Goal: Information Seeking & Learning: Learn about a topic

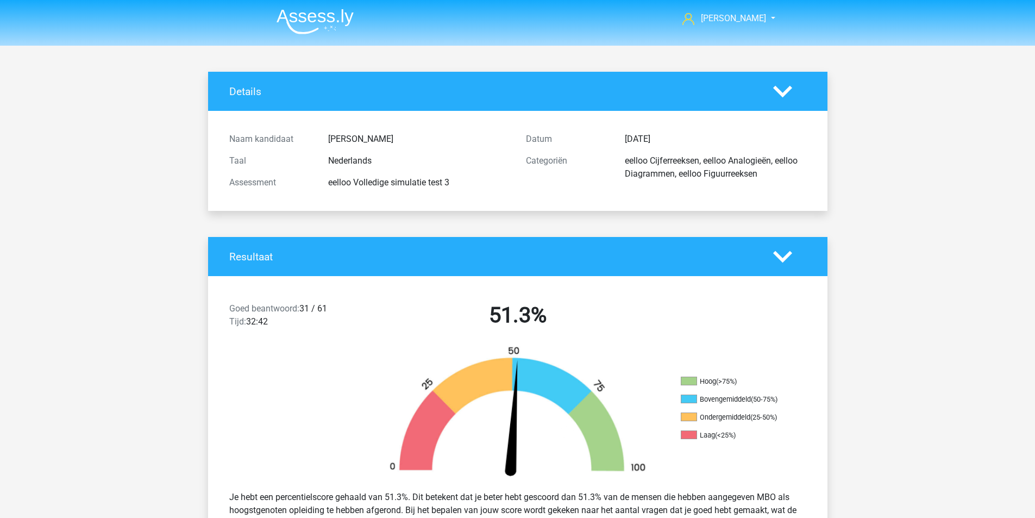
scroll to position [2336, 0]
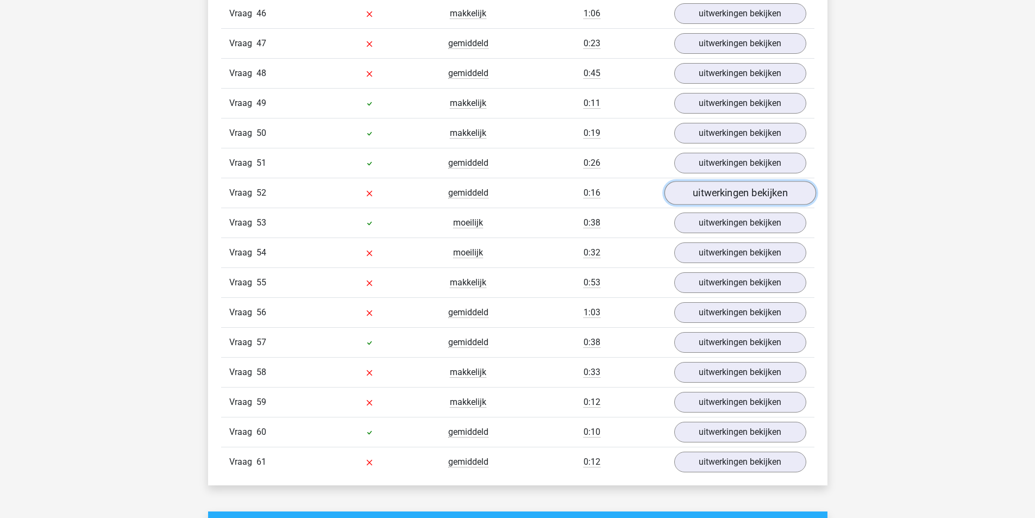
click at [746, 198] on link "uitwerkingen bekijken" at bounding box center [740, 193] width 152 height 24
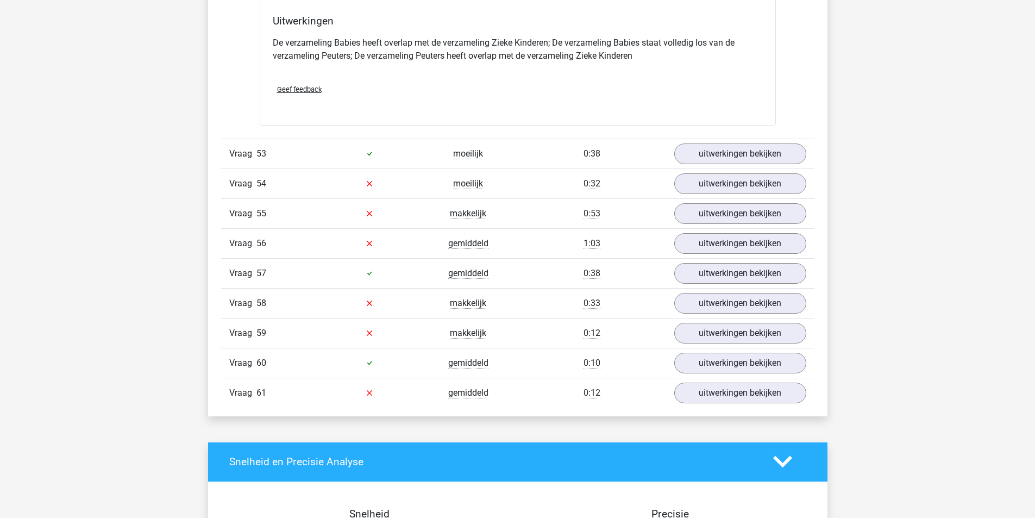
scroll to position [2825, 0]
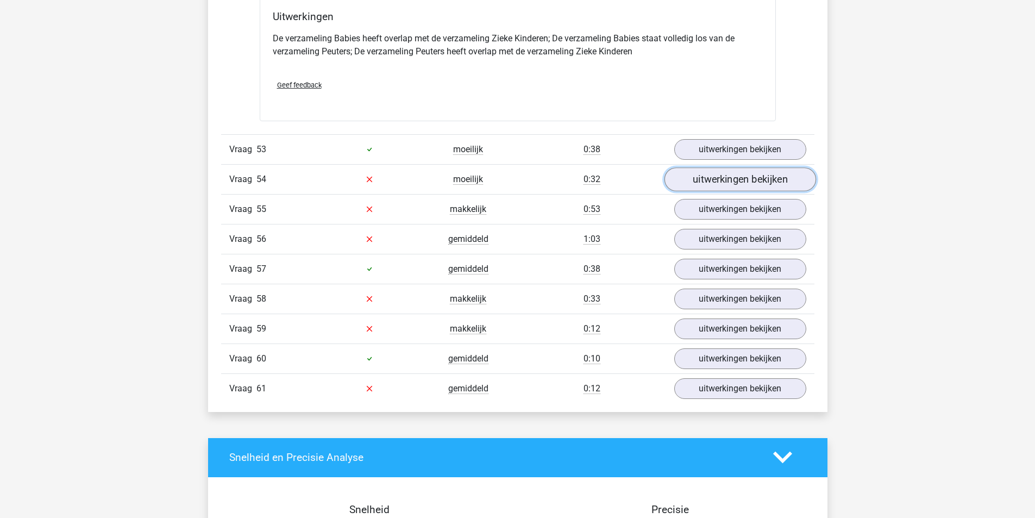
click at [730, 184] on link "uitwerkingen bekijken" at bounding box center [740, 179] width 152 height 24
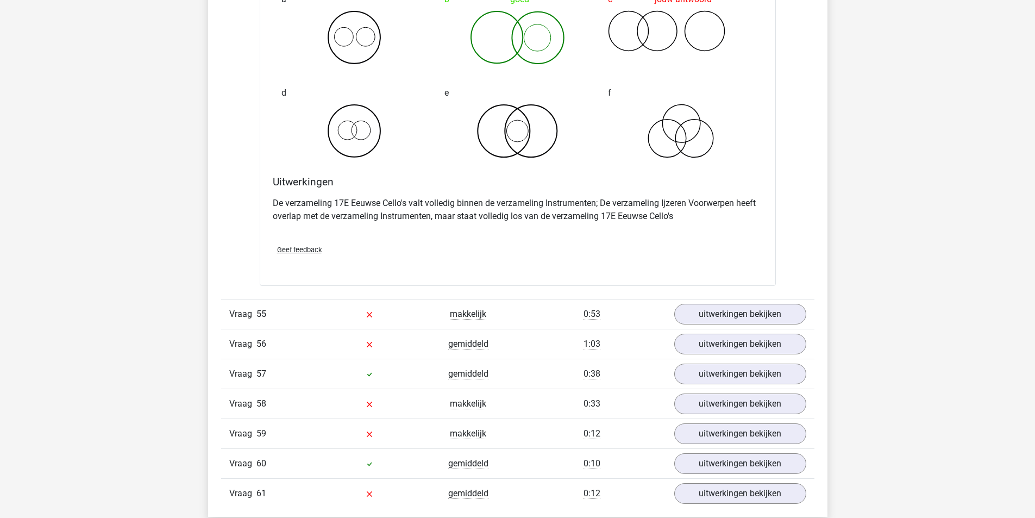
scroll to position [3151, 0]
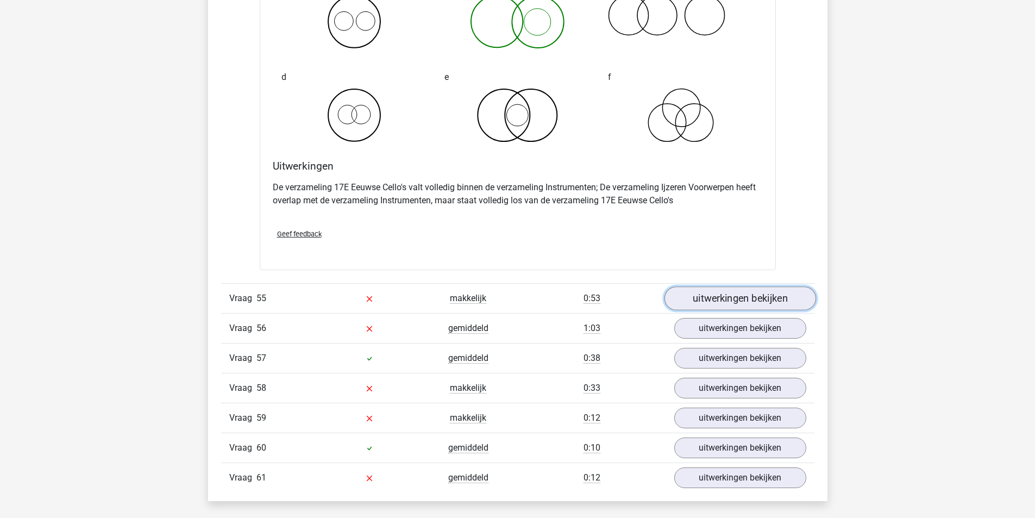
click at [702, 304] on link "uitwerkingen bekijken" at bounding box center [740, 298] width 152 height 24
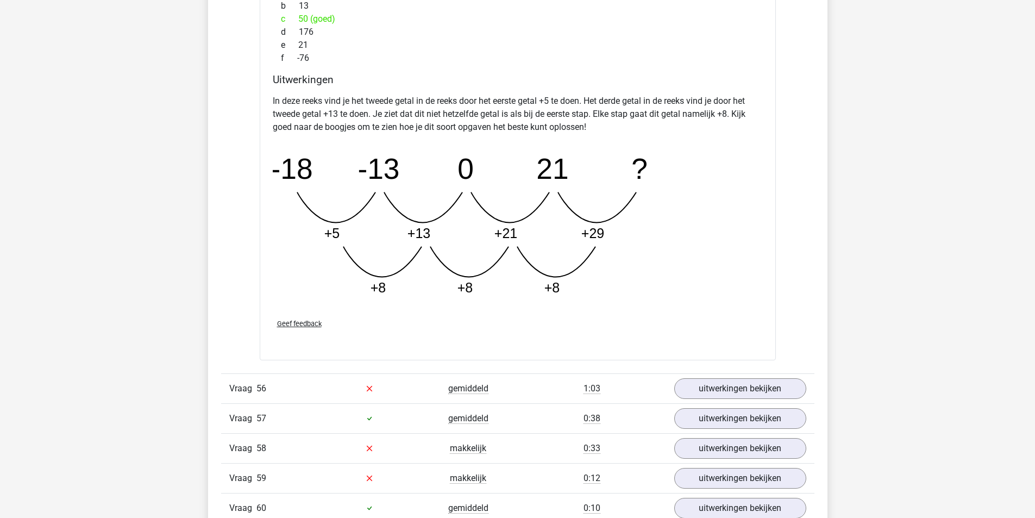
scroll to position [3748, 0]
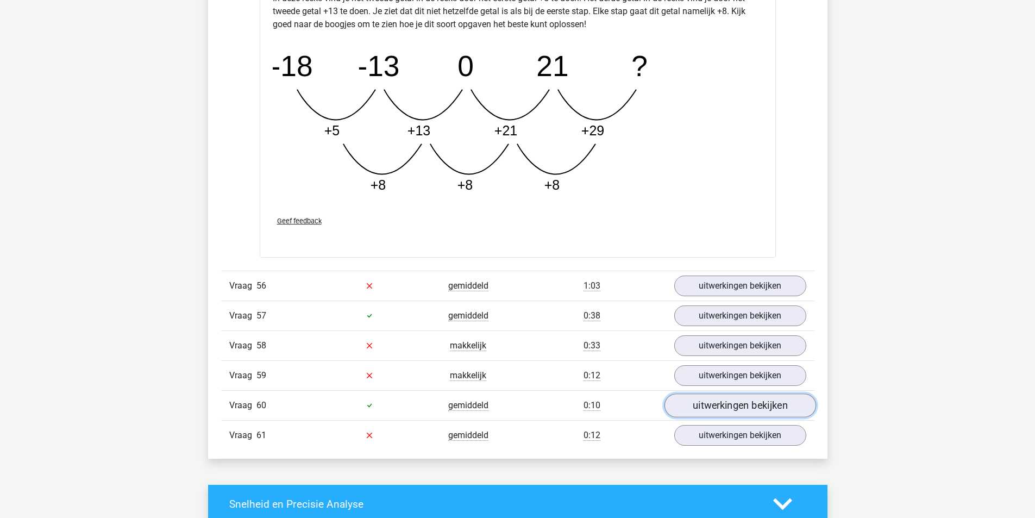
click at [723, 404] on link "uitwerkingen bekijken" at bounding box center [740, 405] width 152 height 24
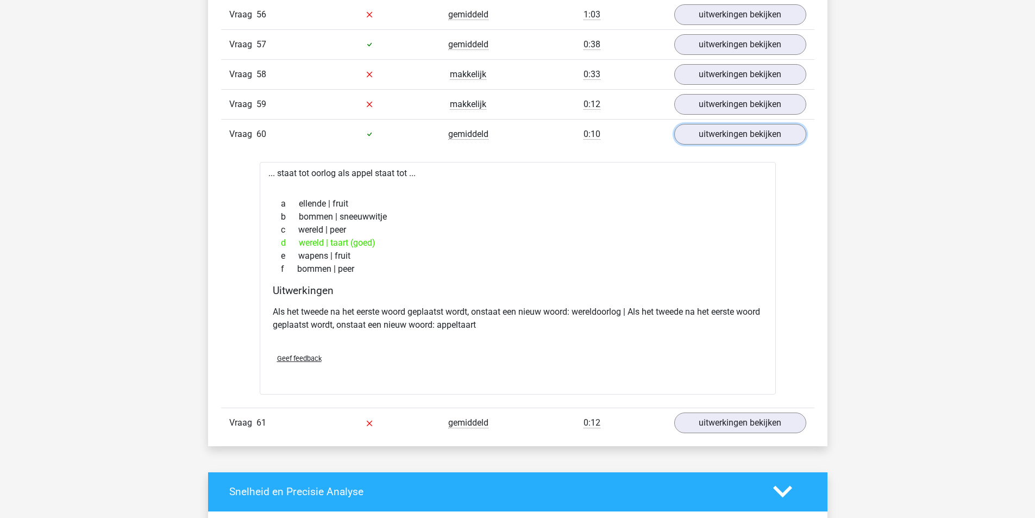
scroll to position [4020, 0]
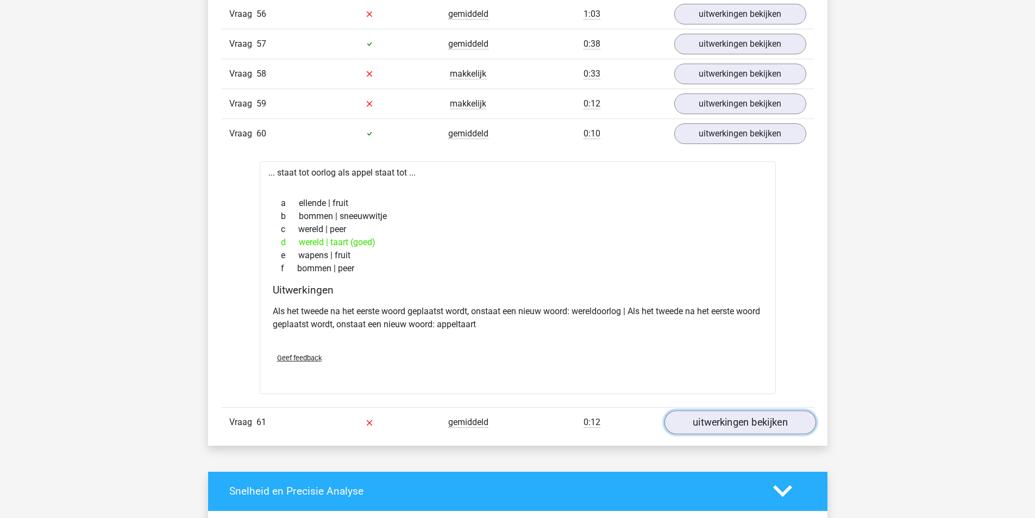
click at [724, 420] on link "uitwerkingen bekijken" at bounding box center [740, 422] width 152 height 24
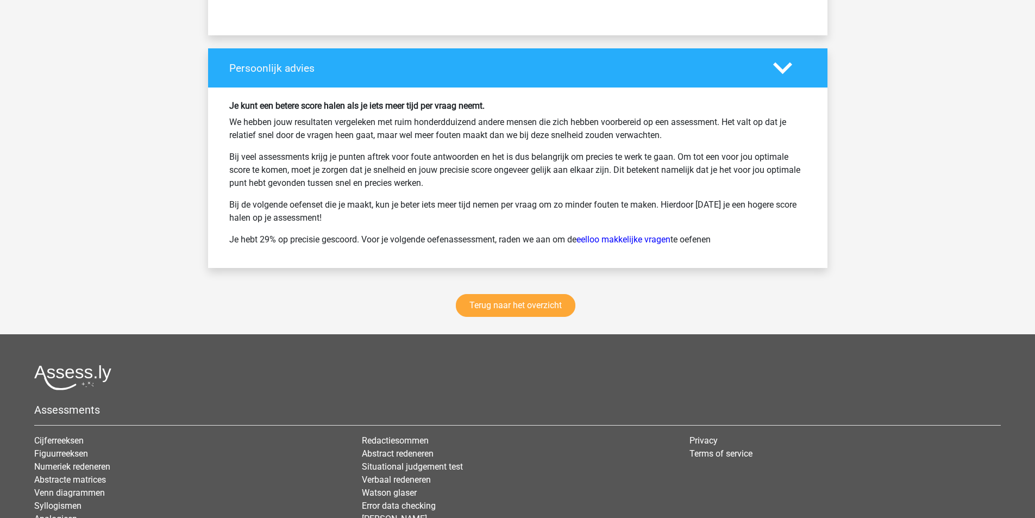
scroll to position [5269, 0]
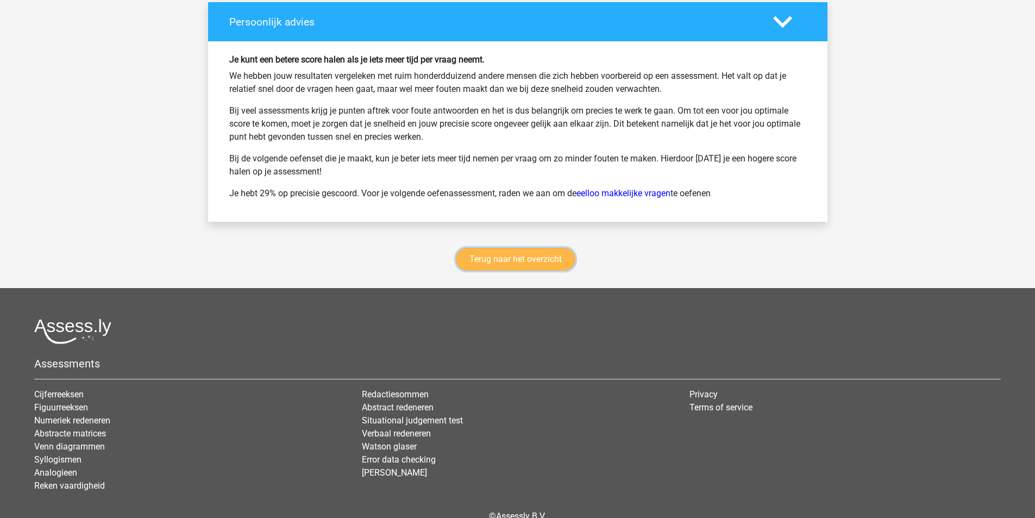
click at [516, 268] on link "Terug naar het overzicht" at bounding box center [516, 259] width 120 height 23
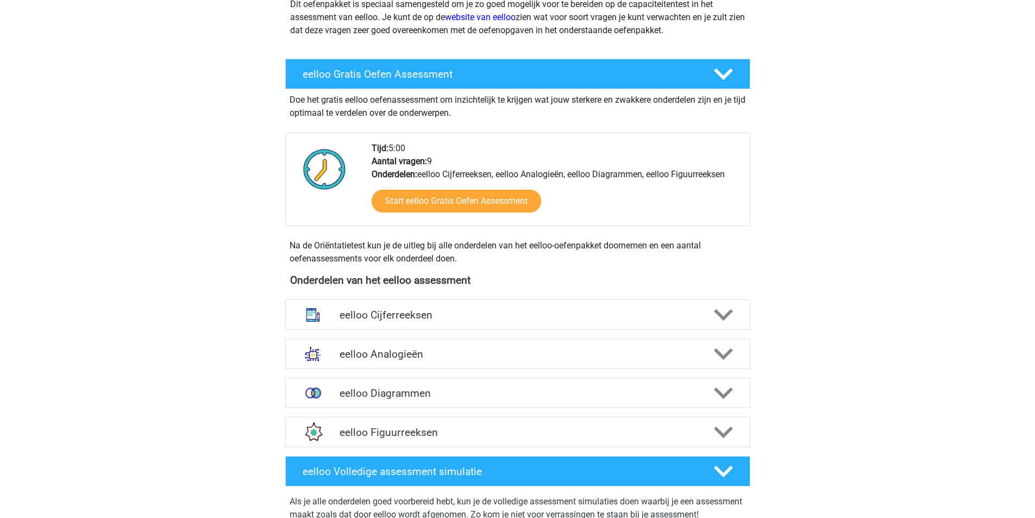
scroll to position [163, 0]
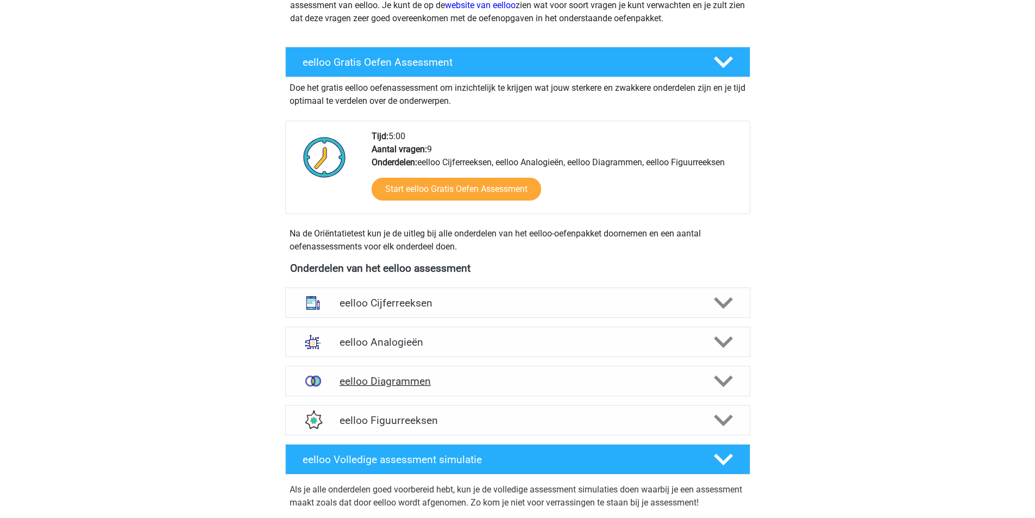
click at [723, 381] on icon at bounding box center [723, 381] width 19 height 19
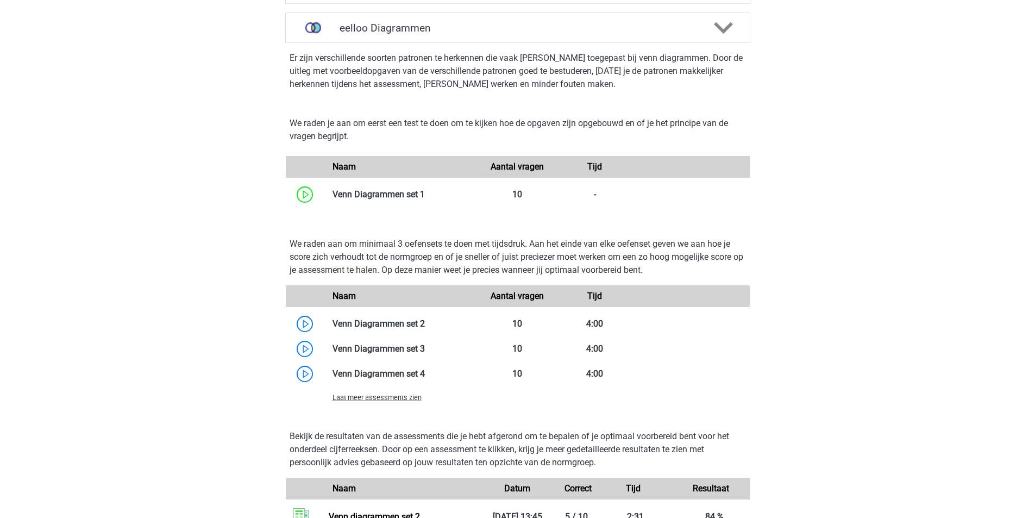
scroll to position [543, 0]
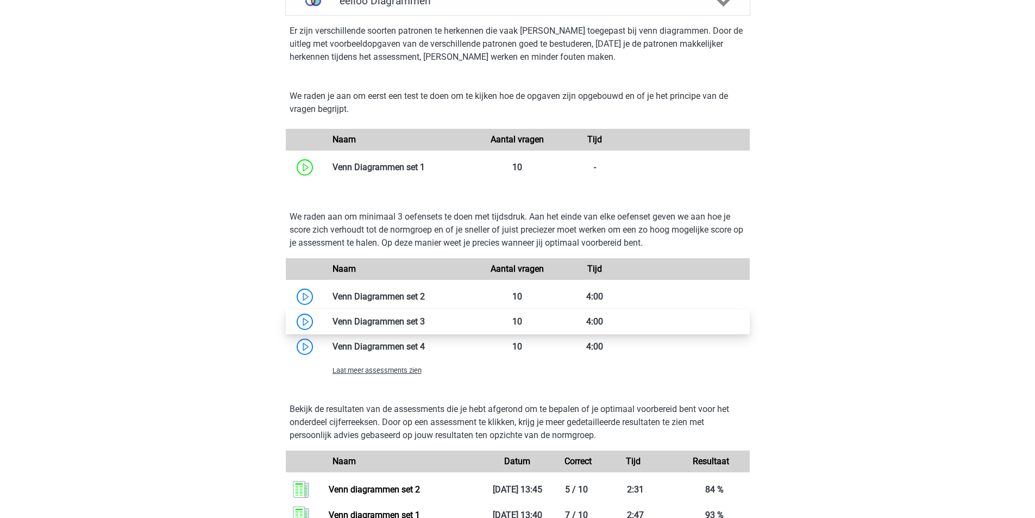
click at [425, 322] on link at bounding box center [425, 321] width 0 height 10
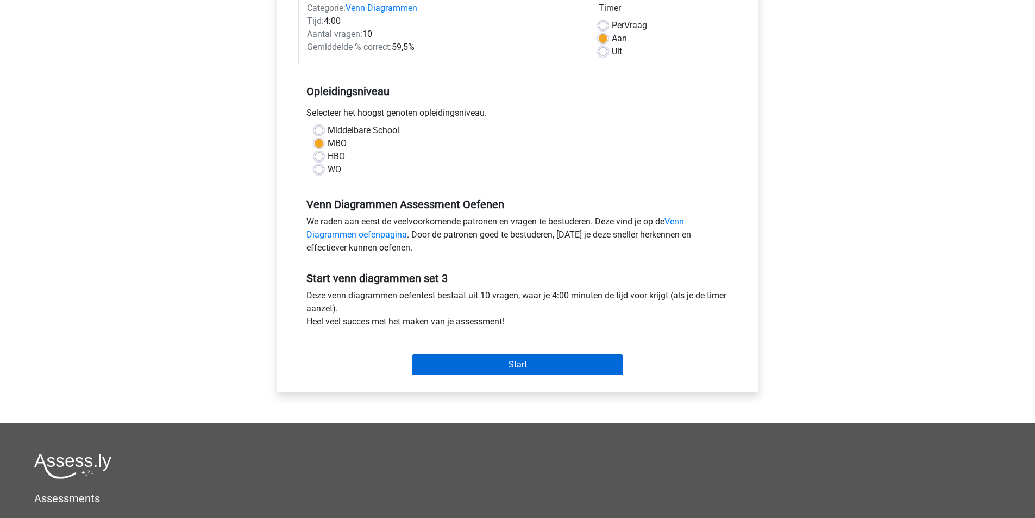
scroll to position [217, 0]
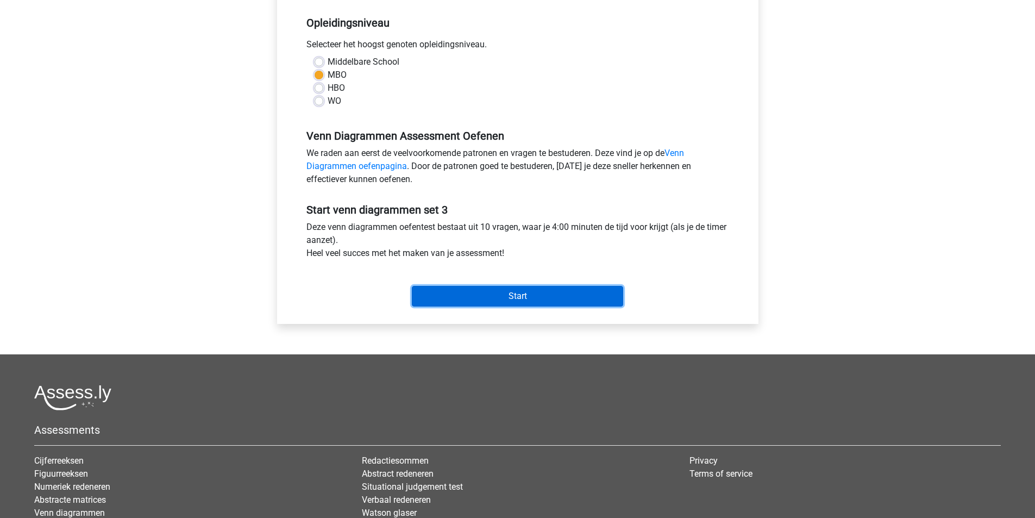
click at [532, 304] on input "Start" at bounding box center [517, 296] width 211 height 21
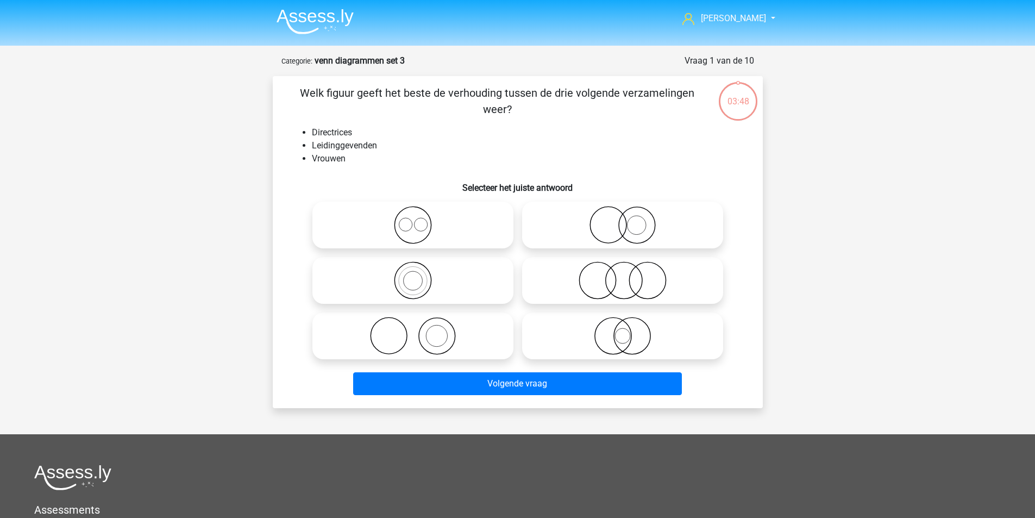
click at [414, 282] on icon at bounding box center [413, 280] width 192 height 38
click at [414, 275] on input "radio" at bounding box center [416, 271] width 7 height 7
radio input "true"
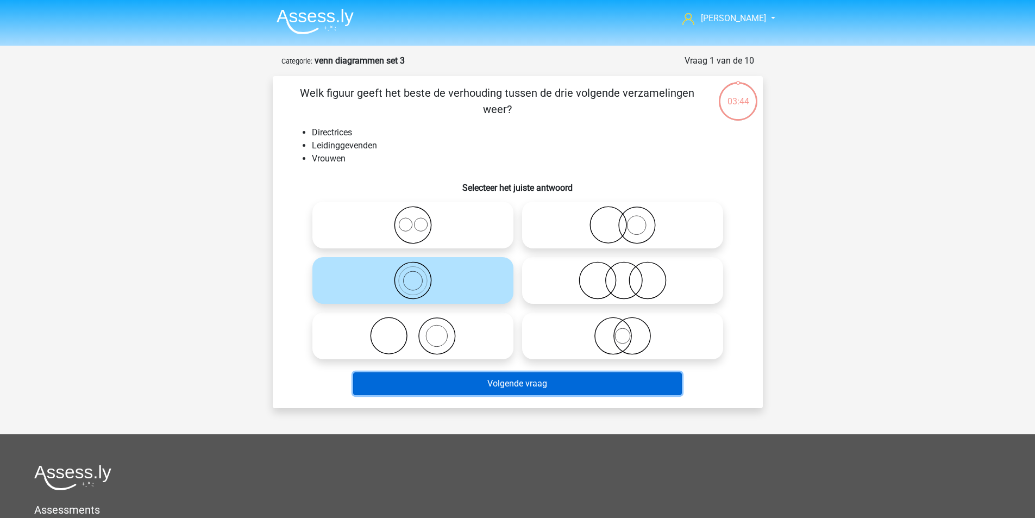
click at [483, 387] on button "Volgende vraag" at bounding box center [517, 383] width 329 height 23
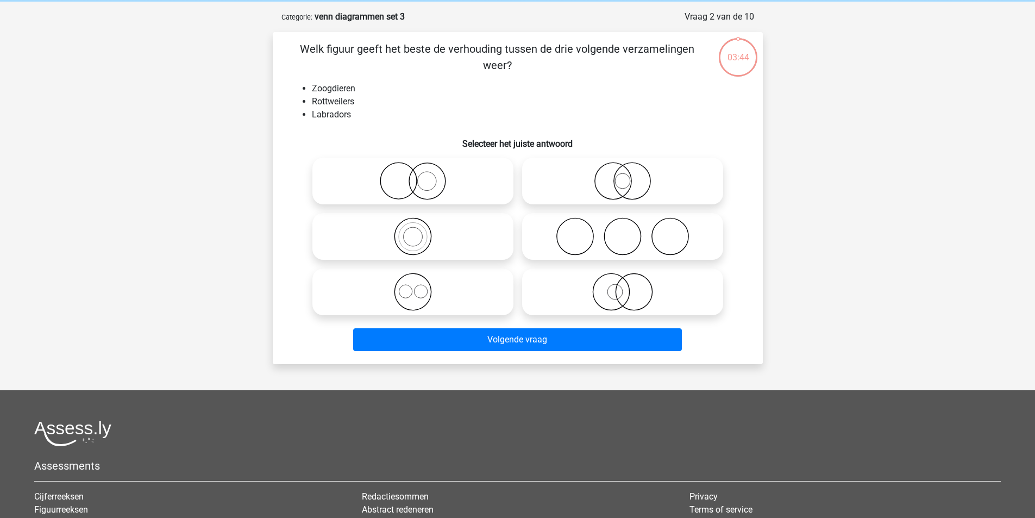
scroll to position [54, 0]
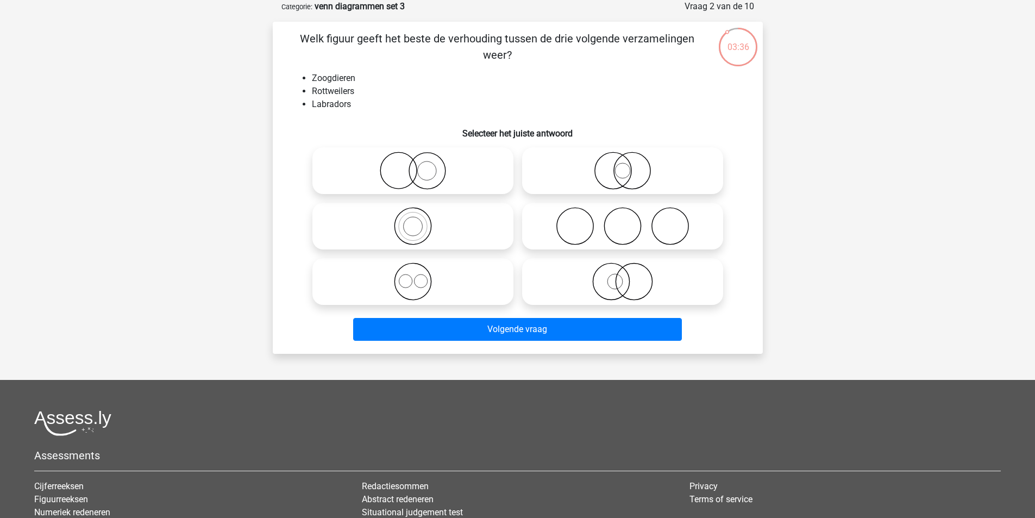
click at [412, 281] on icon at bounding box center [413, 281] width 192 height 38
click at [413, 276] on input "radio" at bounding box center [416, 272] width 7 height 7
radio input "true"
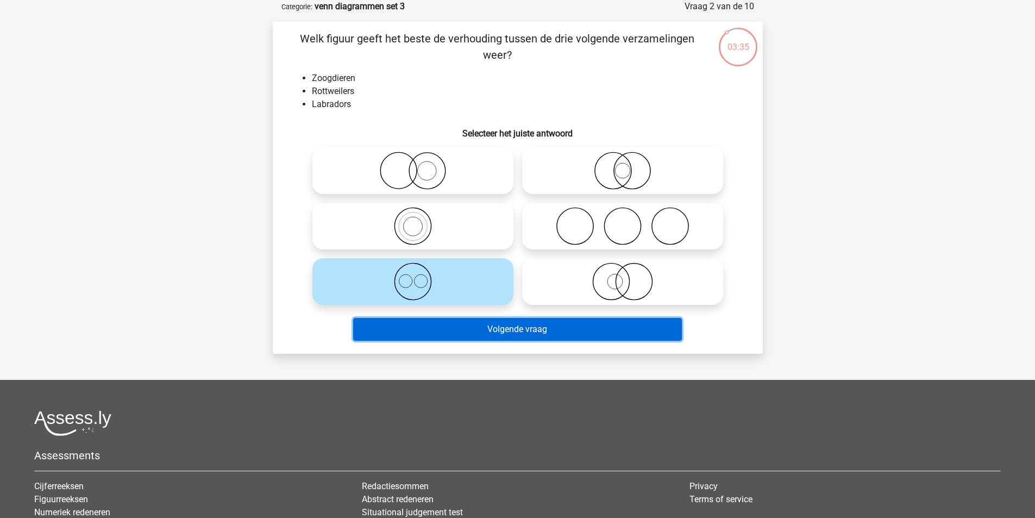
click at [440, 334] on button "Volgende vraag" at bounding box center [517, 329] width 329 height 23
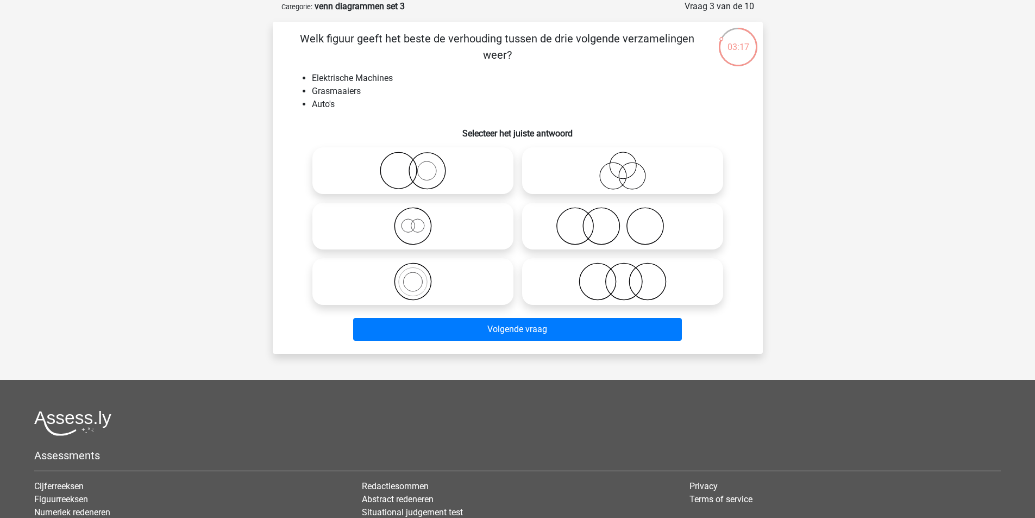
click at [602, 232] on icon at bounding box center [622, 226] width 192 height 38
click at [623, 221] on input "radio" at bounding box center [626, 216] width 7 height 7
radio input "true"
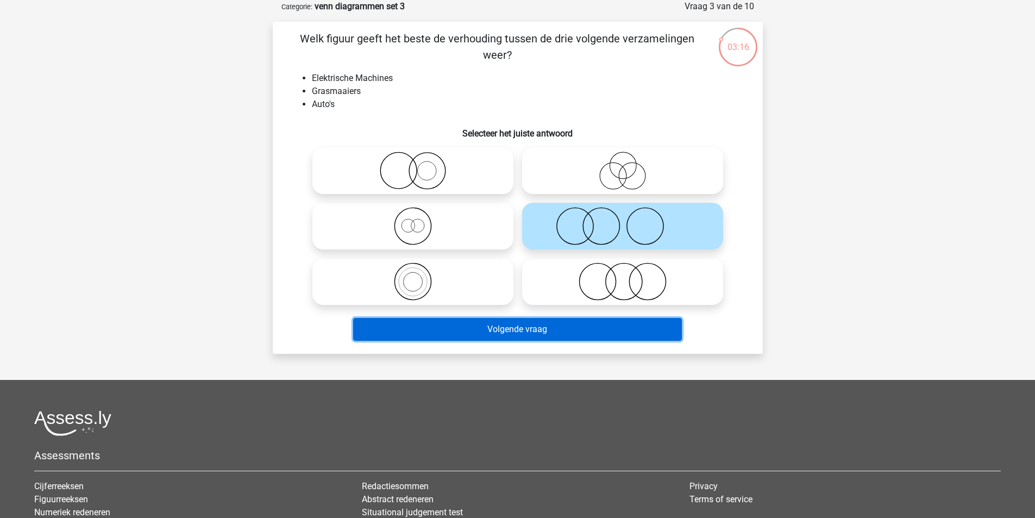
click at [498, 326] on button "Volgende vraag" at bounding box center [517, 329] width 329 height 23
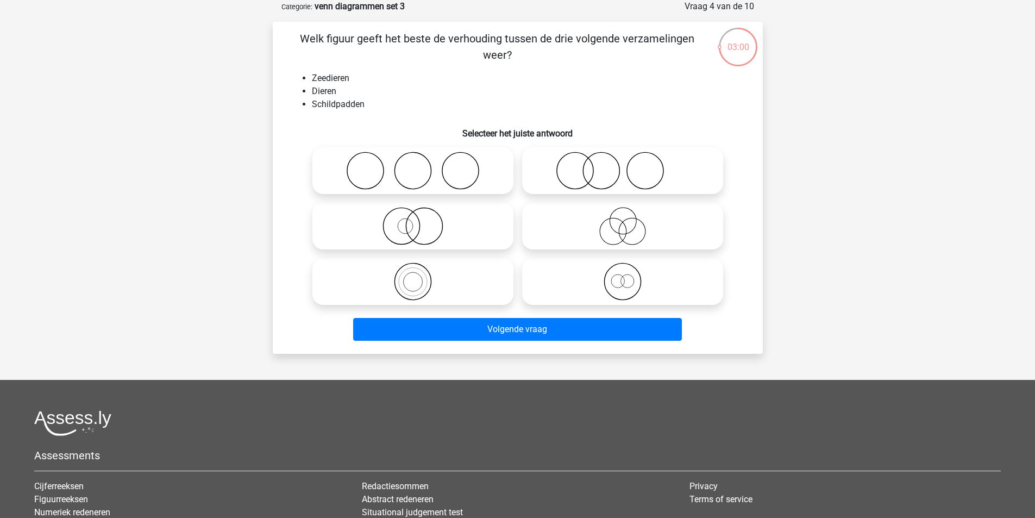
click at [625, 285] on icon at bounding box center [622, 281] width 192 height 38
click at [625, 276] on input "radio" at bounding box center [626, 272] width 7 height 7
radio input "true"
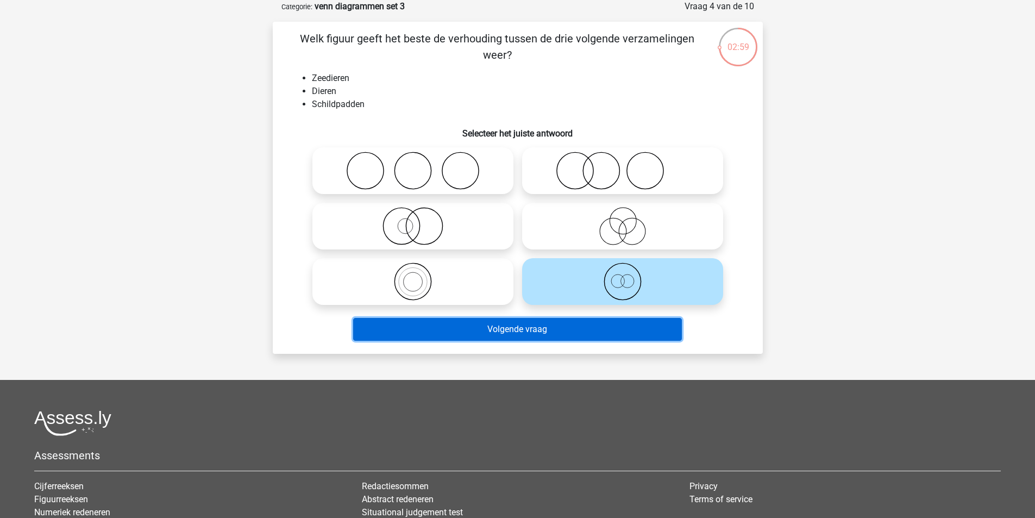
click at [547, 329] on button "Volgende vraag" at bounding box center [517, 329] width 329 height 23
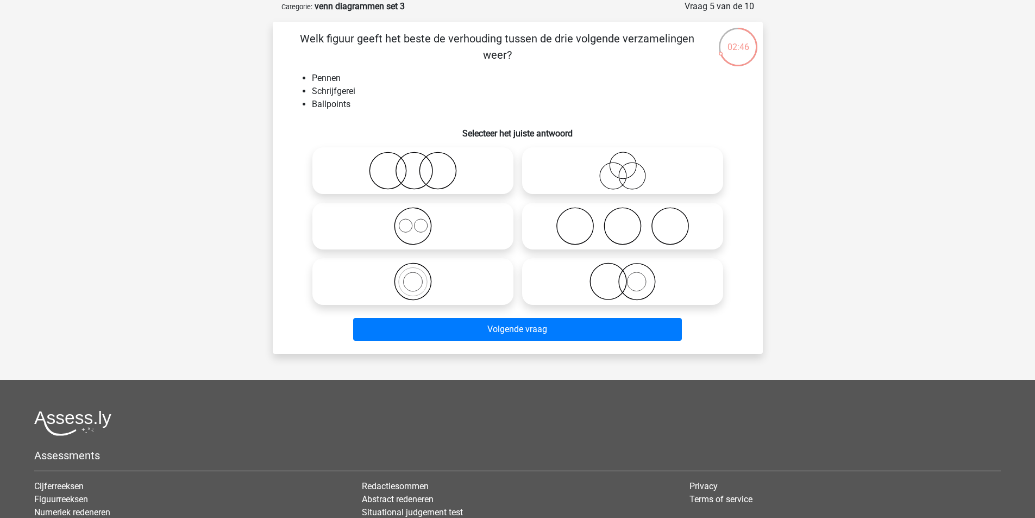
click at [413, 275] on input "radio" at bounding box center [416, 272] width 7 height 7
radio input "true"
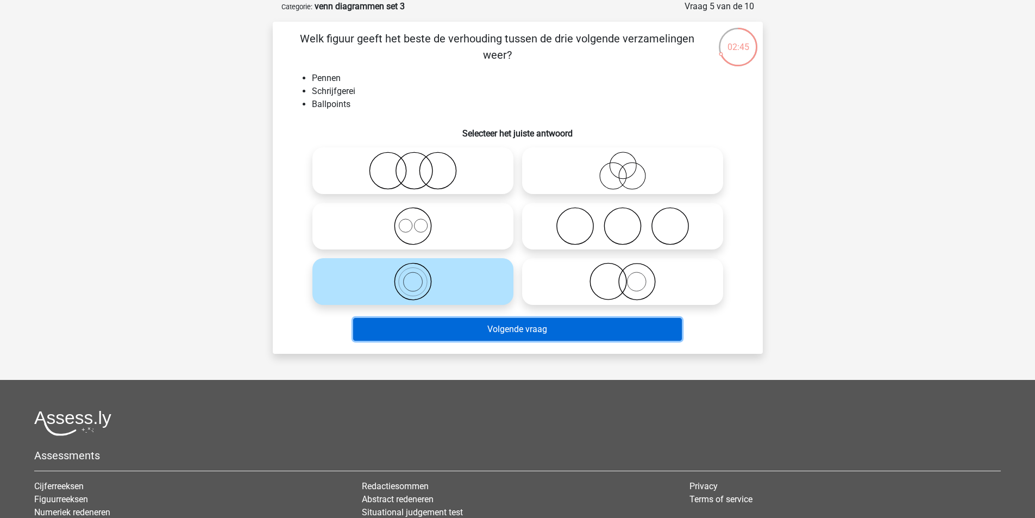
click at [450, 325] on button "Volgende vraag" at bounding box center [517, 329] width 329 height 23
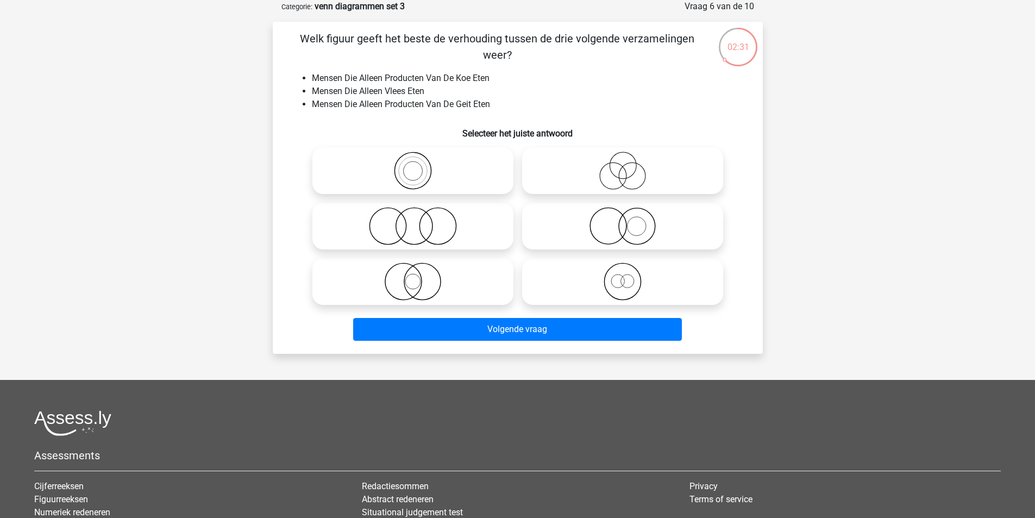
click at [628, 229] on icon at bounding box center [622, 226] width 192 height 38
click at [628, 221] on input "radio" at bounding box center [626, 216] width 7 height 7
radio input "true"
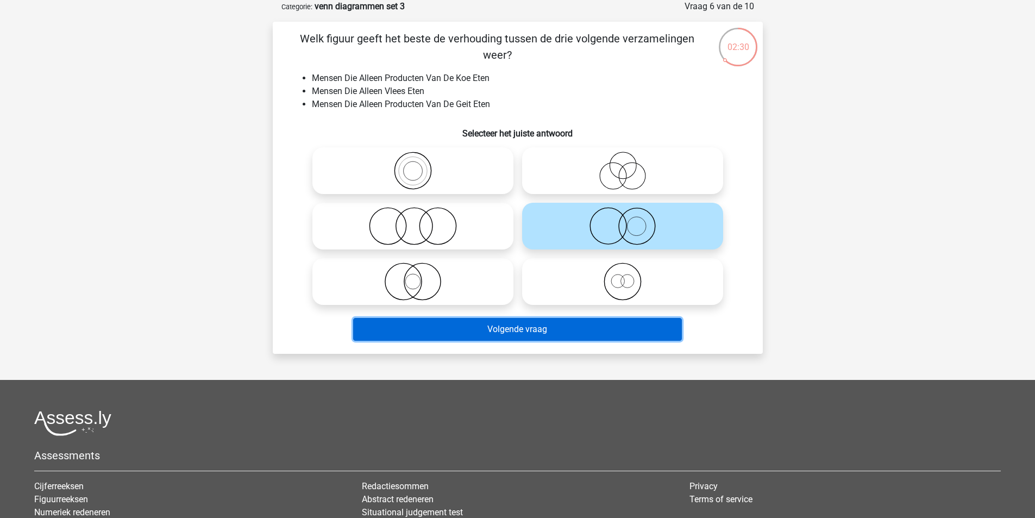
click at [533, 326] on button "Volgende vraag" at bounding box center [517, 329] width 329 height 23
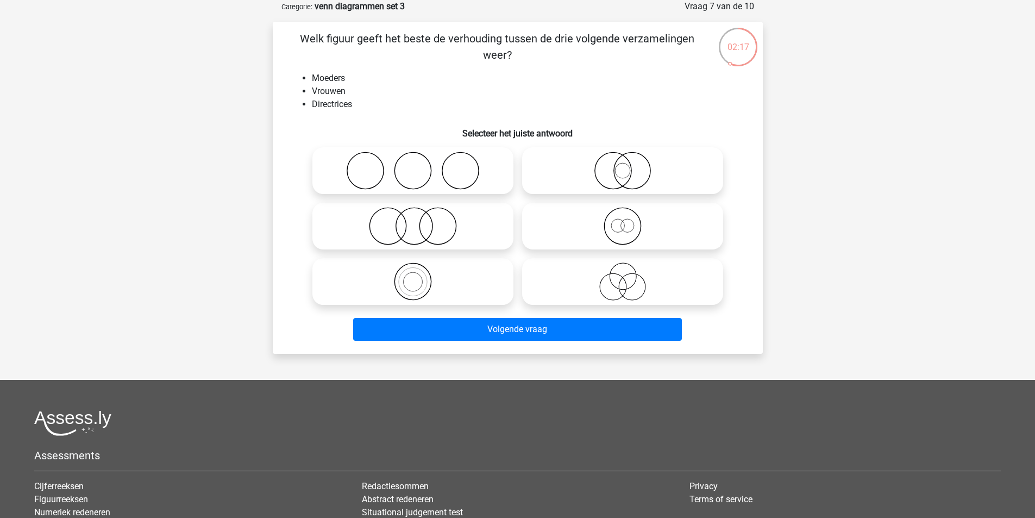
click at [621, 228] on circle at bounding box center [626, 225] width 13 height 13
click at [623, 221] on input "radio" at bounding box center [626, 216] width 7 height 7
radio input "true"
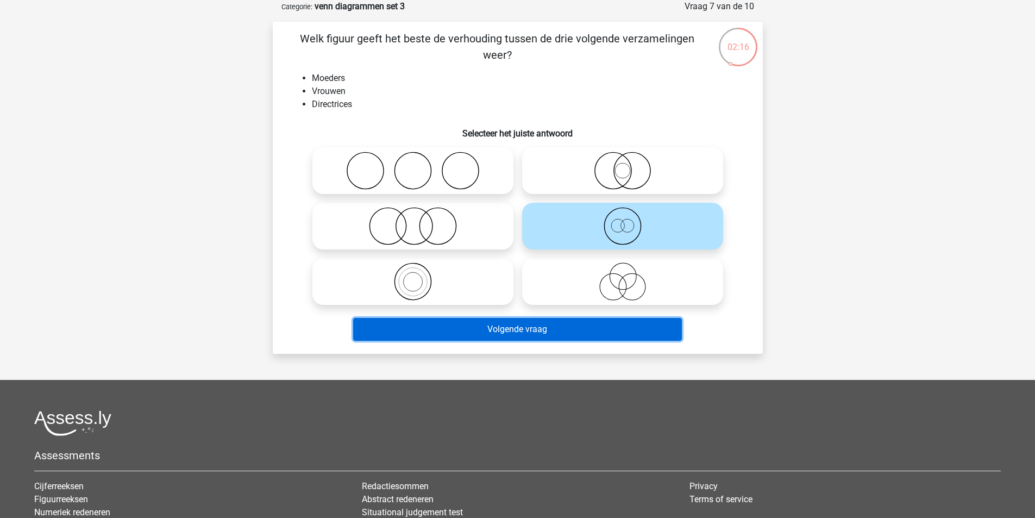
click at [578, 324] on button "Volgende vraag" at bounding box center [517, 329] width 329 height 23
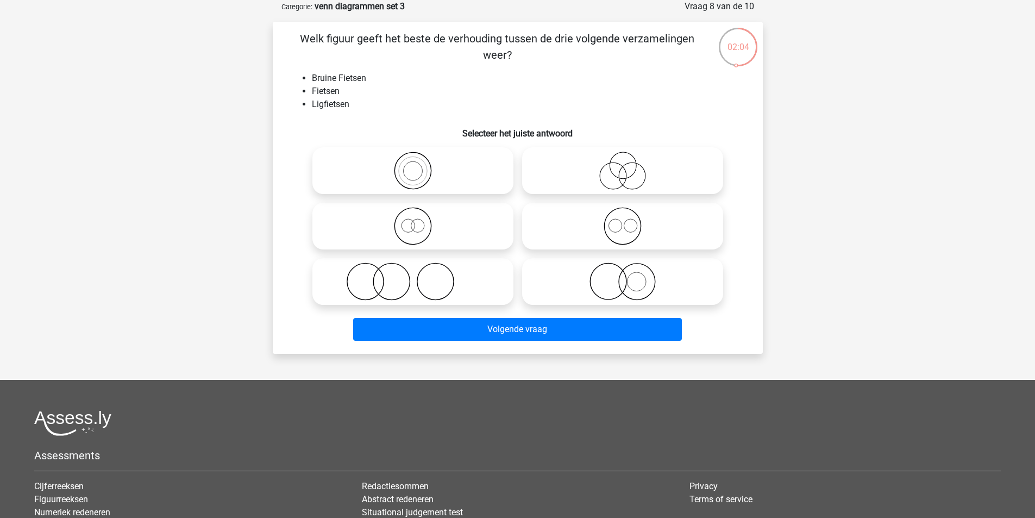
click at [416, 224] on icon at bounding box center [413, 226] width 192 height 38
click at [416, 221] on input "radio" at bounding box center [416, 216] width 7 height 7
radio input "true"
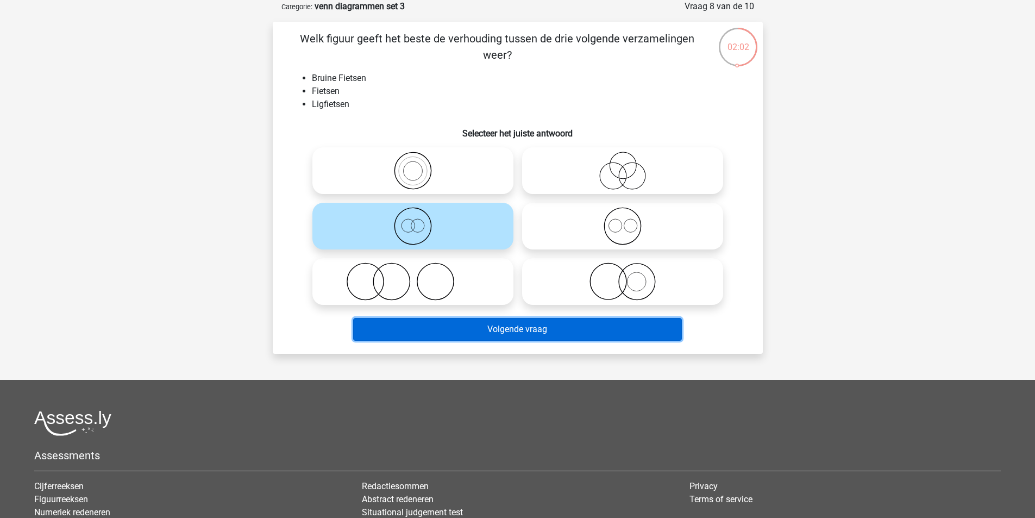
click at [459, 328] on button "Volgende vraag" at bounding box center [517, 329] width 329 height 23
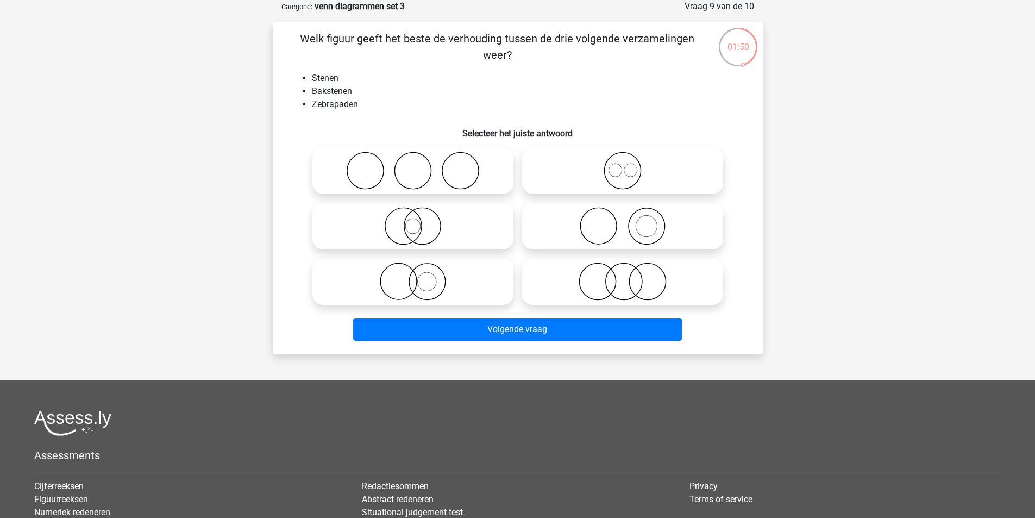
click at [627, 228] on icon at bounding box center [622, 226] width 192 height 38
click at [627, 221] on input "radio" at bounding box center [626, 216] width 7 height 7
radio input "true"
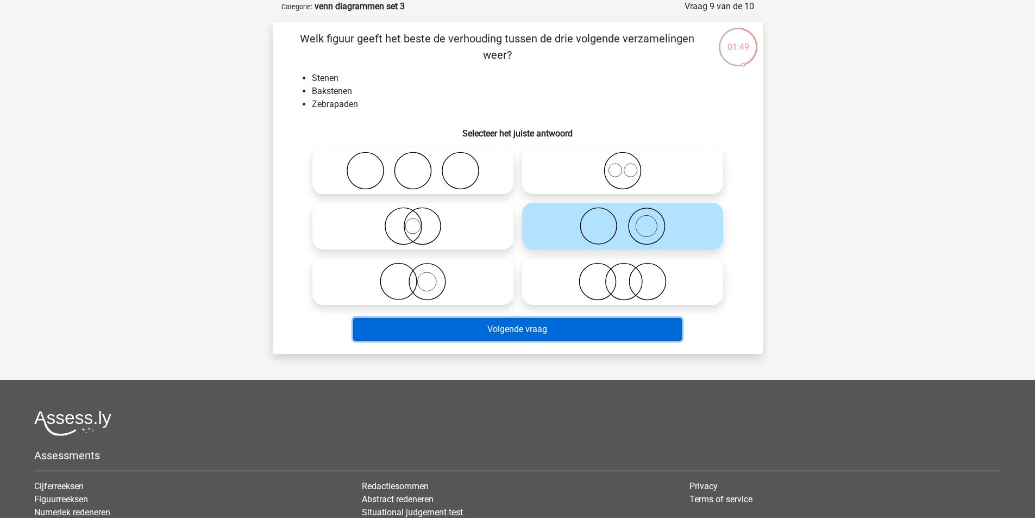
click at [500, 329] on button "Volgende vraag" at bounding box center [517, 329] width 329 height 23
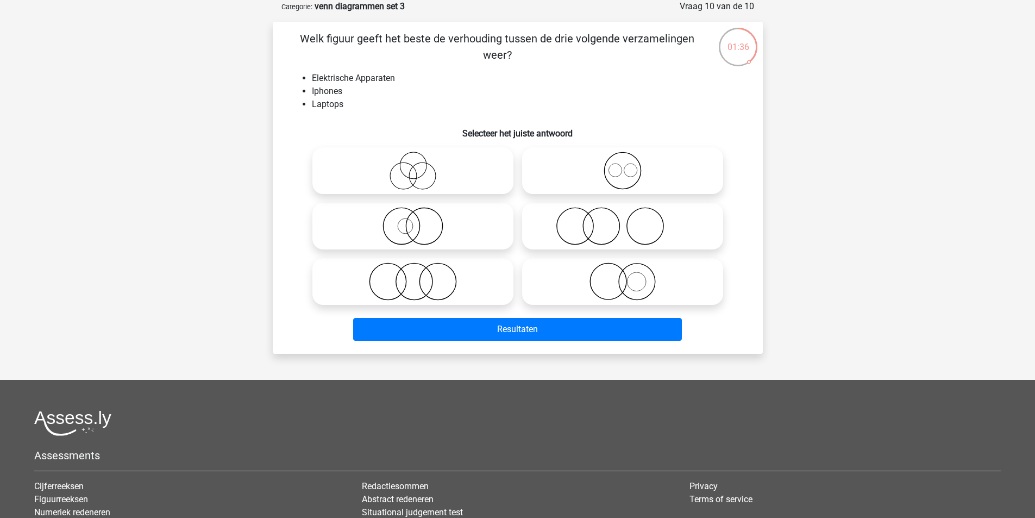
click at [623, 167] on icon at bounding box center [622, 171] width 192 height 38
click at [623, 165] on input "radio" at bounding box center [626, 161] width 7 height 7
radio input "true"
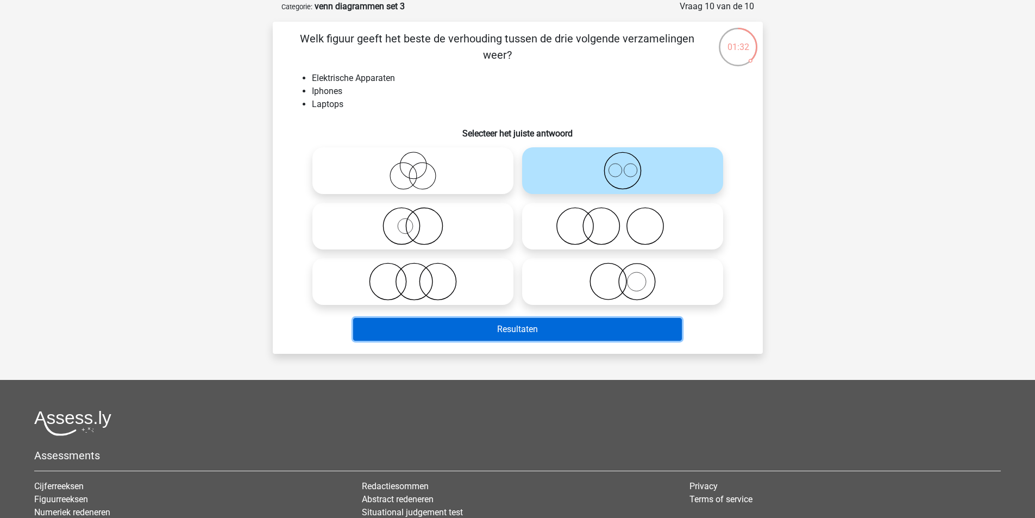
click at [486, 333] on button "Resultaten" at bounding box center [517, 329] width 329 height 23
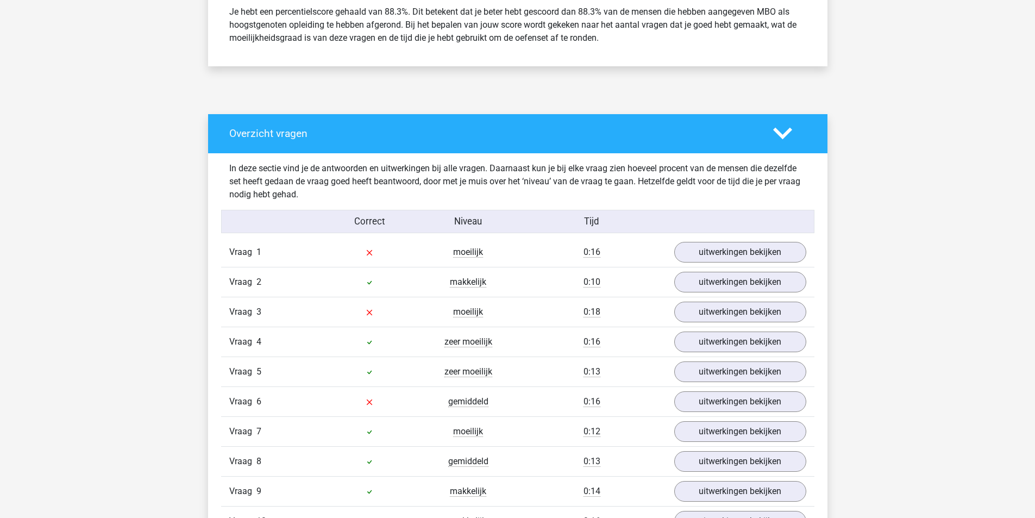
scroll to position [543, 0]
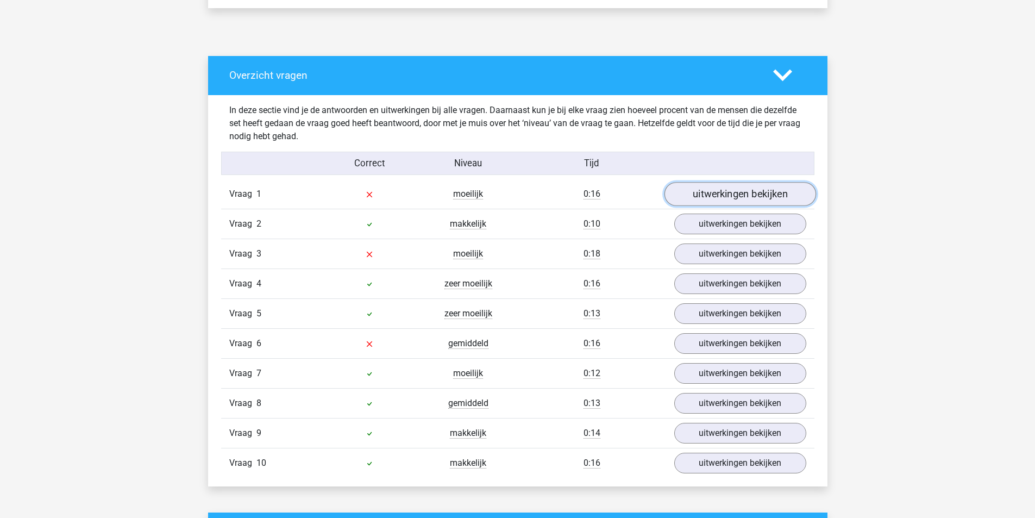
click at [740, 193] on link "uitwerkingen bekijken" at bounding box center [740, 194] width 152 height 24
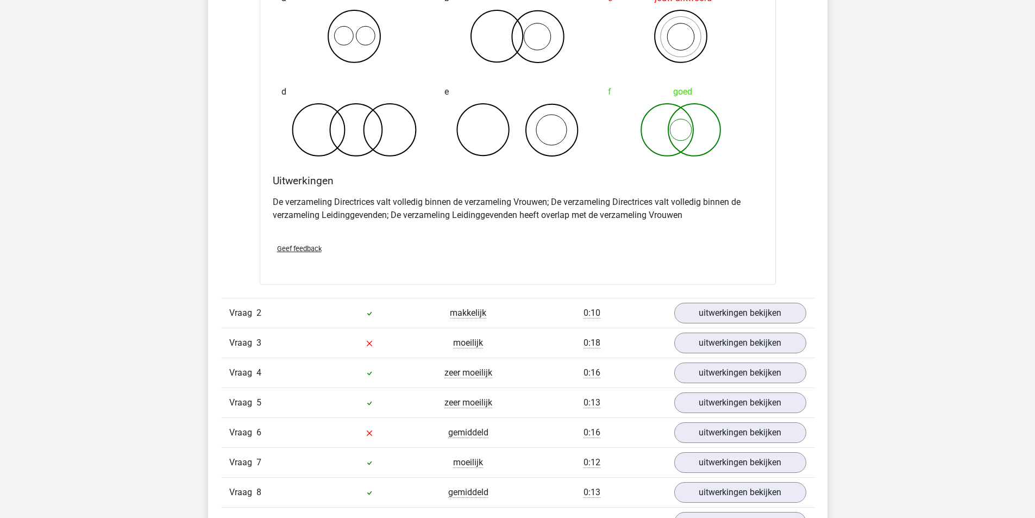
scroll to position [923, 0]
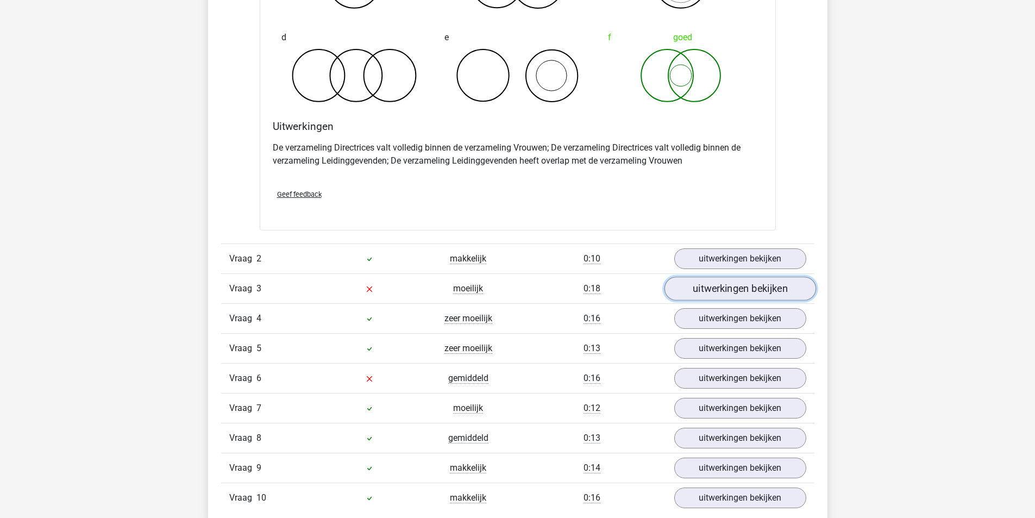
click at [739, 288] on link "uitwerkingen bekijken" at bounding box center [740, 288] width 152 height 24
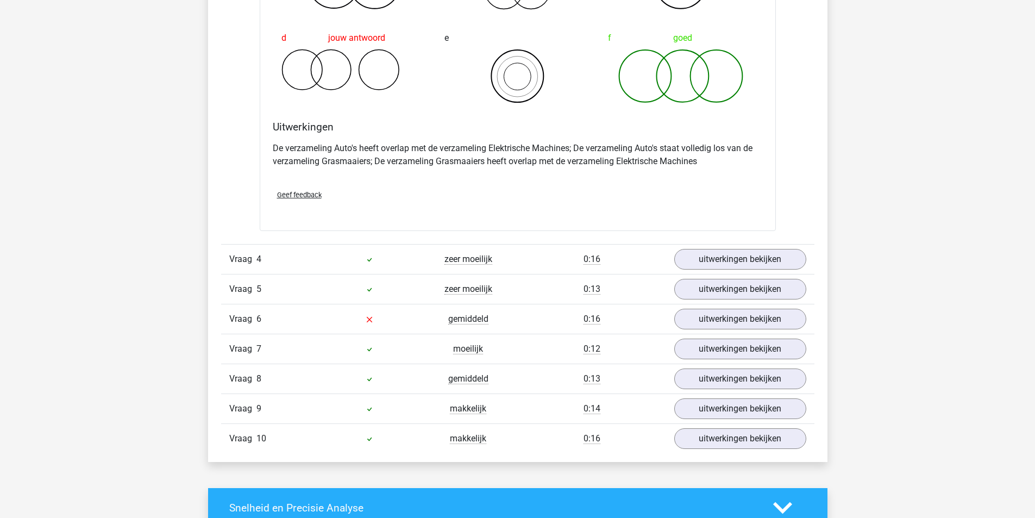
scroll to position [1412, 0]
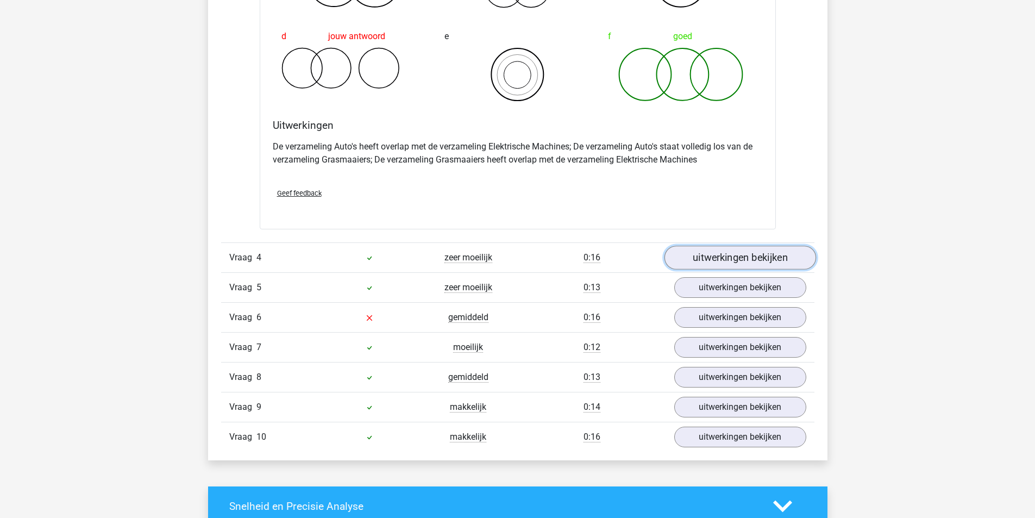
click at [766, 254] on link "uitwerkingen bekijken" at bounding box center [740, 258] width 152 height 24
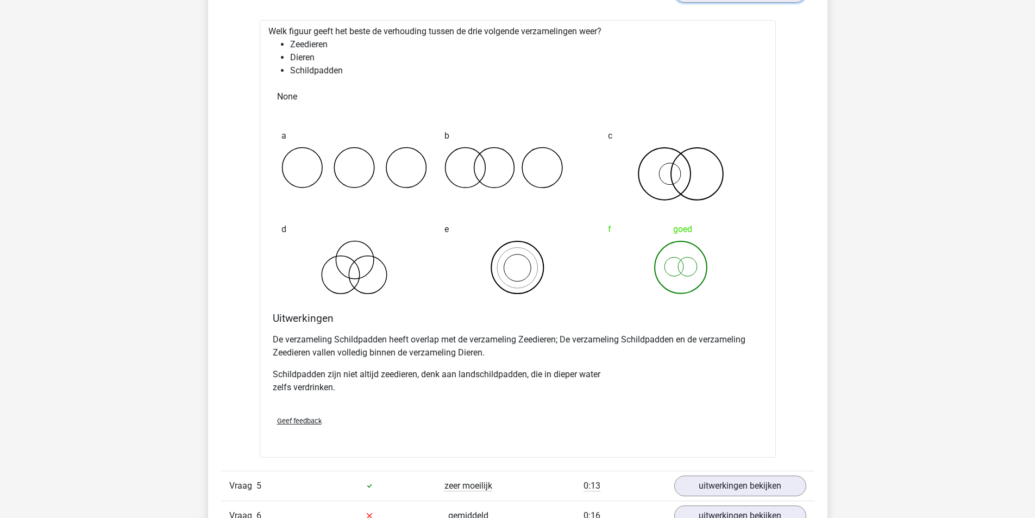
scroll to position [1847, 0]
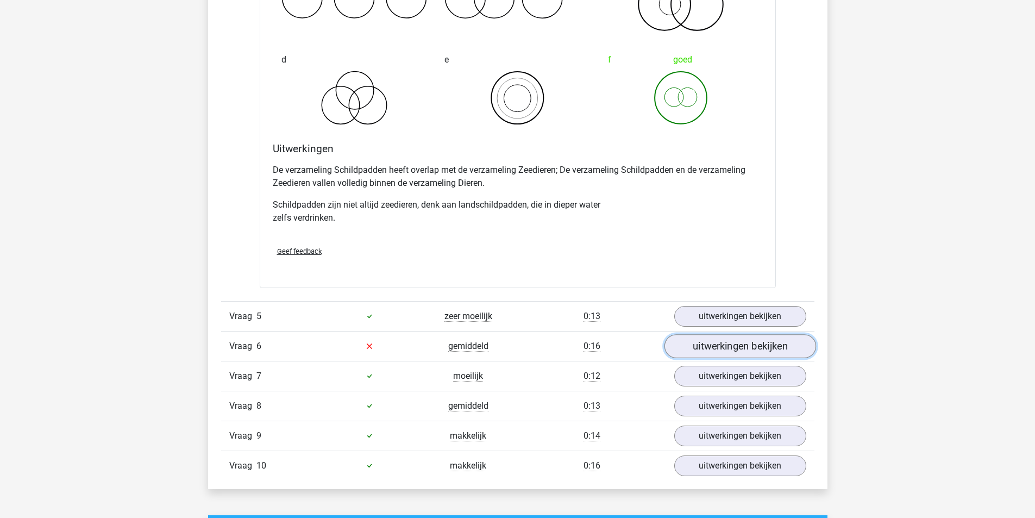
click at [720, 350] on link "uitwerkingen bekijken" at bounding box center [740, 346] width 152 height 24
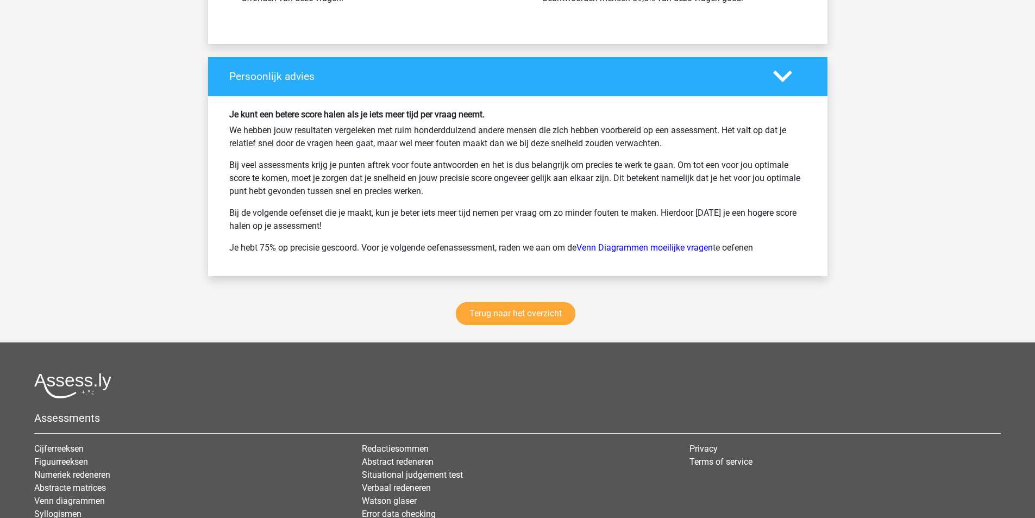
scroll to position [3151, 0]
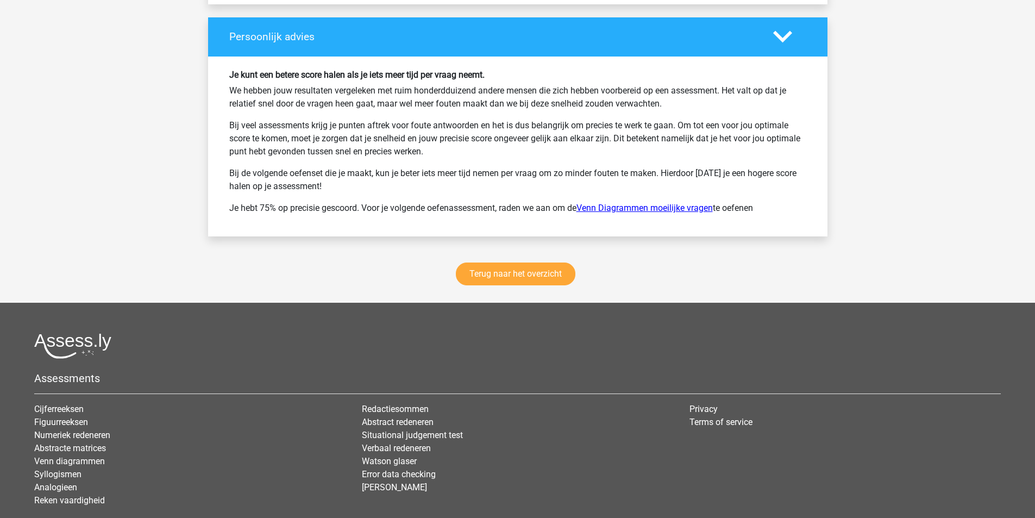
click at [620, 209] on link "Venn Diagrammen moeilijke vragen" at bounding box center [644, 208] width 136 height 10
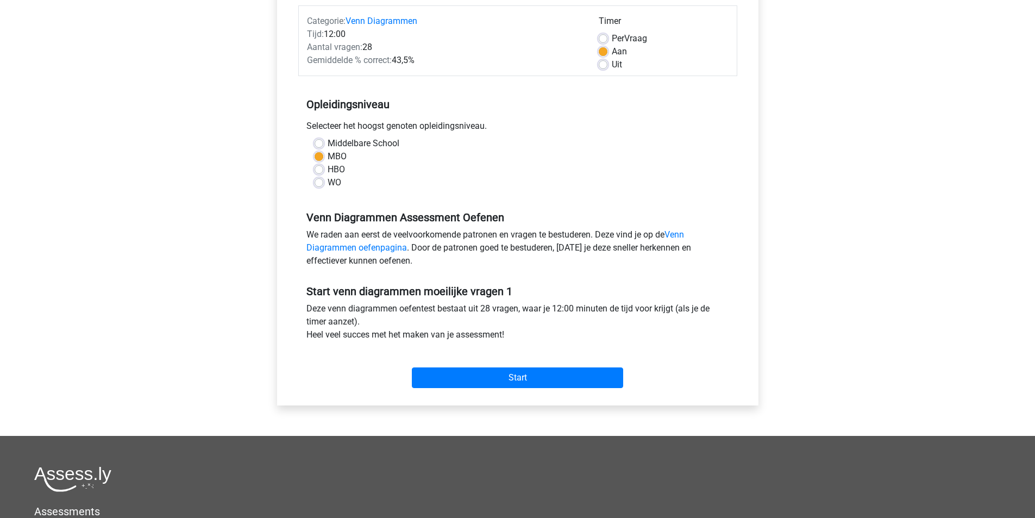
scroll to position [163, 0]
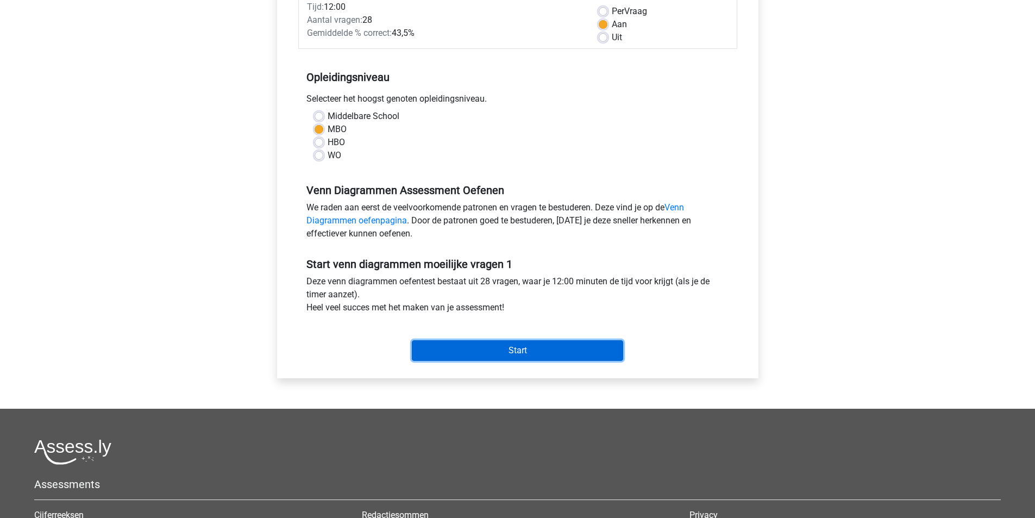
click at [513, 355] on input "Start" at bounding box center [517, 350] width 211 height 21
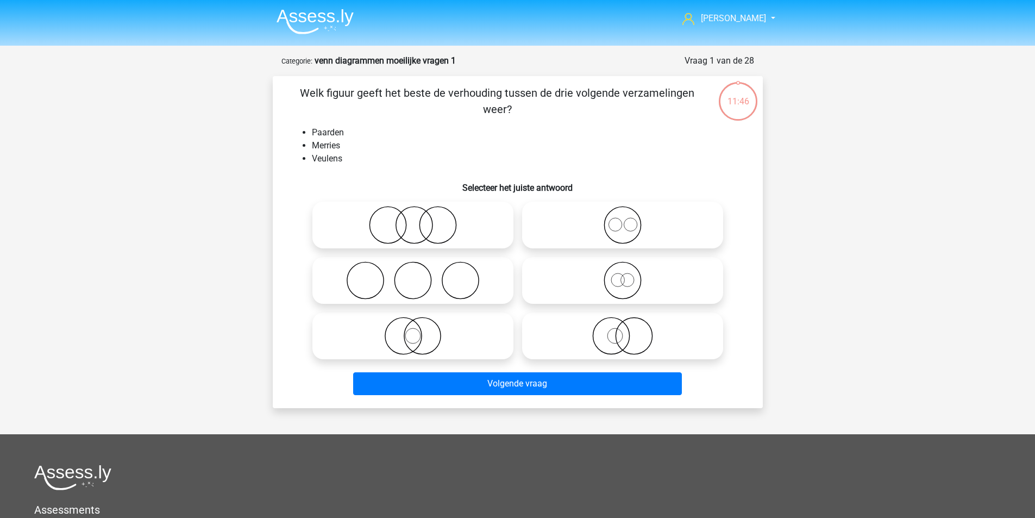
click at [623, 278] on icon at bounding box center [622, 280] width 192 height 38
click at [623, 275] on input "radio" at bounding box center [626, 271] width 7 height 7
radio input "true"
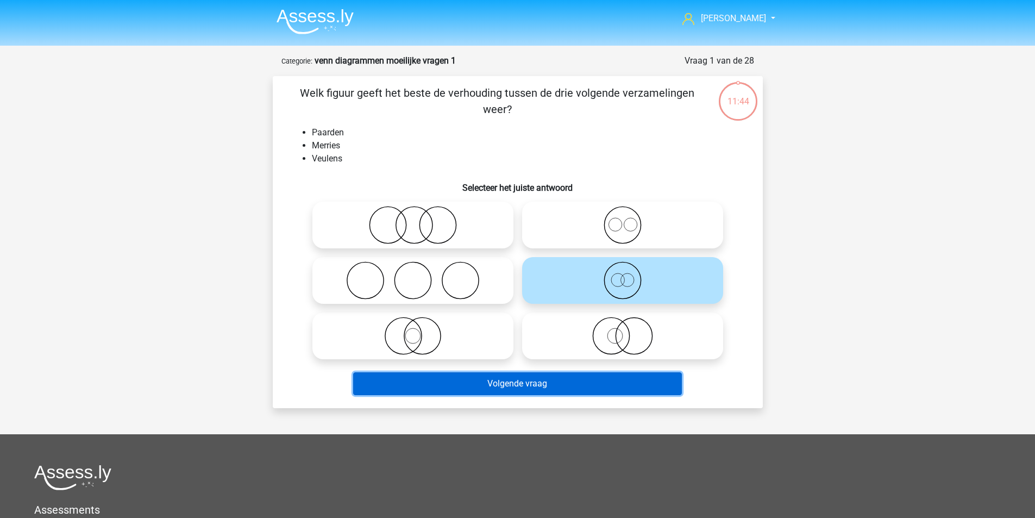
click at [574, 388] on button "Volgende vraag" at bounding box center [517, 383] width 329 height 23
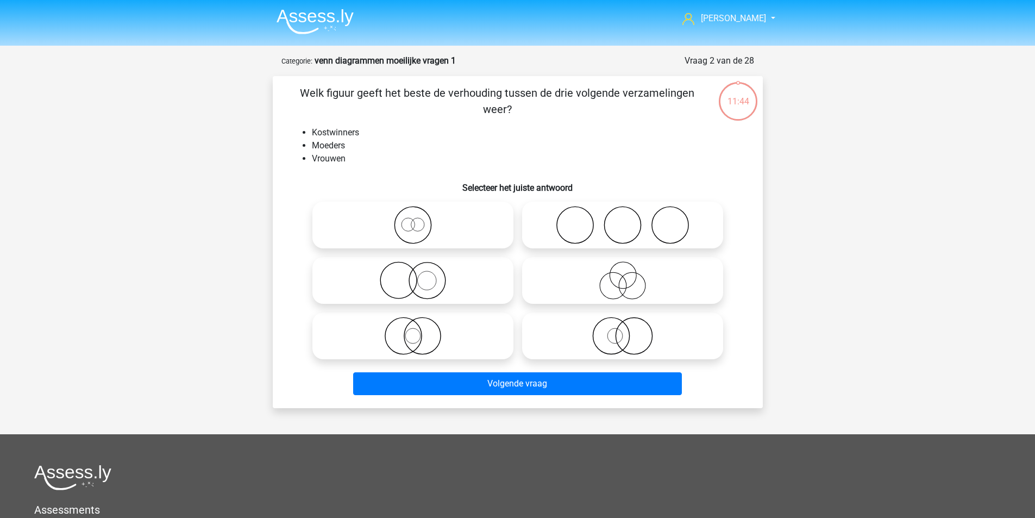
scroll to position [54, 0]
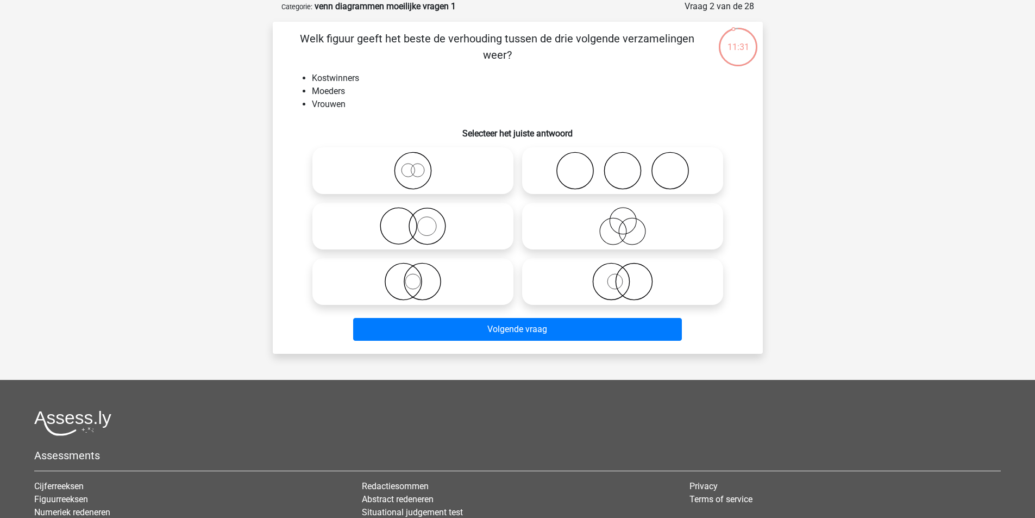
click at [414, 166] on icon at bounding box center [413, 171] width 192 height 38
click at [414, 165] on input "radio" at bounding box center [416, 161] width 7 height 7
radio input "true"
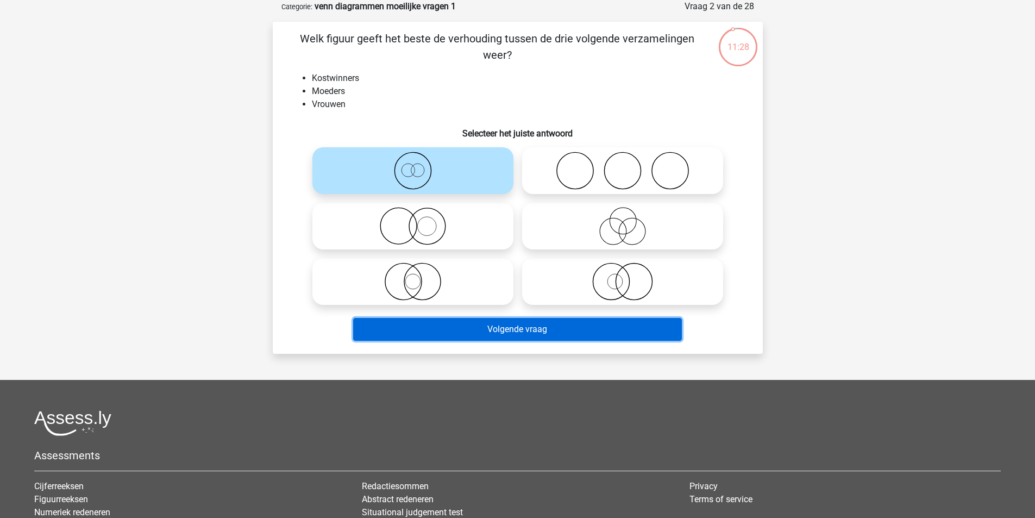
click at [468, 334] on button "Volgende vraag" at bounding box center [517, 329] width 329 height 23
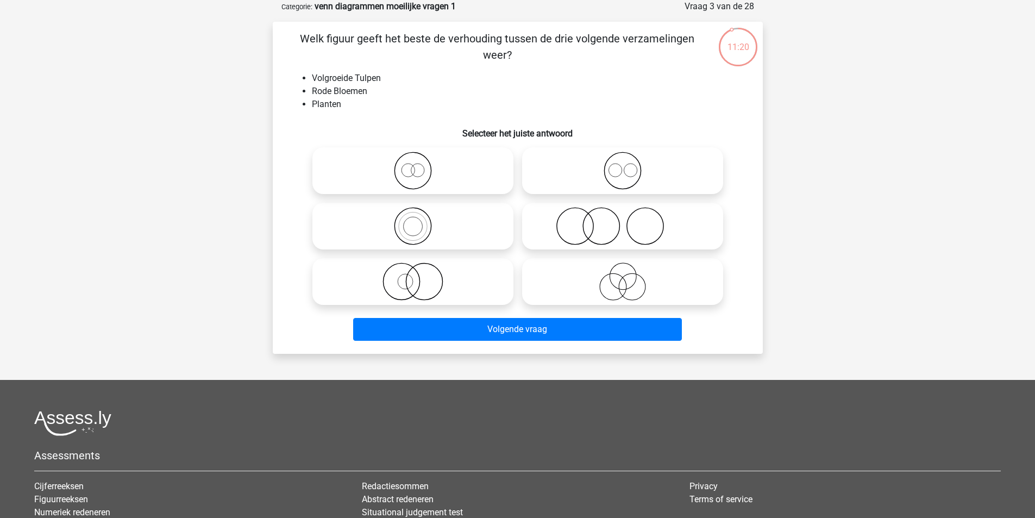
click at [413, 171] on icon at bounding box center [413, 171] width 192 height 38
click at [413, 165] on input "radio" at bounding box center [416, 161] width 7 height 7
radio input "true"
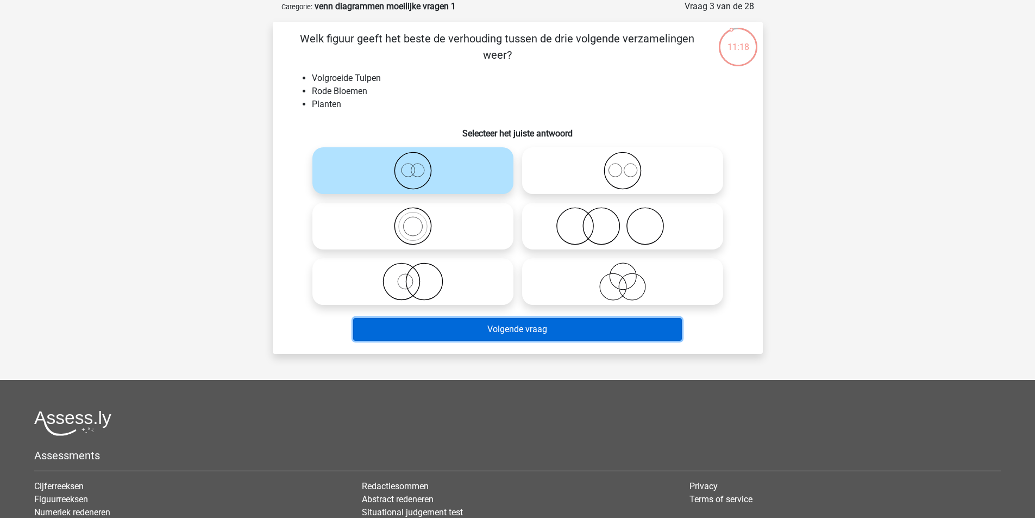
click at [461, 330] on button "Volgende vraag" at bounding box center [517, 329] width 329 height 23
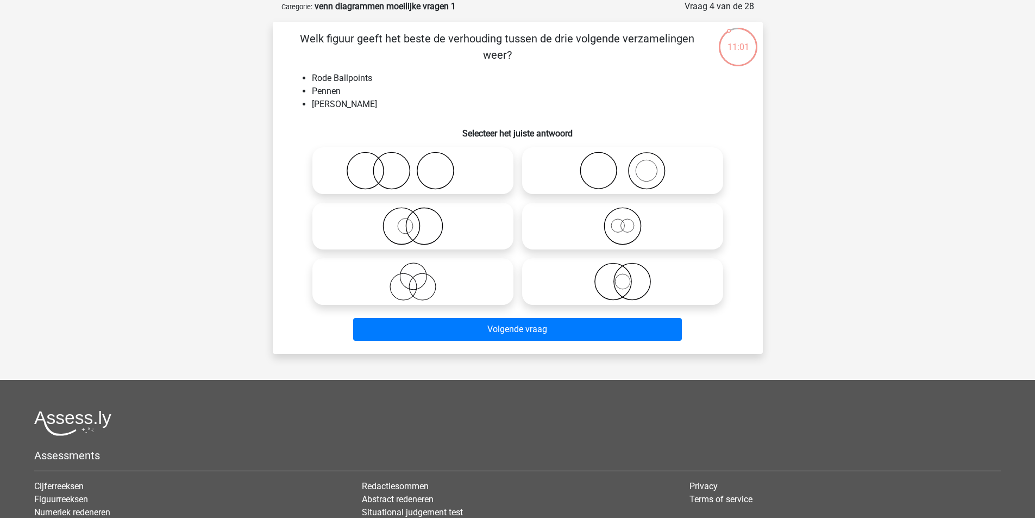
click at [625, 282] on icon at bounding box center [622, 281] width 192 height 38
click at [625, 276] on input "radio" at bounding box center [626, 272] width 7 height 7
radio input "true"
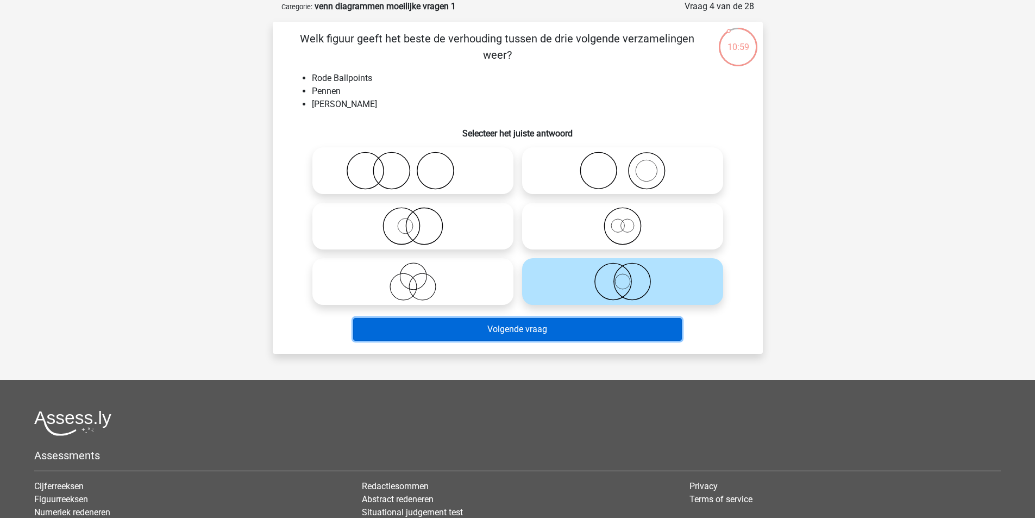
click at [504, 331] on button "Volgende vraag" at bounding box center [517, 329] width 329 height 23
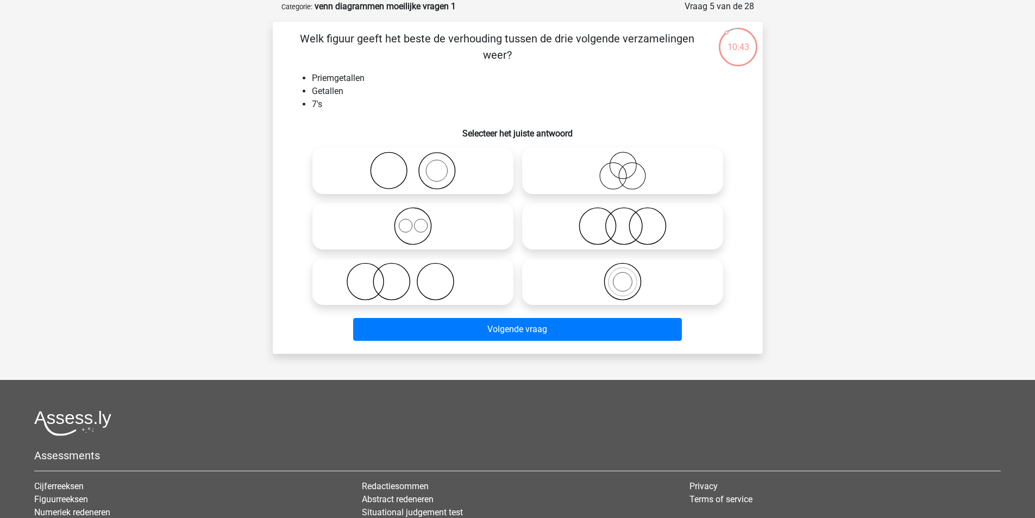
click at [619, 277] on icon at bounding box center [622, 281] width 192 height 38
click at [623, 276] on input "radio" at bounding box center [626, 272] width 7 height 7
radio input "true"
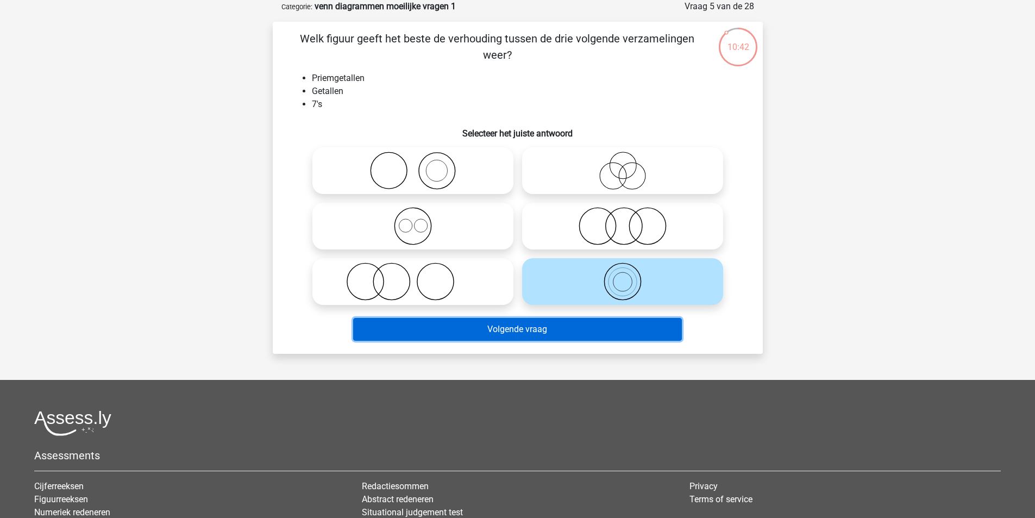
click at [542, 324] on button "Volgende vraag" at bounding box center [517, 329] width 329 height 23
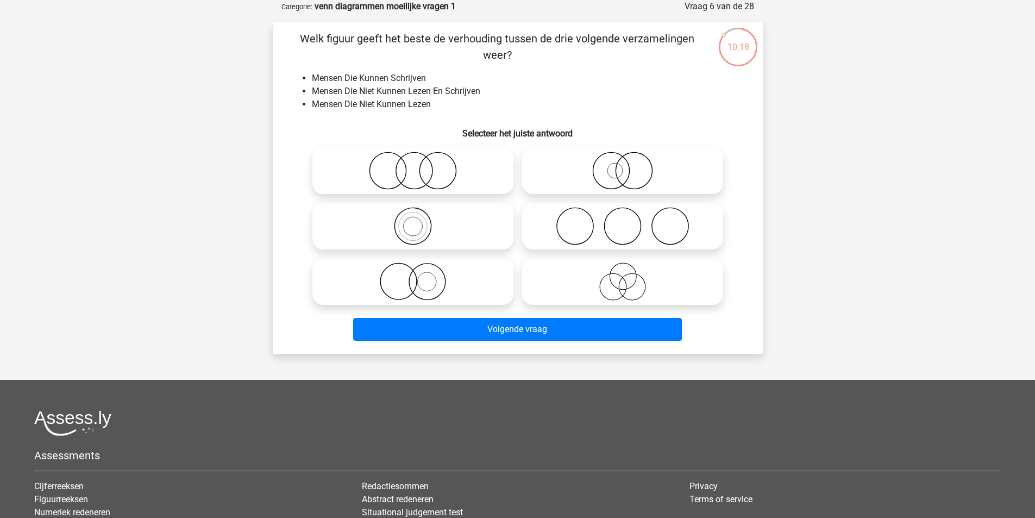
click at [418, 282] on icon at bounding box center [413, 281] width 192 height 38
click at [418, 276] on input "radio" at bounding box center [416, 272] width 7 height 7
radio input "true"
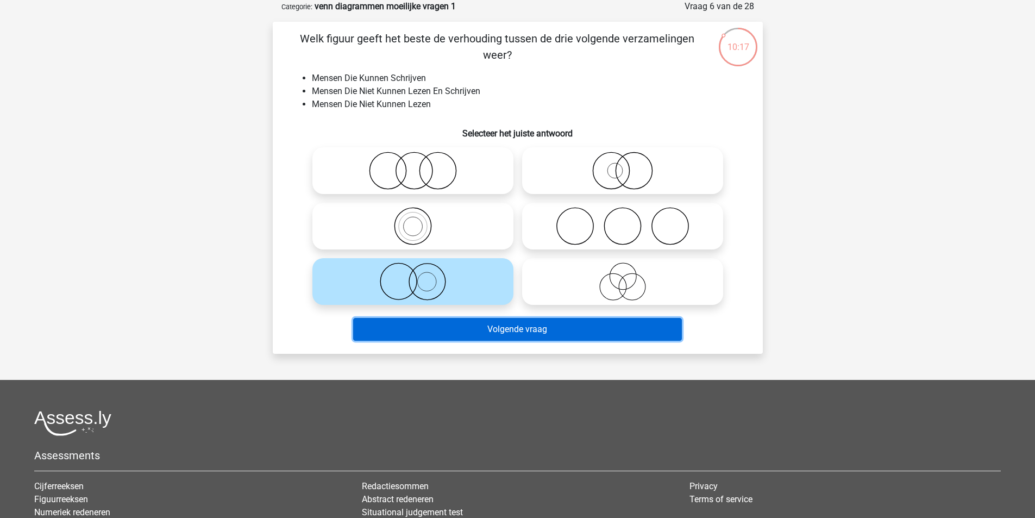
click at [447, 330] on button "Volgende vraag" at bounding box center [517, 329] width 329 height 23
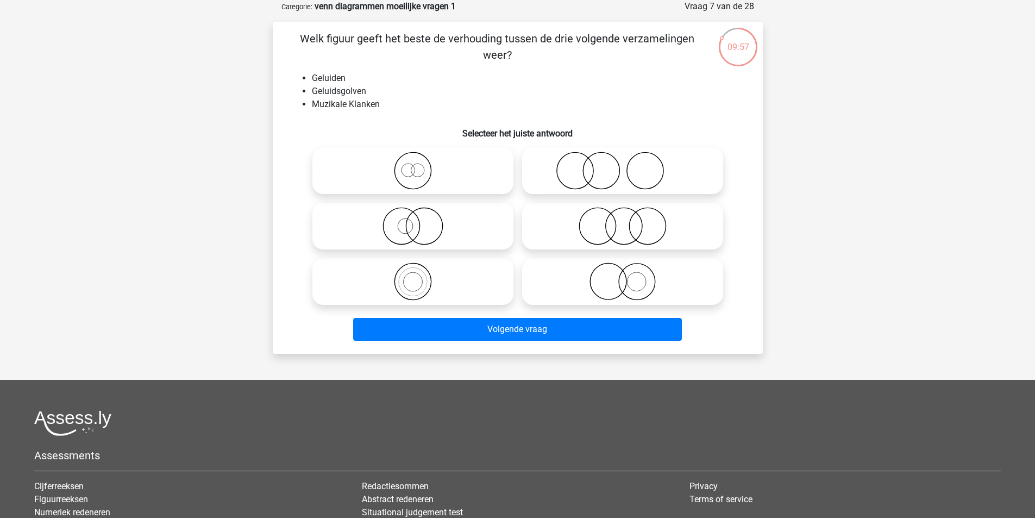
click at [626, 282] on circle at bounding box center [608, 281] width 36 height 36
click at [626, 276] on input "radio" at bounding box center [626, 272] width 7 height 7
radio input "true"
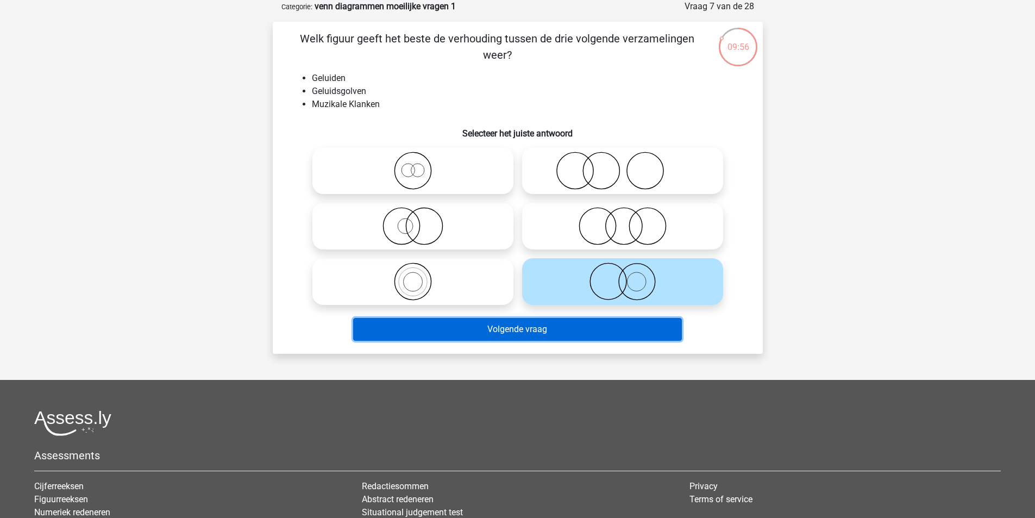
click at [518, 325] on button "Volgende vraag" at bounding box center [517, 329] width 329 height 23
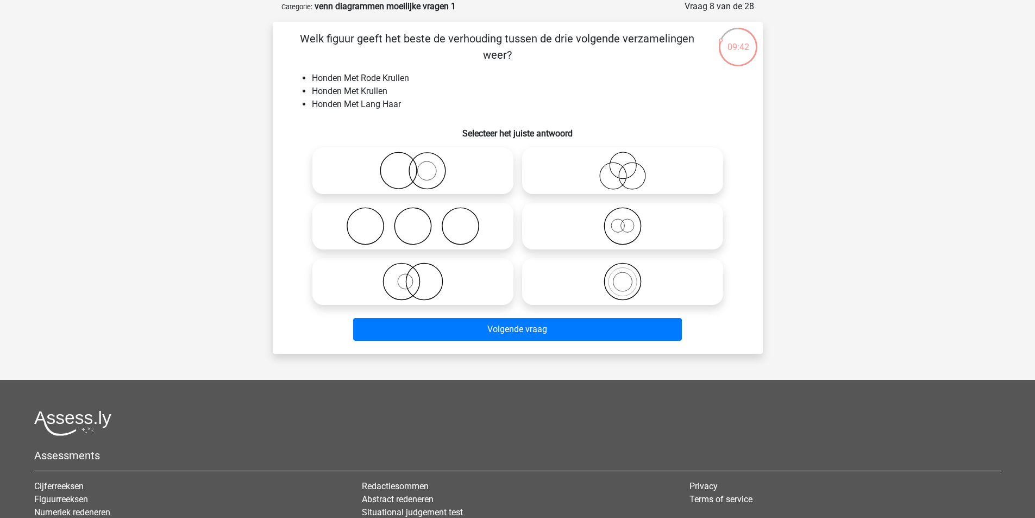
click at [624, 171] on icon at bounding box center [622, 171] width 192 height 38
click at [624, 165] on input "radio" at bounding box center [626, 161] width 7 height 7
radio input "true"
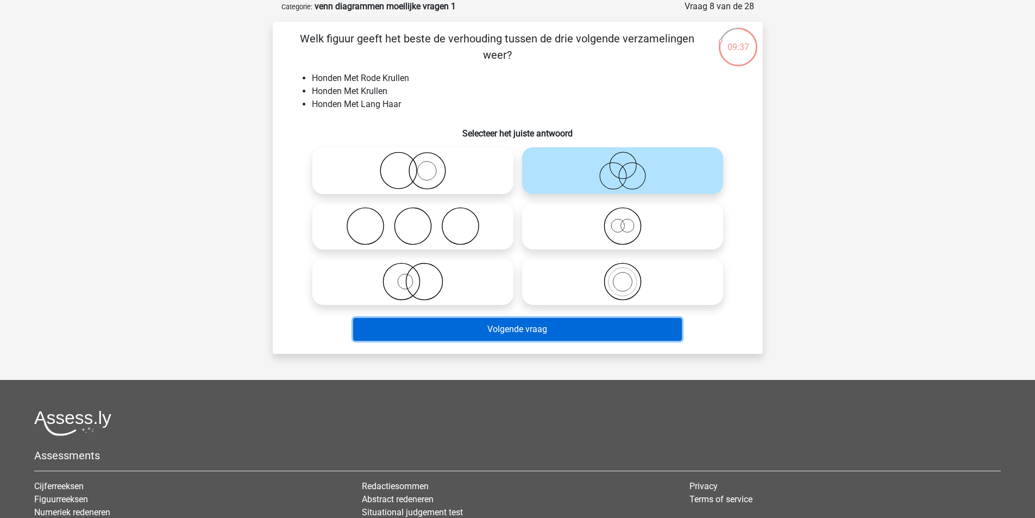
click at [443, 330] on button "Volgende vraag" at bounding box center [517, 329] width 329 height 23
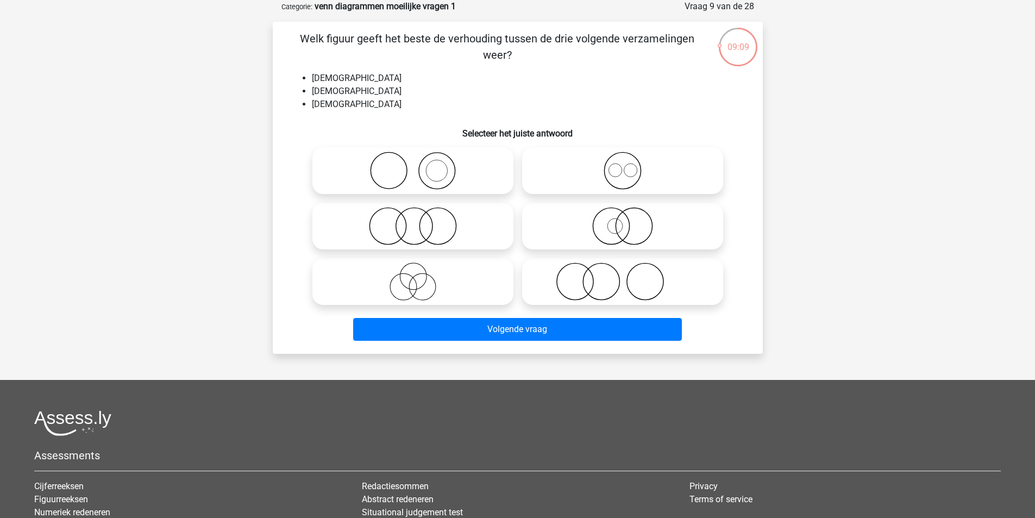
drag, startPoint x: 618, startPoint y: 223, endPoint x: 605, endPoint y: 230, distance: 14.6
click at [617, 226] on icon at bounding box center [622, 226] width 192 height 38
click at [623, 221] on input "radio" at bounding box center [626, 216] width 7 height 7
radio input "true"
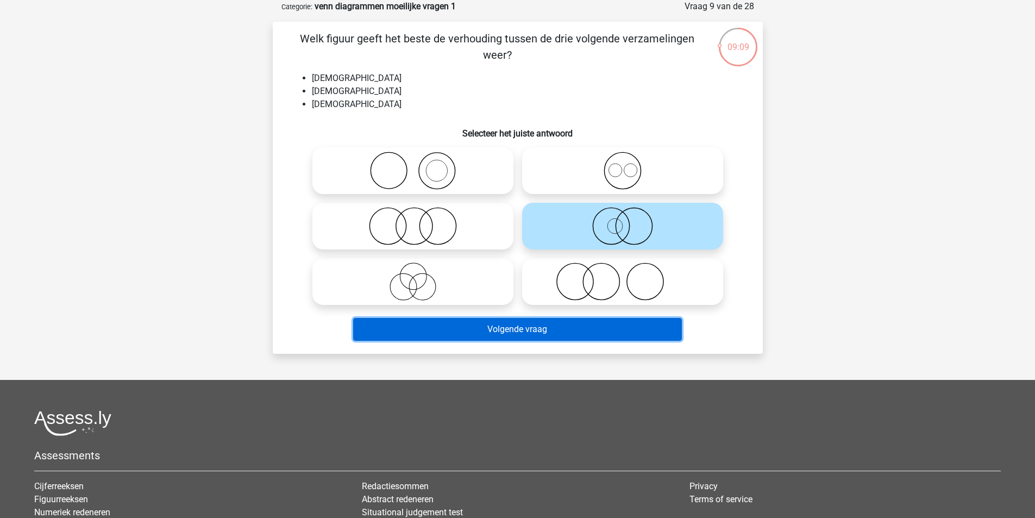
click at [550, 332] on button "Volgende vraag" at bounding box center [517, 329] width 329 height 23
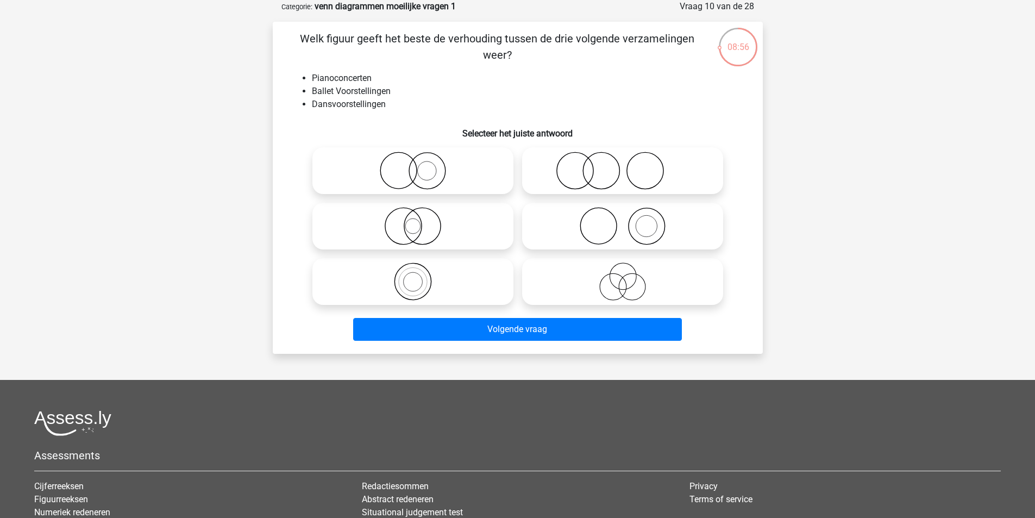
click at [641, 224] on icon at bounding box center [622, 226] width 192 height 38
click at [630, 221] on input "radio" at bounding box center [626, 216] width 7 height 7
radio input "true"
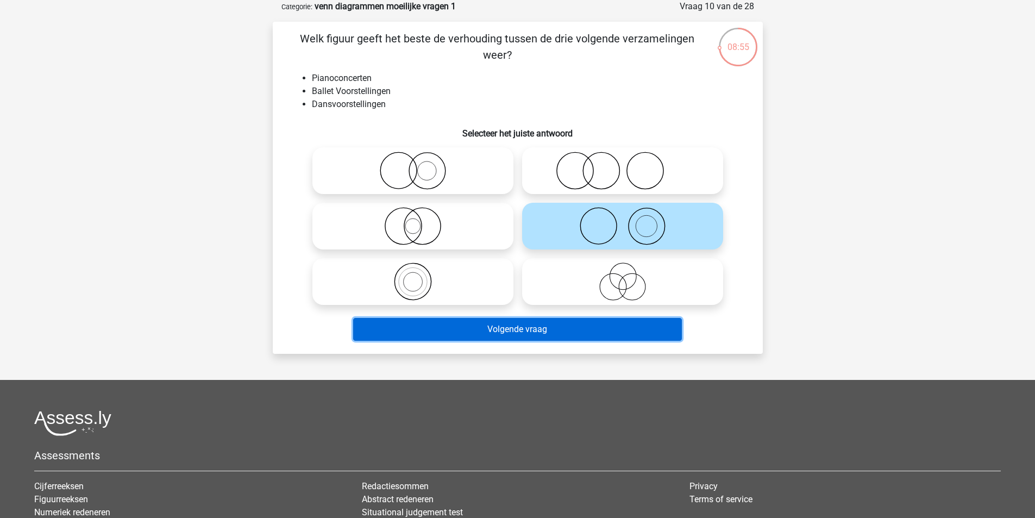
click at [514, 330] on button "Volgende vraag" at bounding box center [517, 329] width 329 height 23
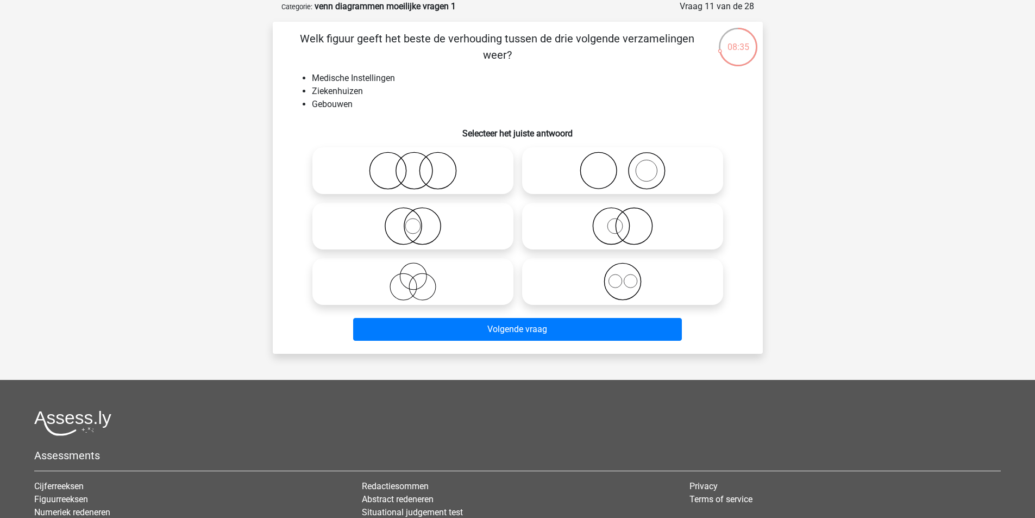
click at [414, 223] on icon at bounding box center [413, 226] width 192 height 38
click at [414, 221] on input "radio" at bounding box center [416, 216] width 7 height 7
radio input "true"
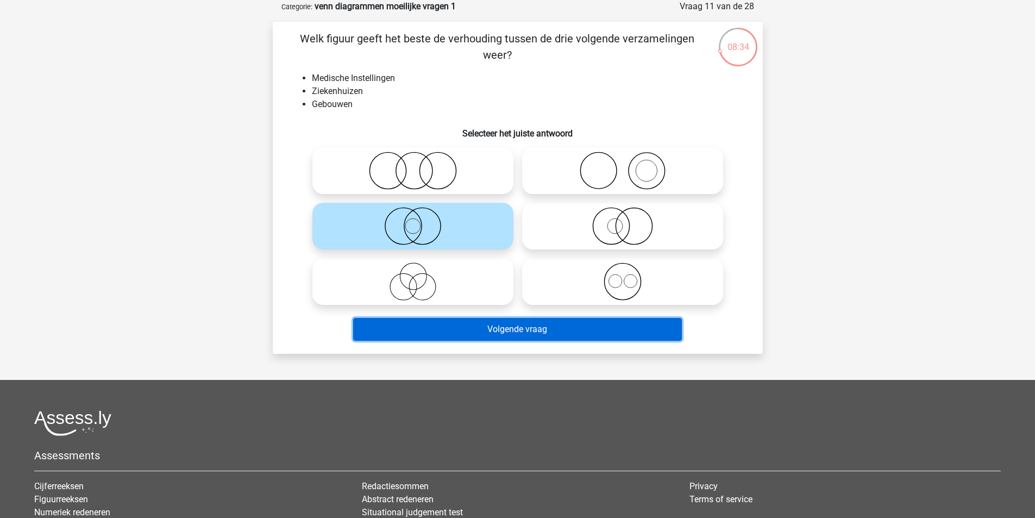
click at [475, 325] on button "Volgende vraag" at bounding box center [517, 329] width 329 height 23
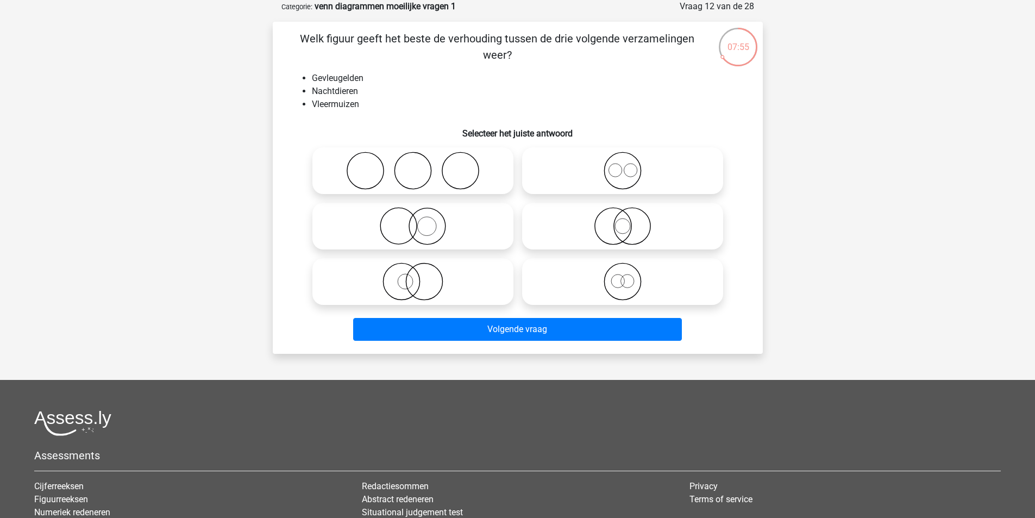
click at [621, 223] on icon at bounding box center [622, 226] width 192 height 38
click at [623, 221] on input "radio" at bounding box center [626, 216] width 7 height 7
radio input "true"
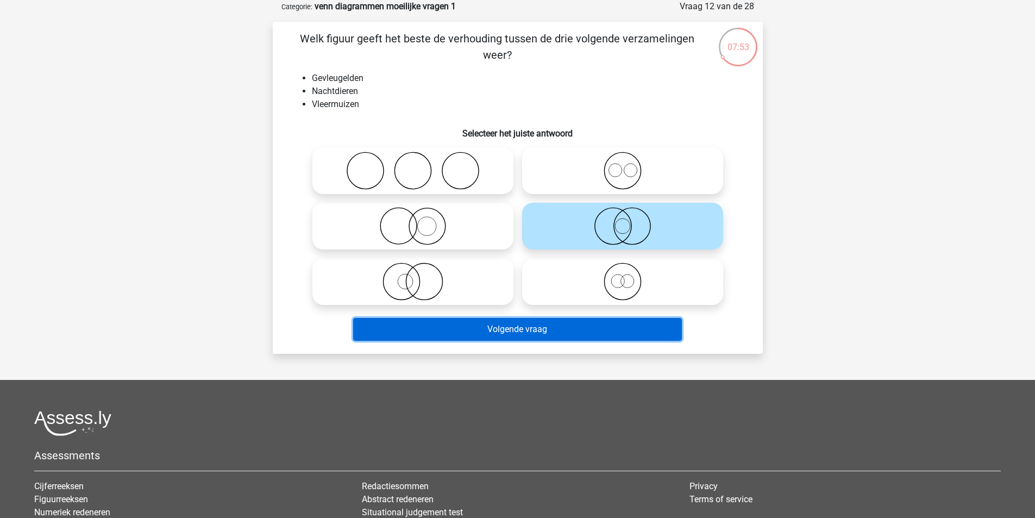
click at [512, 326] on button "Volgende vraag" at bounding box center [517, 329] width 329 height 23
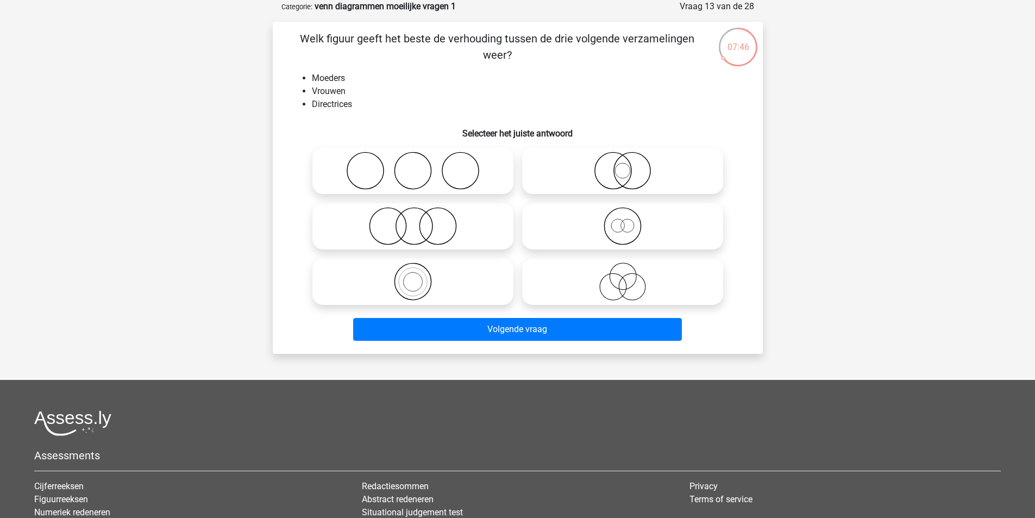
click at [617, 170] on icon at bounding box center [622, 171] width 192 height 38
click at [623, 165] on input "radio" at bounding box center [626, 161] width 7 height 7
radio input "true"
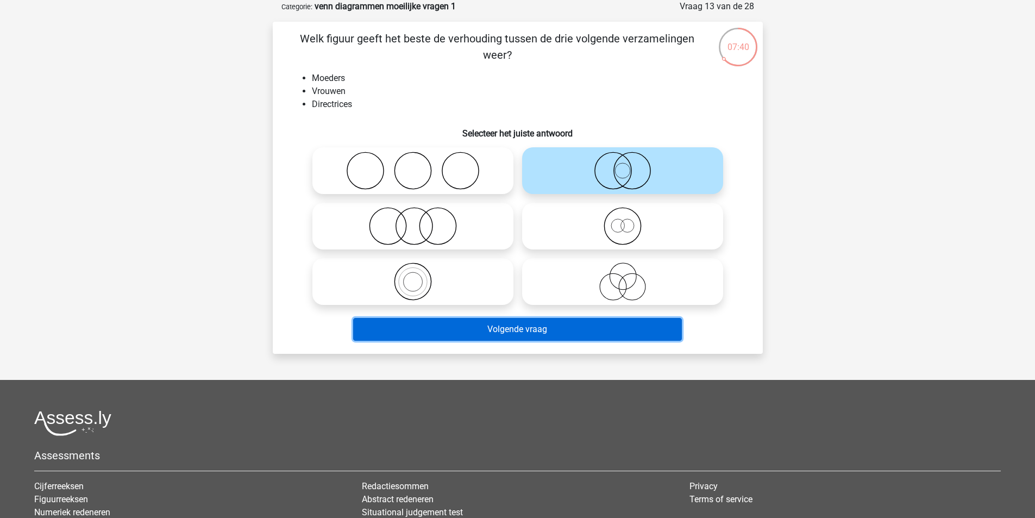
click at [494, 328] on button "Volgende vraag" at bounding box center [517, 329] width 329 height 23
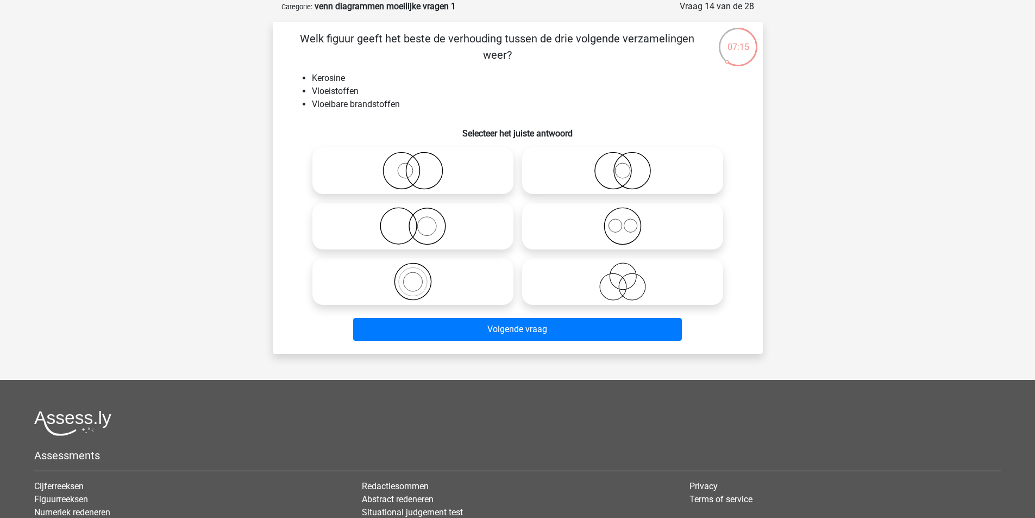
drag, startPoint x: 617, startPoint y: 274, endPoint x: 606, endPoint y: 286, distance: 16.2
click at [617, 279] on icon at bounding box center [622, 281] width 192 height 38
click at [623, 276] on input "radio" at bounding box center [626, 272] width 7 height 7
radio input "true"
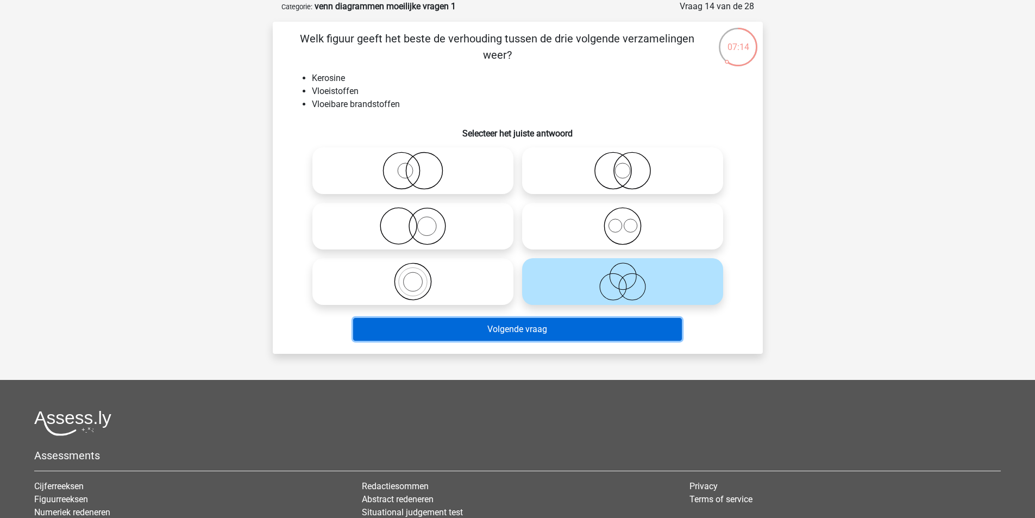
click at [543, 331] on button "Volgende vraag" at bounding box center [517, 329] width 329 height 23
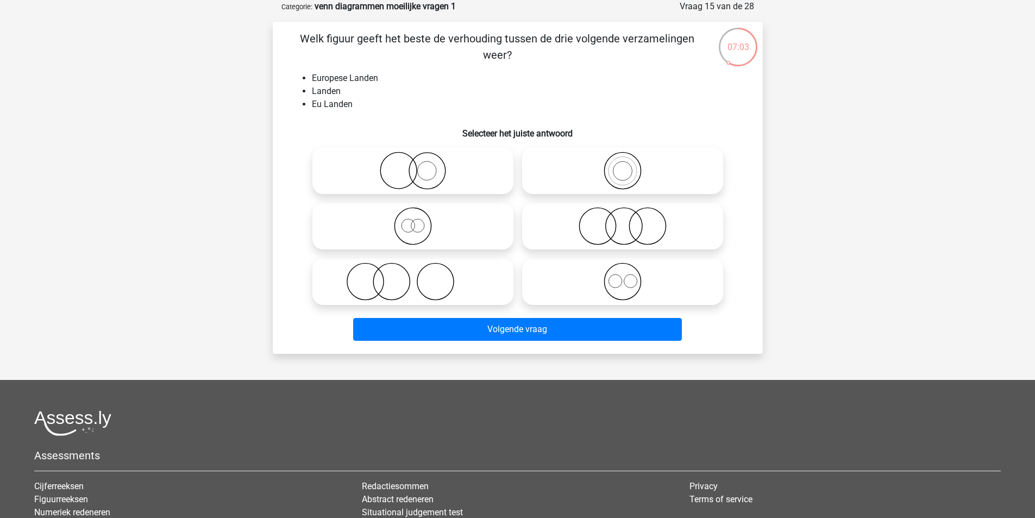
click at [624, 165] on input "radio" at bounding box center [626, 161] width 7 height 7
radio input "true"
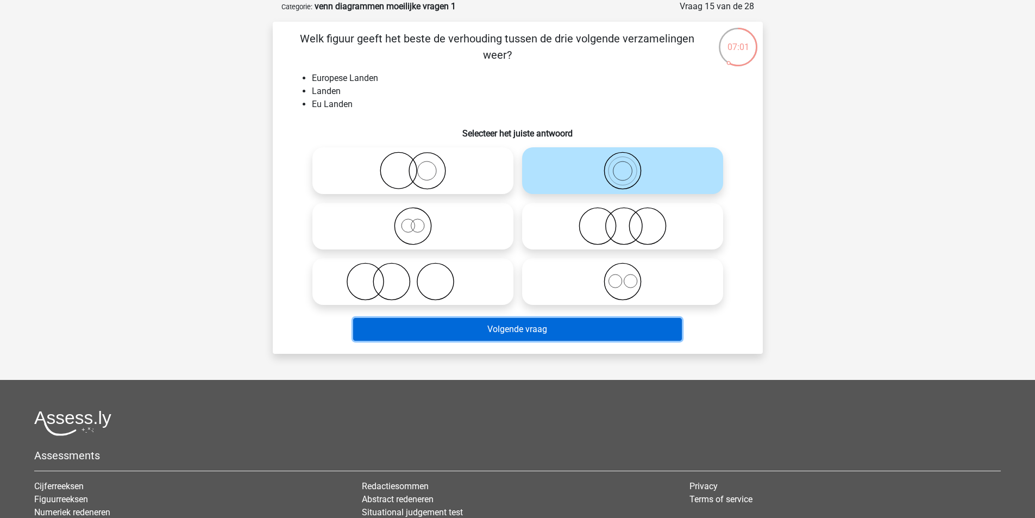
click at [531, 329] on button "Volgende vraag" at bounding box center [517, 329] width 329 height 23
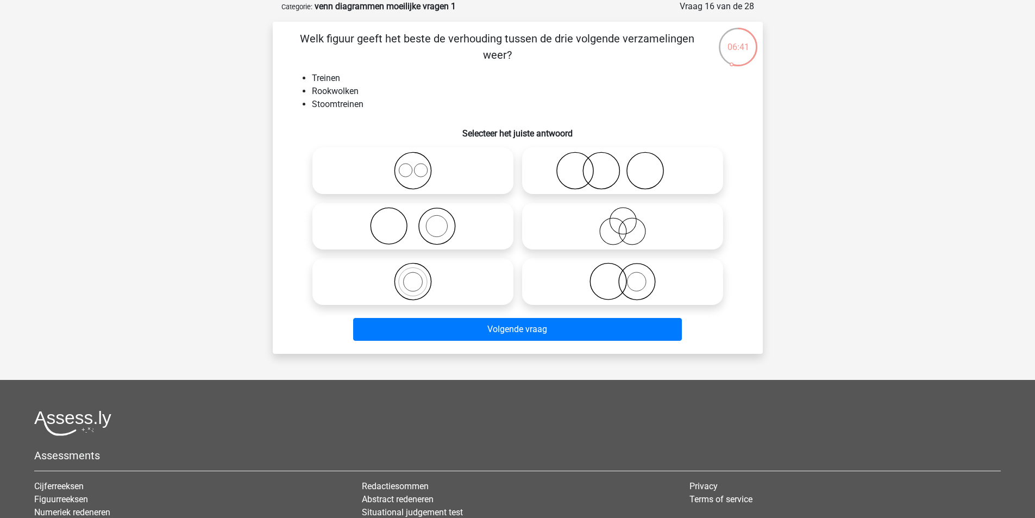
click at [630, 279] on icon at bounding box center [622, 281] width 192 height 38
click at [630, 276] on input "radio" at bounding box center [626, 272] width 7 height 7
radio input "true"
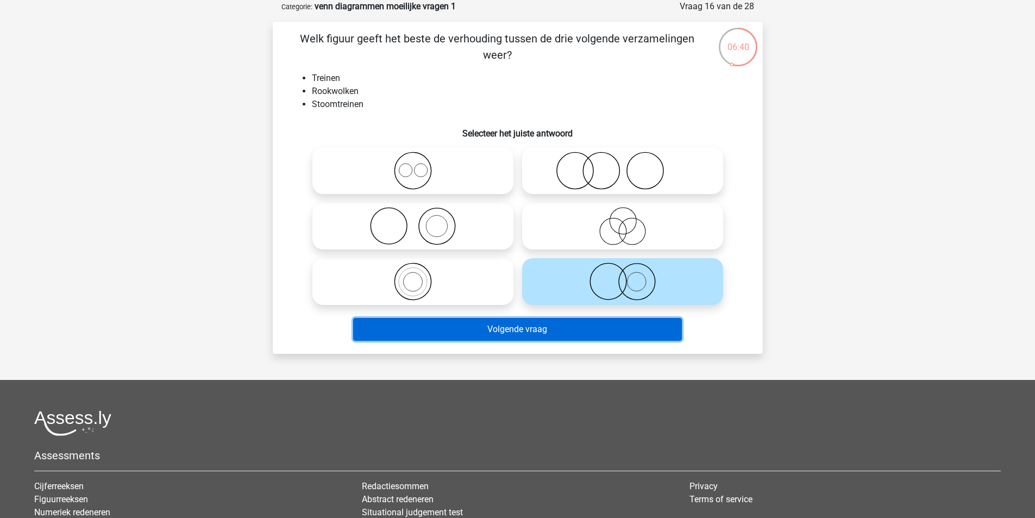
click at [538, 331] on button "Volgende vraag" at bounding box center [517, 329] width 329 height 23
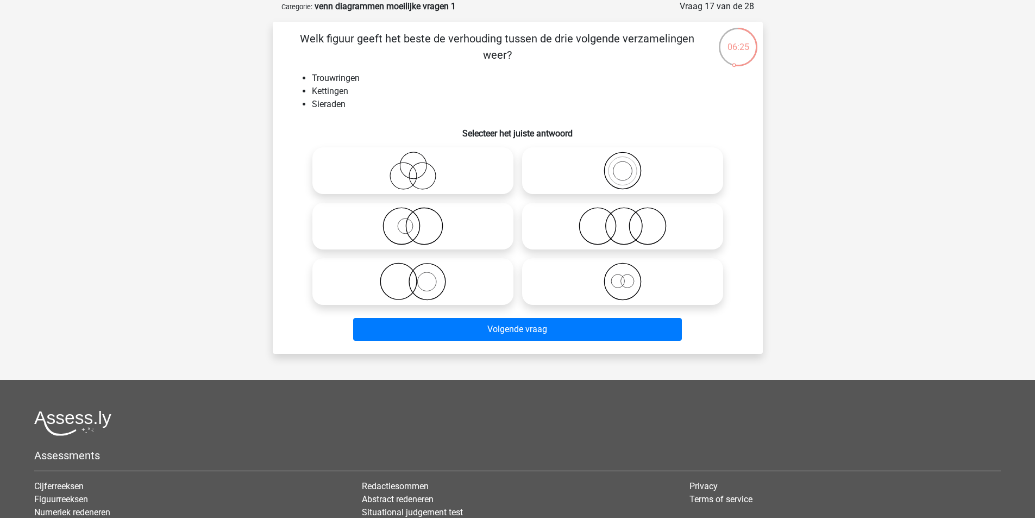
click at [414, 281] on icon at bounding box center [413, 281] width 192 height 38
click at [414, 276] on input "radio" at bounding box center [416, 272] width 7 height 7
radio input "true"
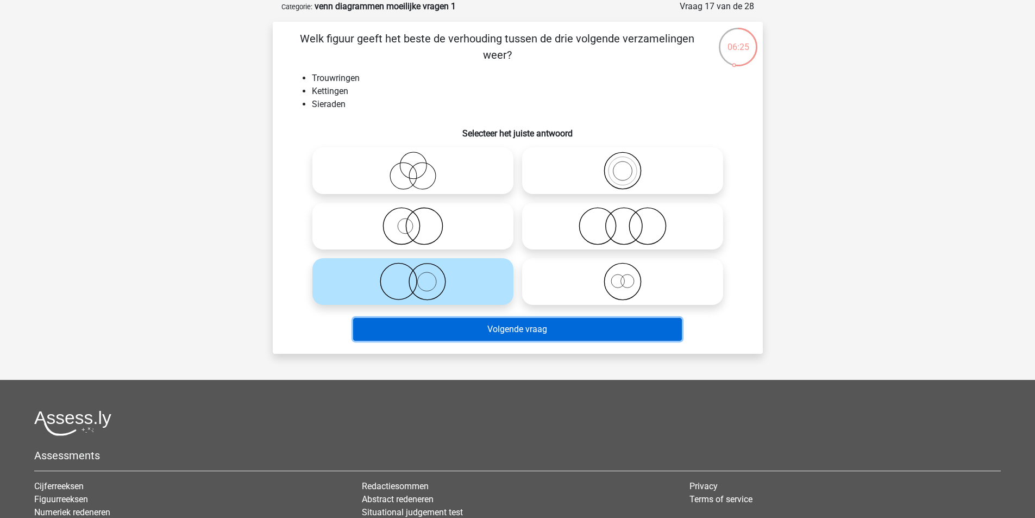
click at [437, 330] on button "Volgende vraag" at bounding box center [517, 329] width 329 height 23
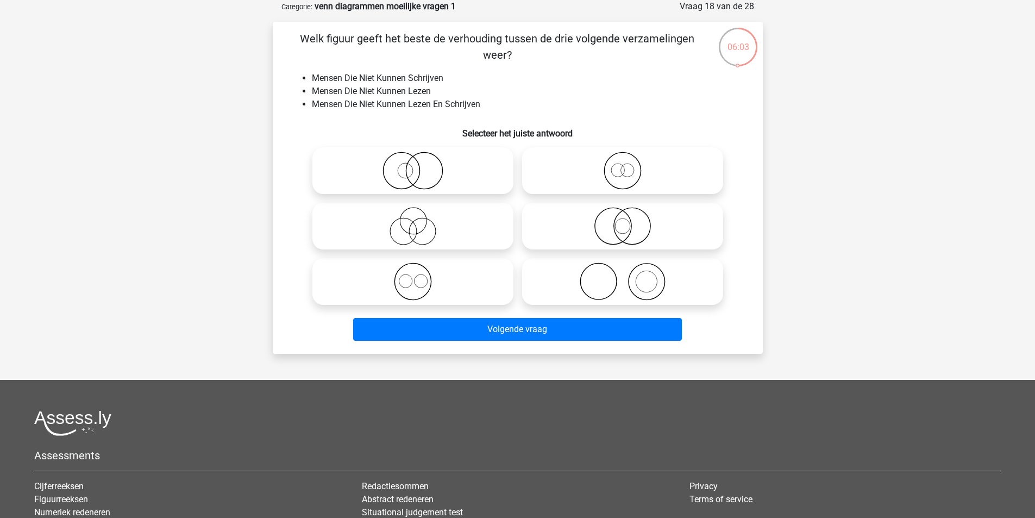
click at [643, 282] on icon at bounding box center [622, 281] width 192 height 38
click at [630, 276] on input "radio" at bounding box center [626, 272] width 7 height 7
radio input "true"
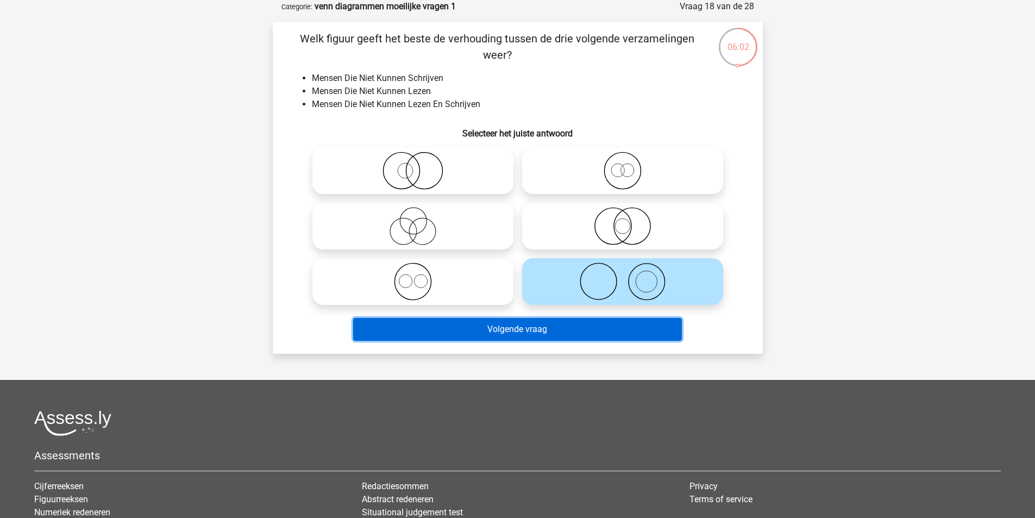
click at [576, 323] on button "Volgende vraag" at bounding box center [517, 329] width 329 height 23
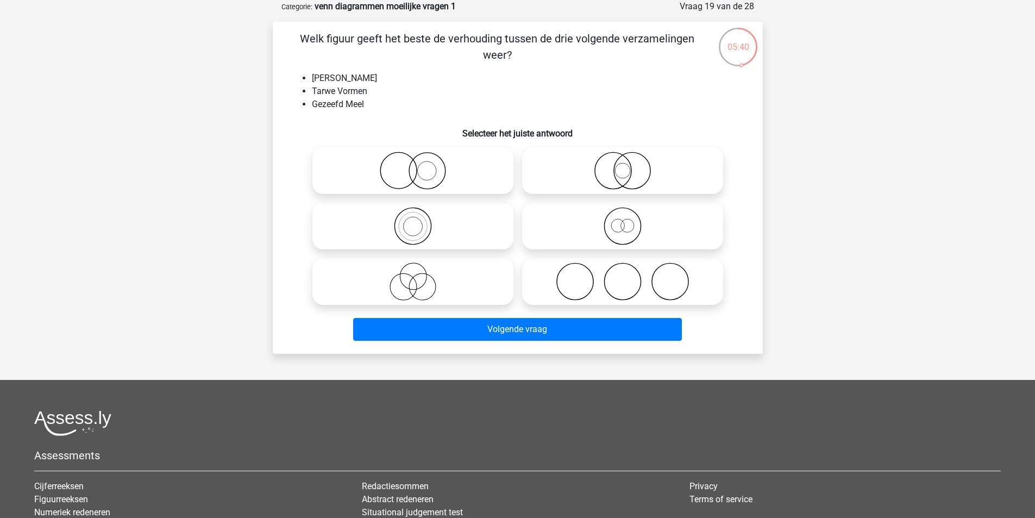
click at [624, 166] on icon at bounding box center [622, 171] width 192 height 38
click at [624, 165] on input "radio" at bounding box center [626, 161] width 7 height 7
radio input "true"
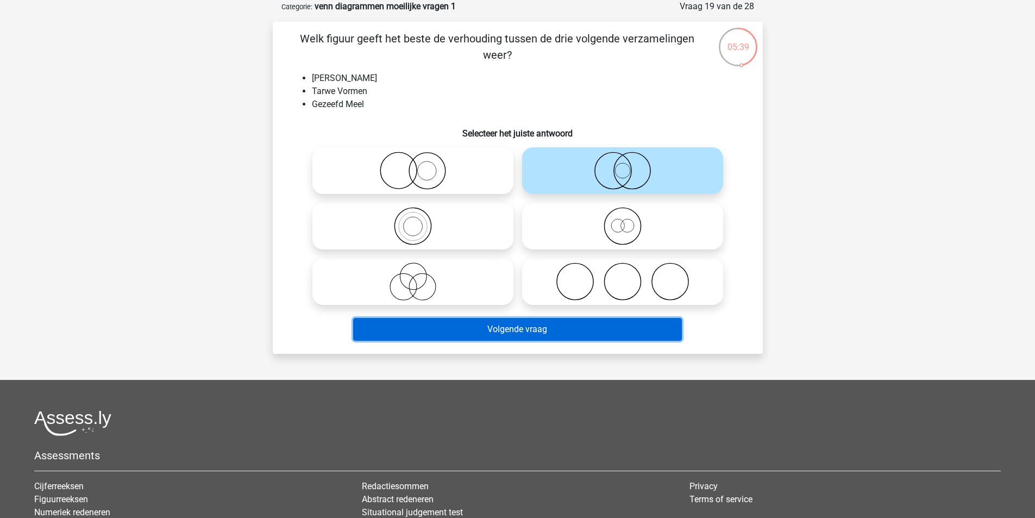
click at [500, 331] on button "Volgende vraag" at bounding box center [517, 329] width 329 height 23
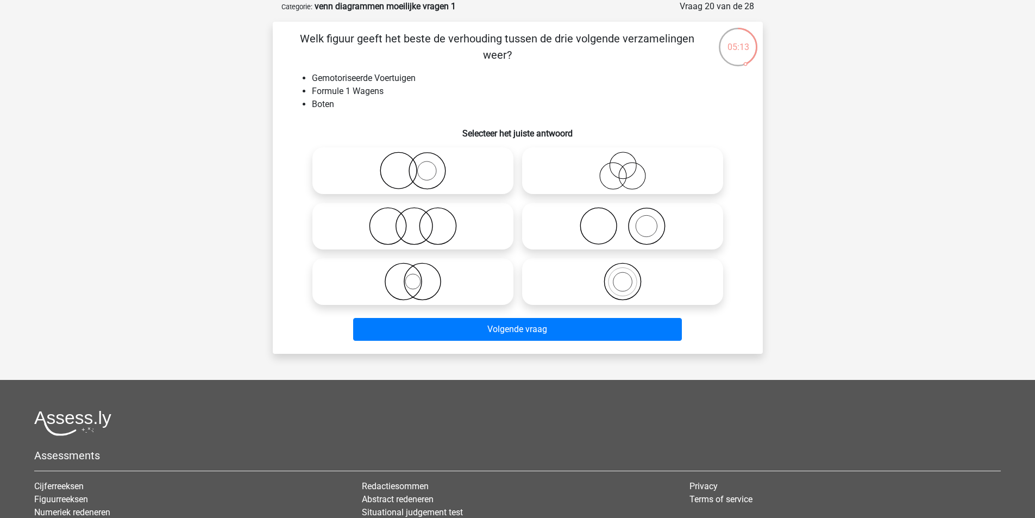
click at [415, 230] on icon at bounding box center [413, 226] width 192 height 38
click at [415, 221] on input "radio" at bounding box center [416, 216] width 7 height 7
radio input "true"
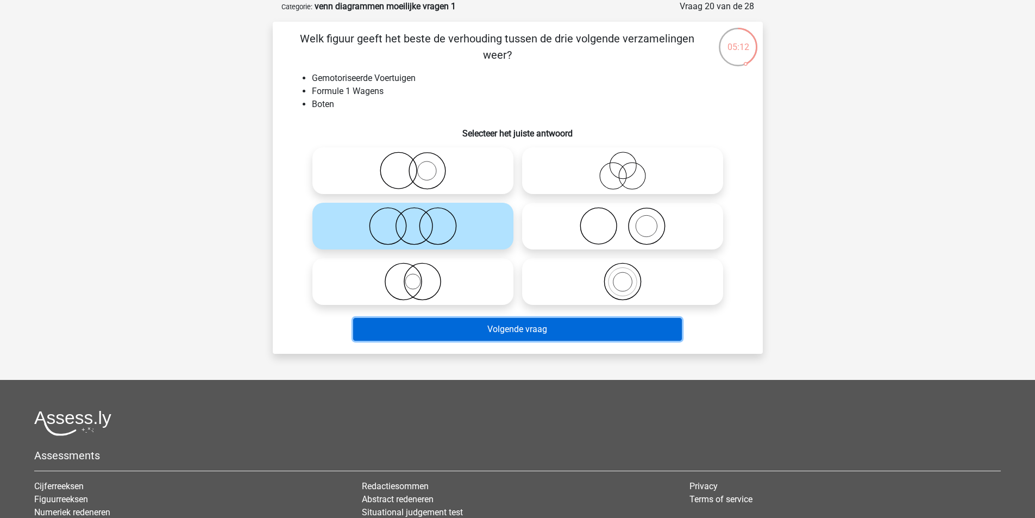
click at [434, 323] on button "Volgende vraag" at bounding box center [517, 329] width 329 height 23
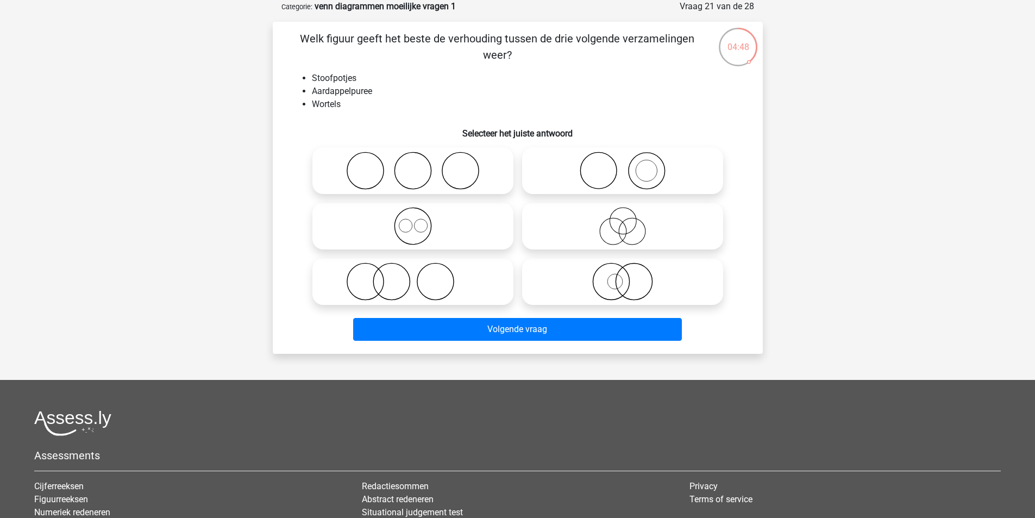
click at [625, 232] on icon at bounding box center [622, 226] width 192 height 38
click at [625, 221] on input "radio" at bounding box center [626, 216] width 7 height 7
radio input "true"
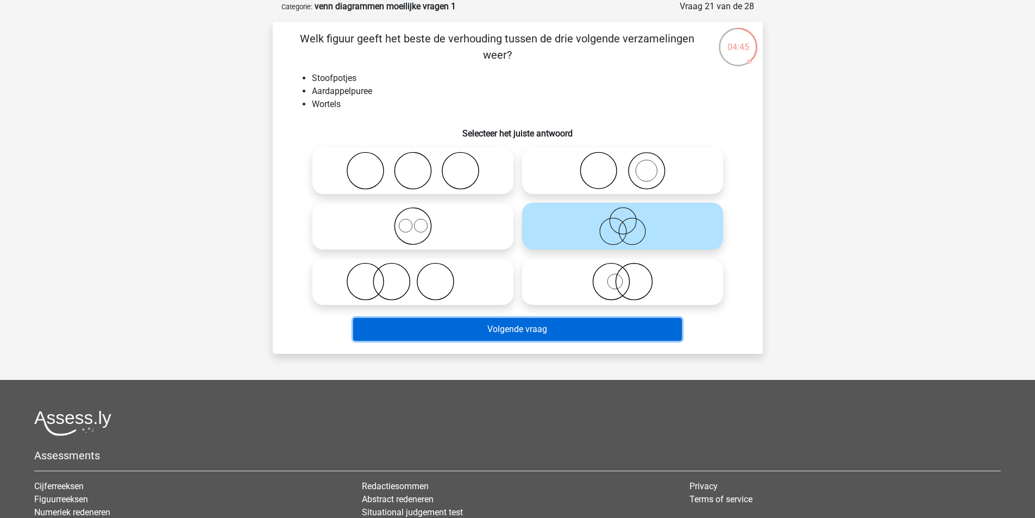
click at [494, 331] on button "Volgende vraag" at bounding box center [517, 329] width 329 height 23
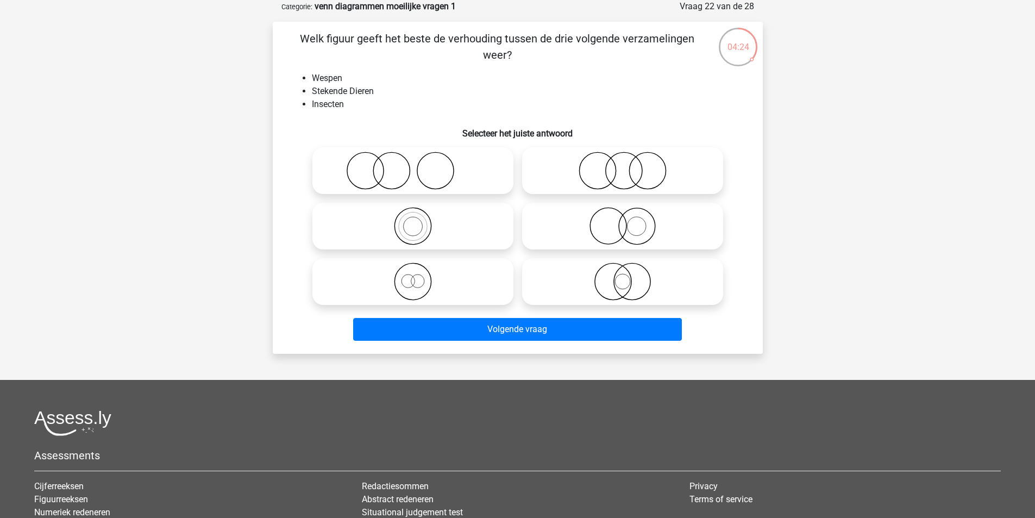
click at [621, 171] on icon at bounding box center [622, 171] width 192 height 38
click at [623, 165] on input "radio" at bounding box center [626, 161] width 7 height 7
radio input "true"
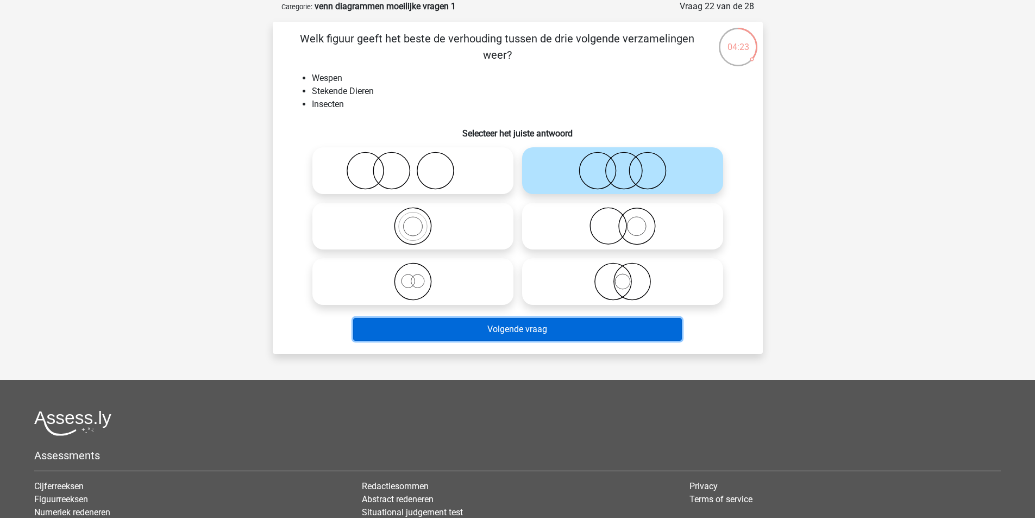
click at [480, 326] on button "Volgende vraag" at bounding box center [517, 329] width 329 height 23
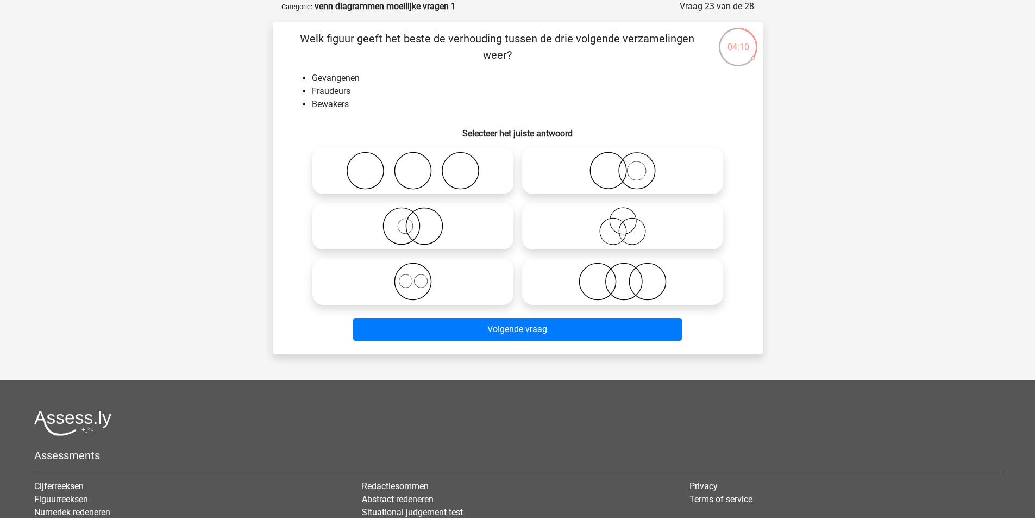
click at [621, 175] on icon at bounding box center [622, 171] width 192 height 38
click at [623, 165] on input "radio" at bounding box center [626, 161] width 7 height 7
radio input "true"
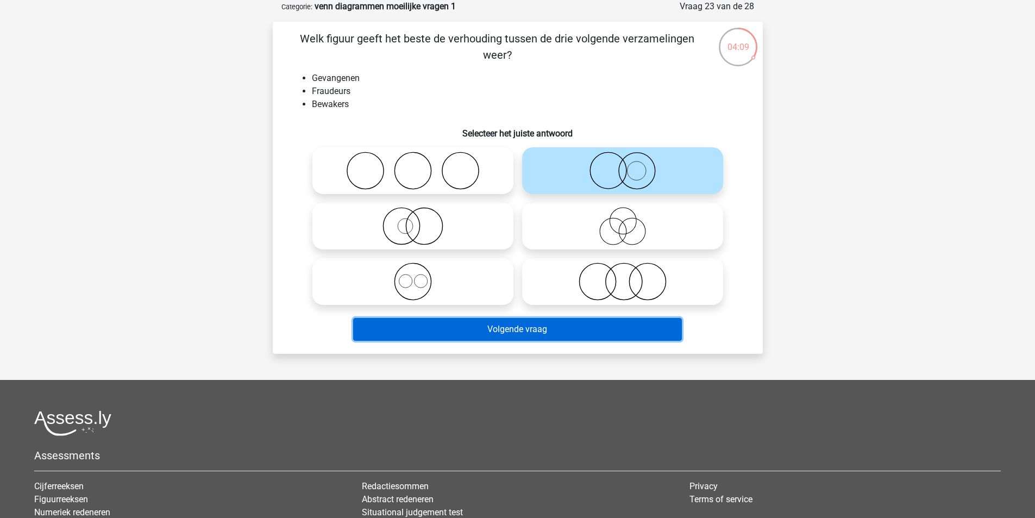
click at [468, 329] on button "Volgende vraag" at bounding box center [517, 329] width 329 height 23
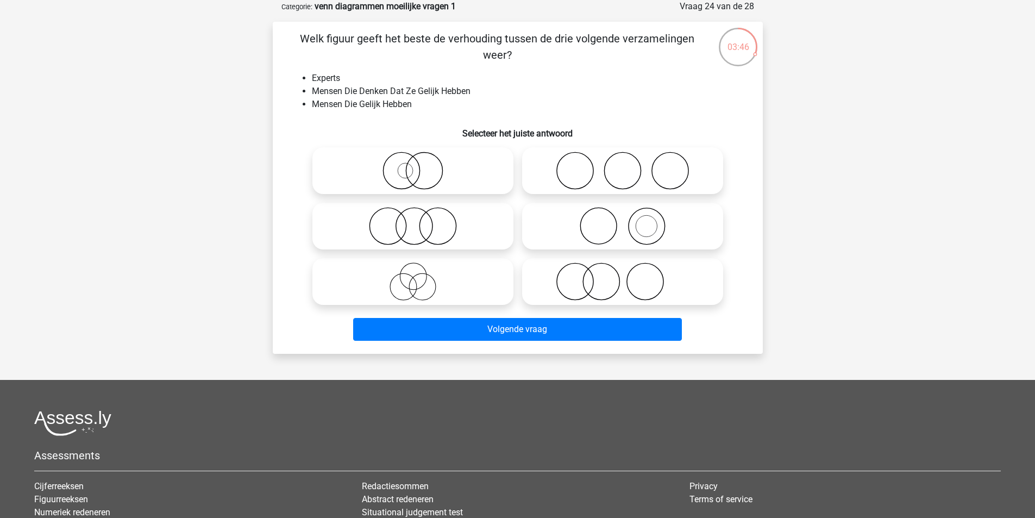
click at [609, 175] on icon at bounding box center [622, 171] width 192 height 38
click at [623, 165] on input "radio" at bounding box center [626, 161] width 7 height 7
radio input "true"
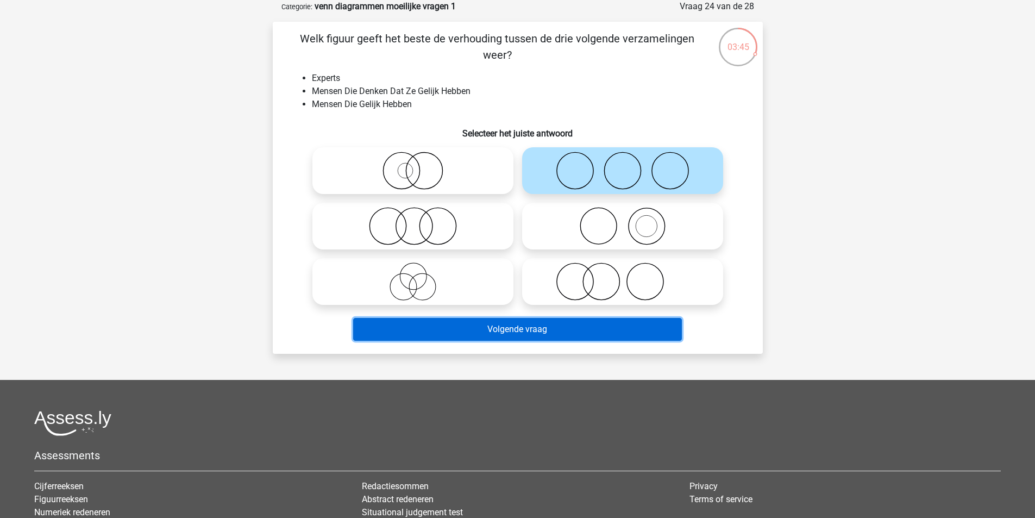
click at [502, 330] on button "Volgende vraag" at bounding box center [517, 329] width 329 height 23
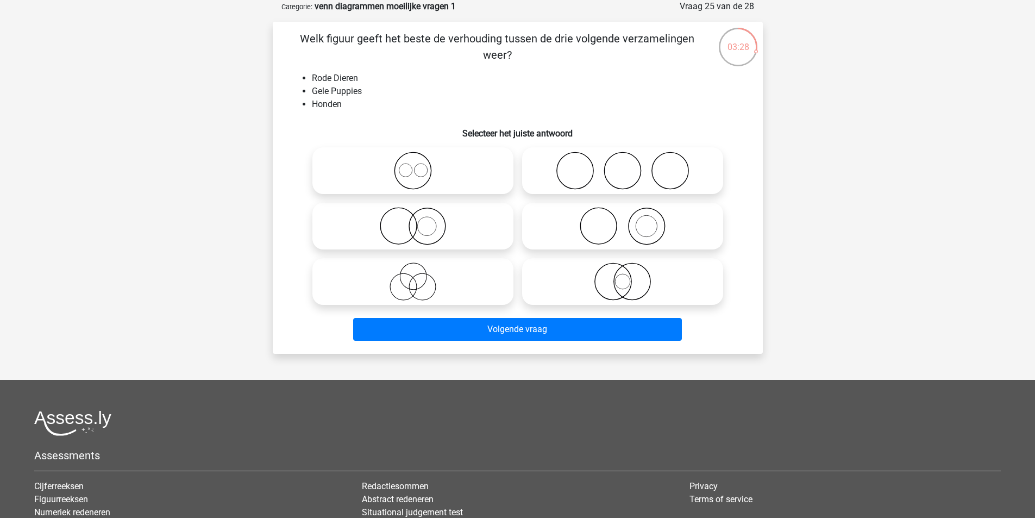
click at [423, 219] on icon at bounding box center [413, 226] width 192 height 38
click at [420, 219] on input "radio" at bounding box center [416, 216] width 7 height 7
radio input "true"
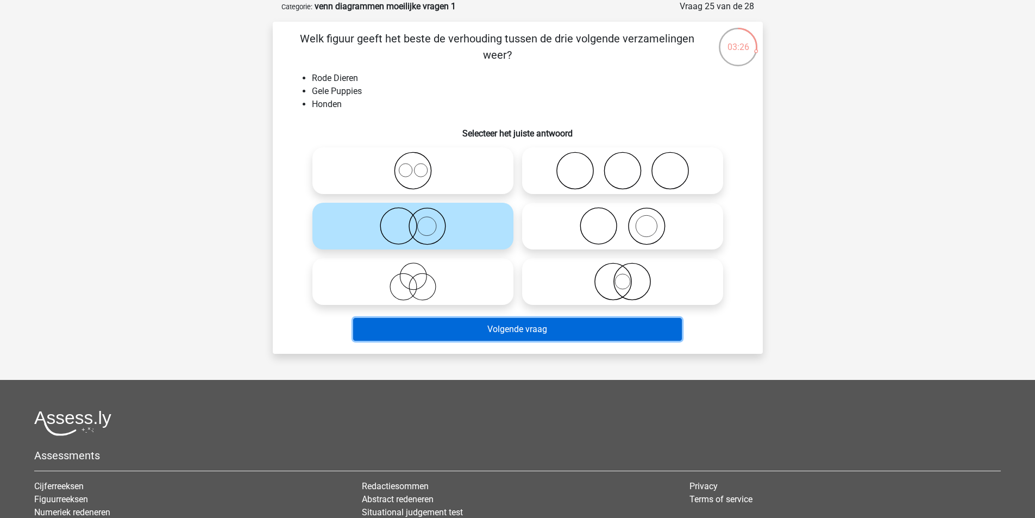
click at [429, 323] on button "Volgende vraag" at bounding box center [517, 329] width 329 height 23
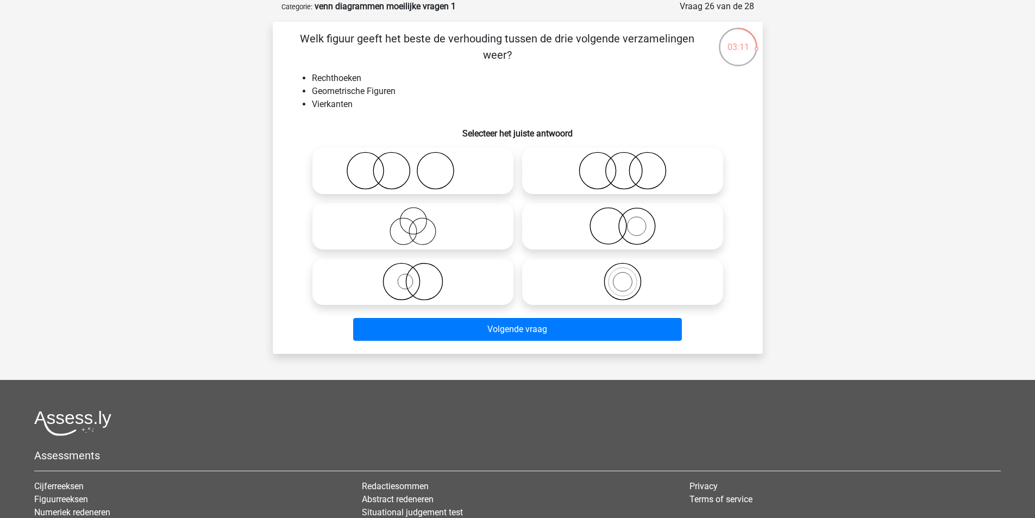
click at [622, 230] on icon at bounding box center [622, 226] width 192 height 38
click at [623, 221] on input "radio" at bounding box center [626, 216] width 7 height 7
radio input "true"
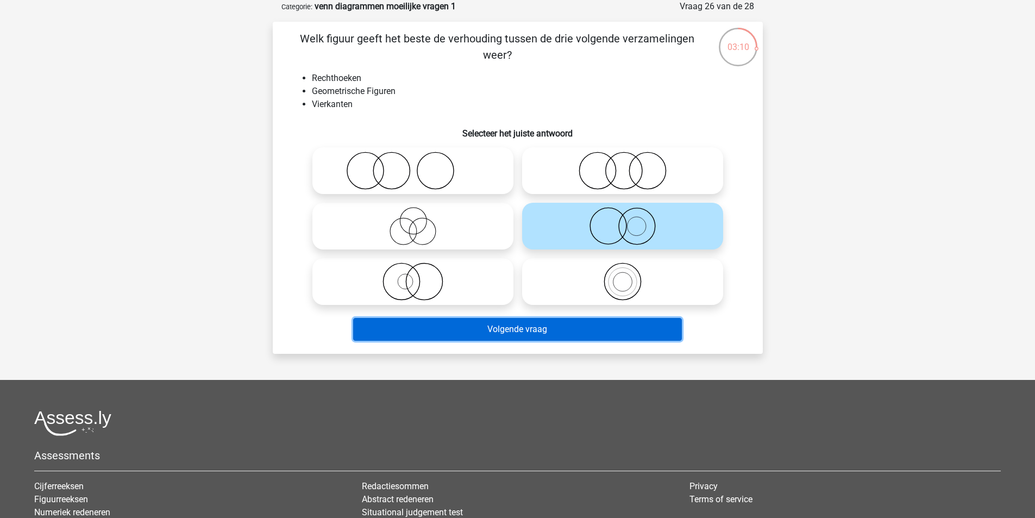
click at [508, 332] on button "Volgende vraag" at bounding box center [517, 329] width 329 height 23
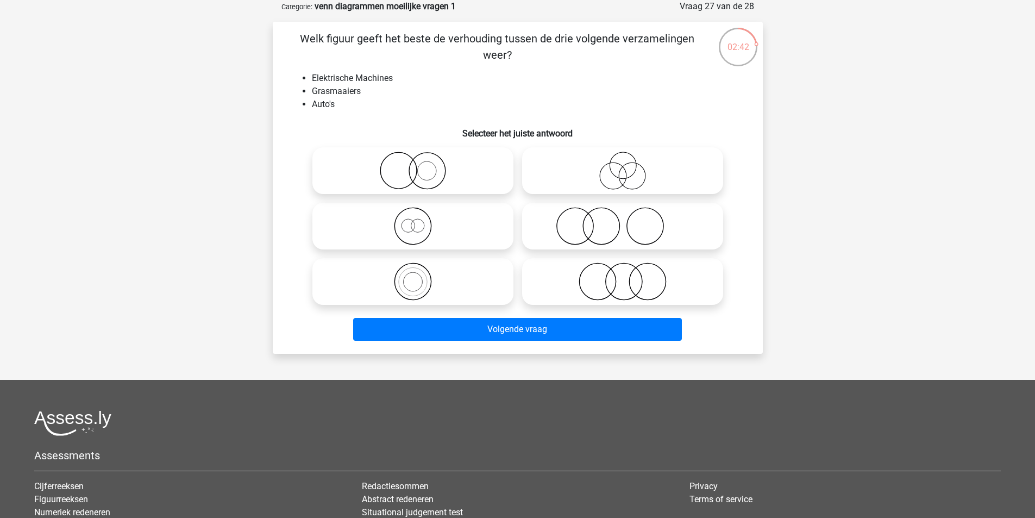
click at [416, 227] on icon at bounding box center [413, 226] width 192 height 38
click at [416, 221] on input "radio" at bounding box center [416, 216] width 7 height 7
radio input "true"
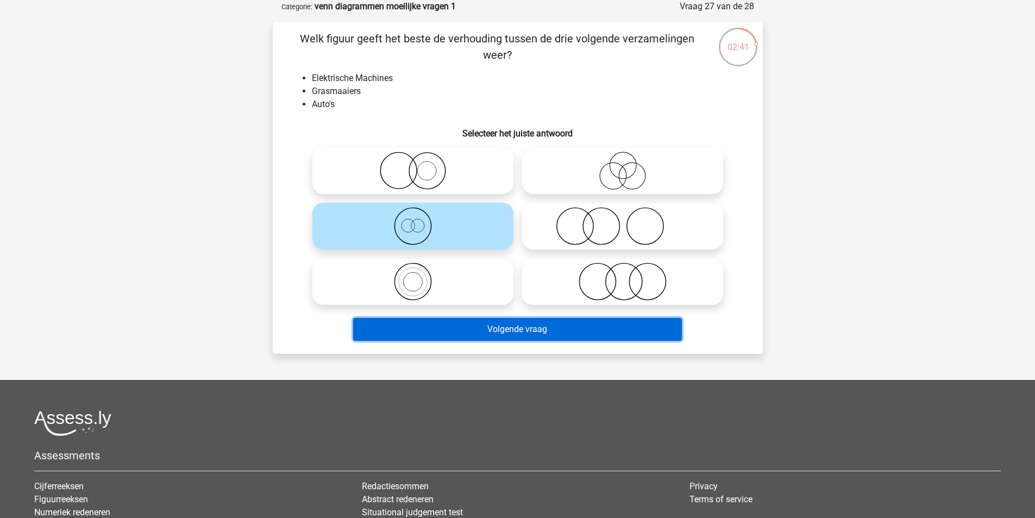
click at [417, 325] on button "Volgende vraag" at bounding box center [517, 329] width 329 height 23
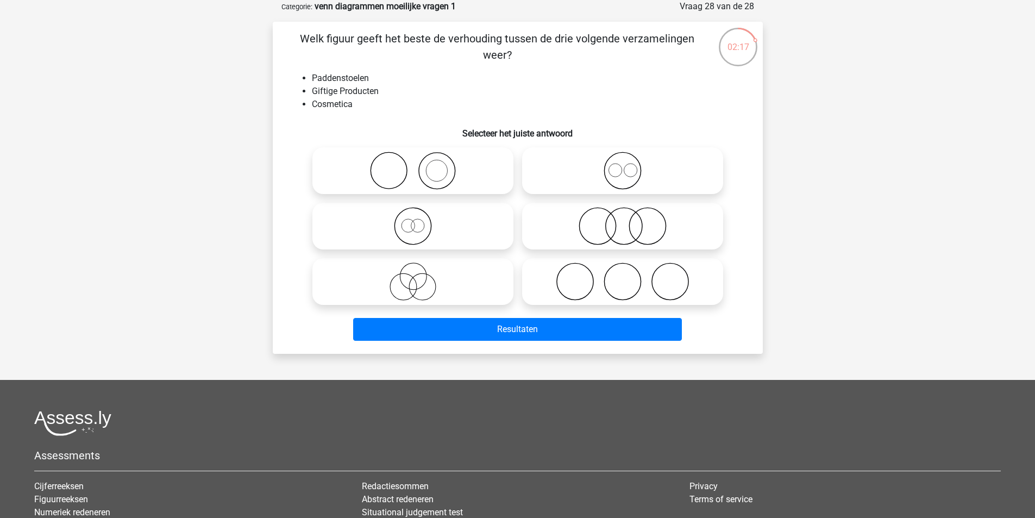
click at [418, 228] on icon at bounding box center [413, 226] width 192 height 38
click at [418, 221] on input "radio" at bounding box center [416, 216] width 7 height 7
radio input "true"
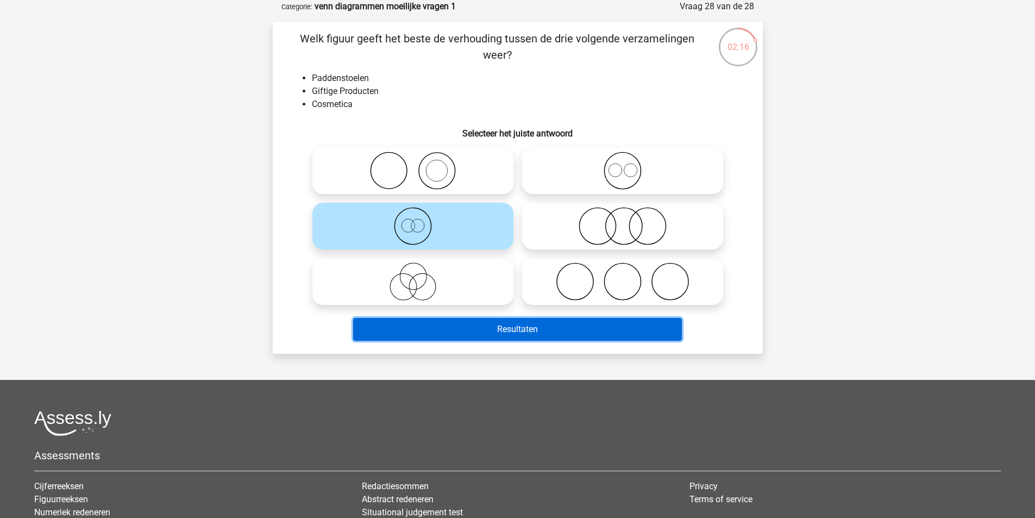
click at [436, 326] on button "Resultaten" at bounding box center [517, 329] width 329 height 23
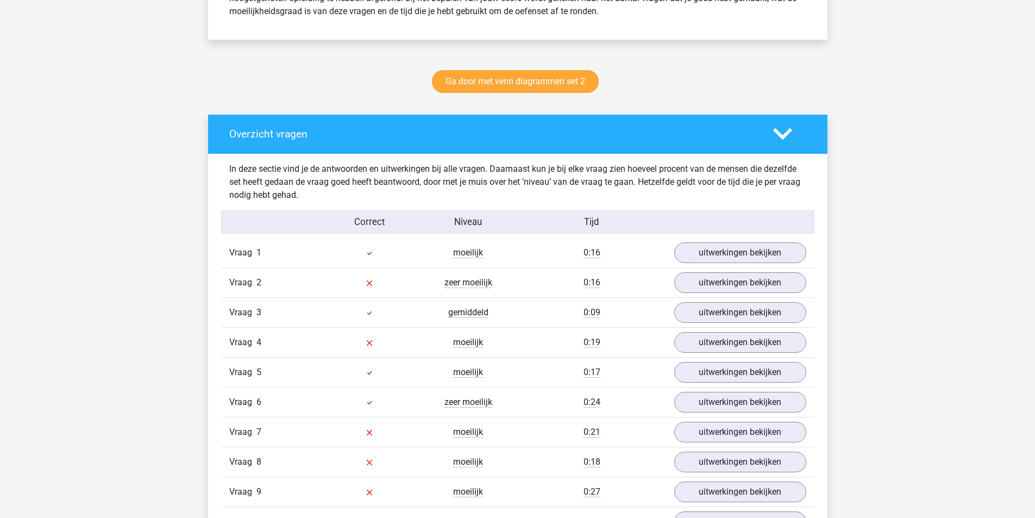
scroll to position [543, 0]
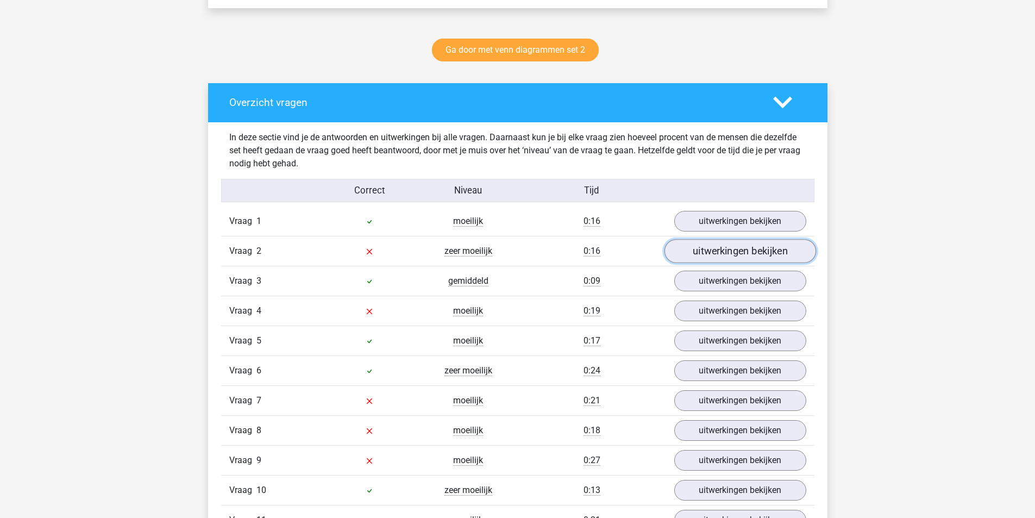
click at [728, 255] on link "uitwerkingen bekijken" at bounding box center [740, 251] width 152 height 24
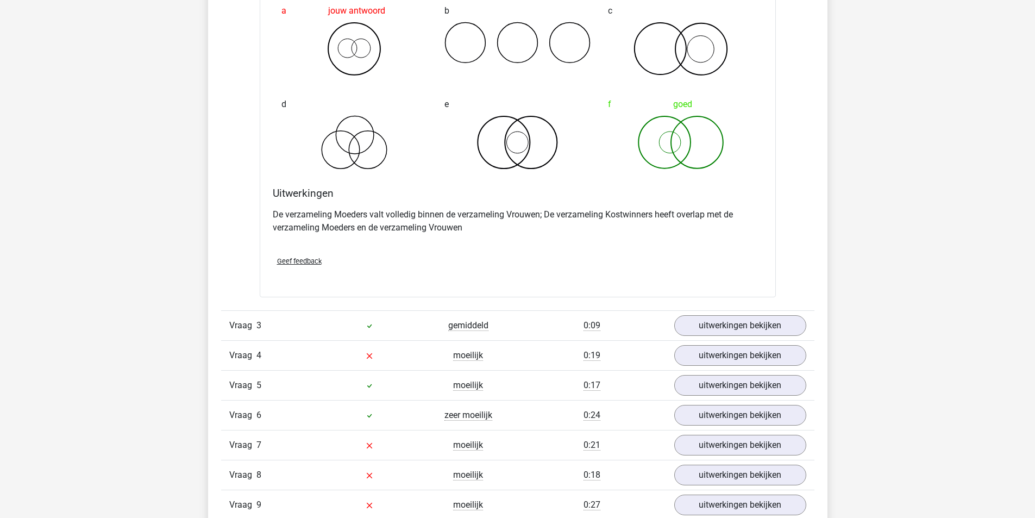
scroll to position [923, 0]
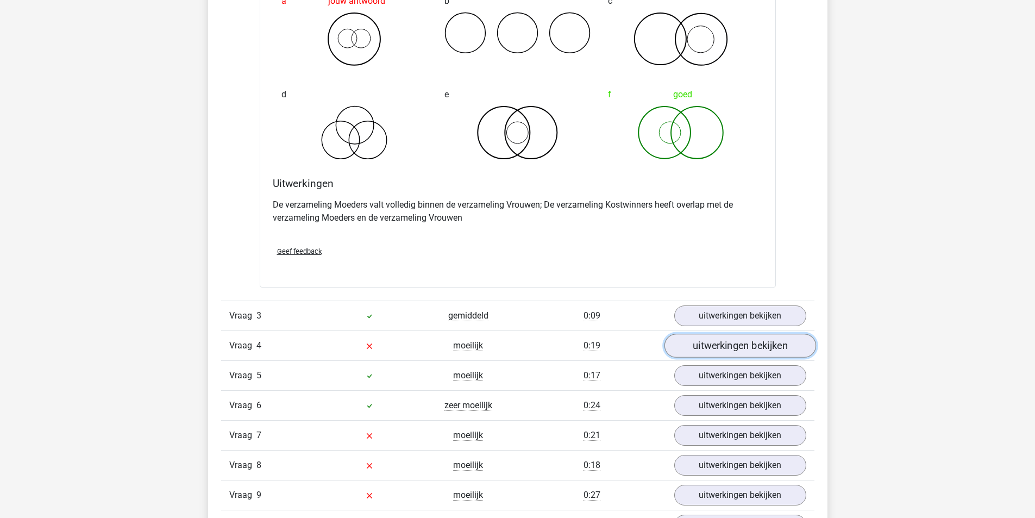
click at [732, 347] on link "uitwerkingen bekijken" at bounding box center [740, 346] width 152 height 24
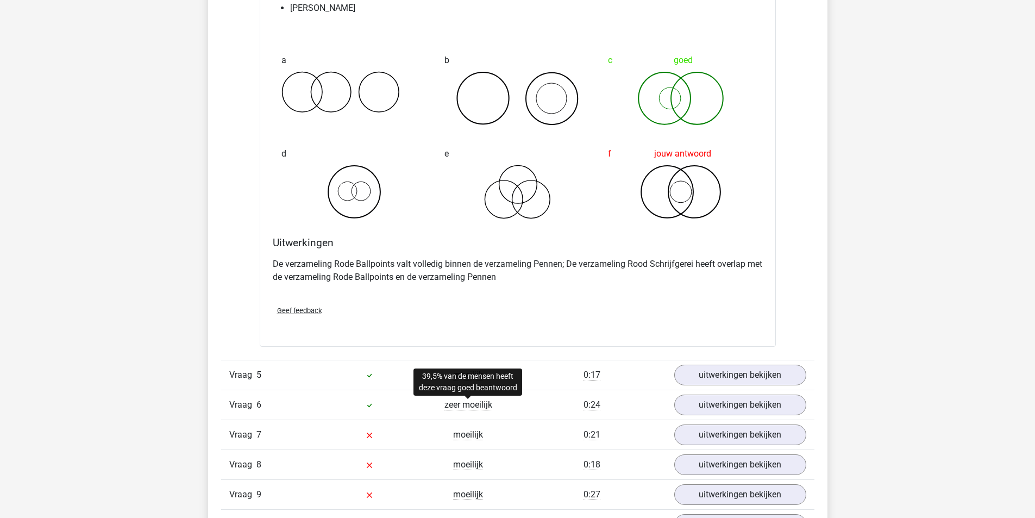
scroll to position [1358, 0]
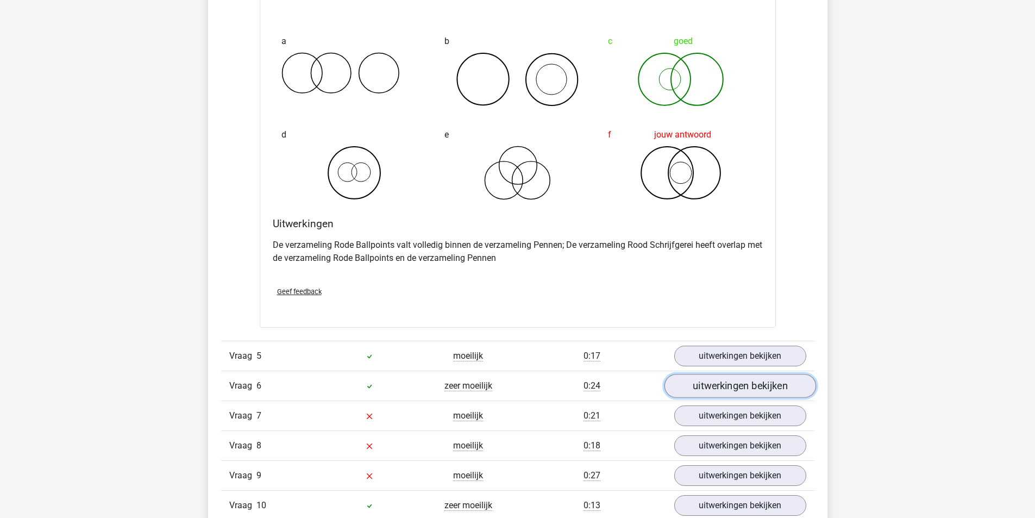
drag, startPoint x: 732, startPoint y: 383, endPoint x: 726, endPoint y: 385, distance: 6.4
click at [732, 384] on link "uitwerkingen bekijken" at bounding box center [740, 386] width 152 height 24
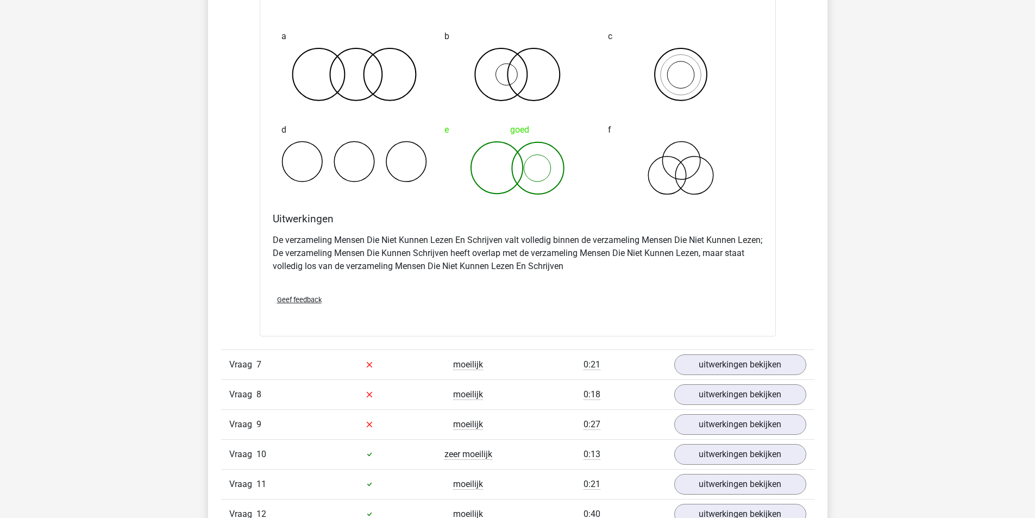
scroll to position [1847, 0]
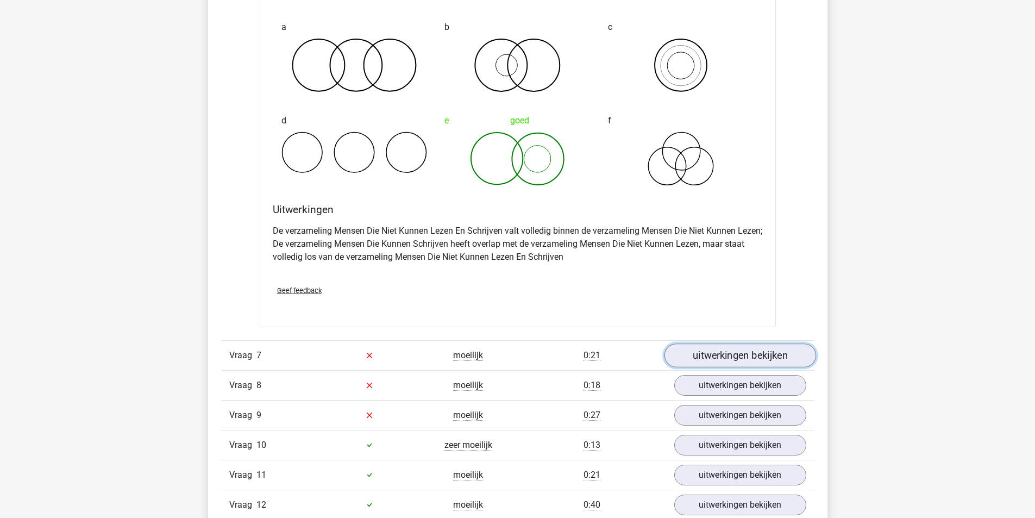
click at [724, 354] on link "uitwerkingen bekijken" at bounding box center [740, 355] width 152 height 24
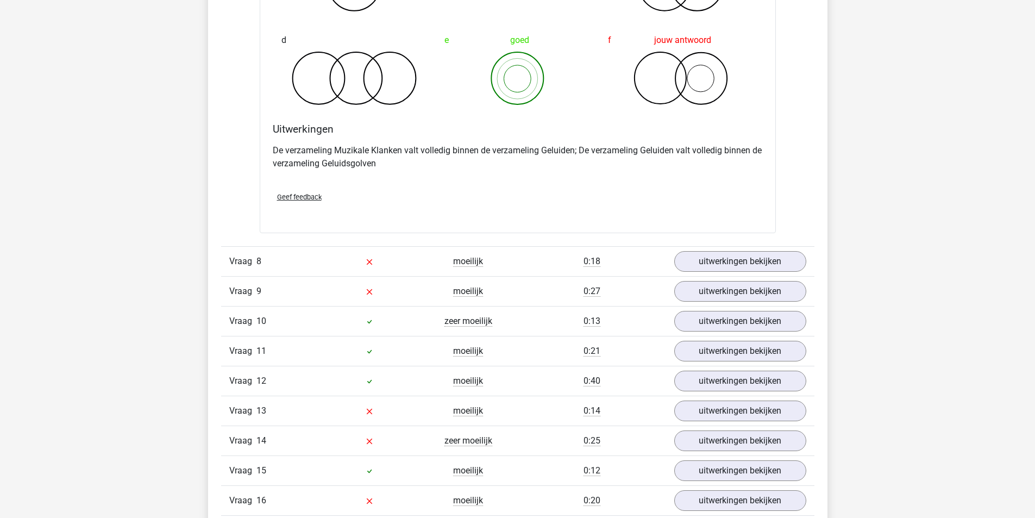
scroll to position [2390, 0]
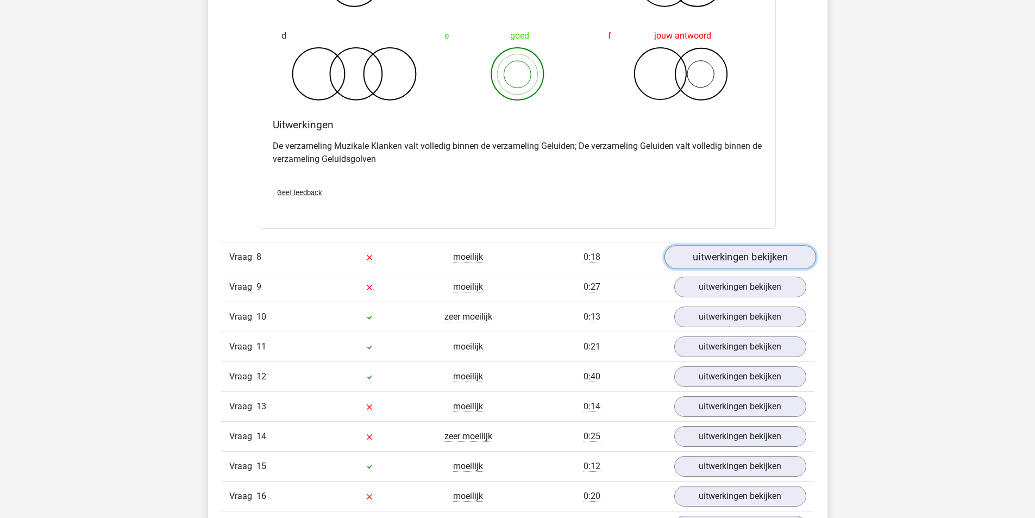
click at [734, 261] on link "uitwerkingen bekijken" at bounding box center [740, 257] width 152 height 24
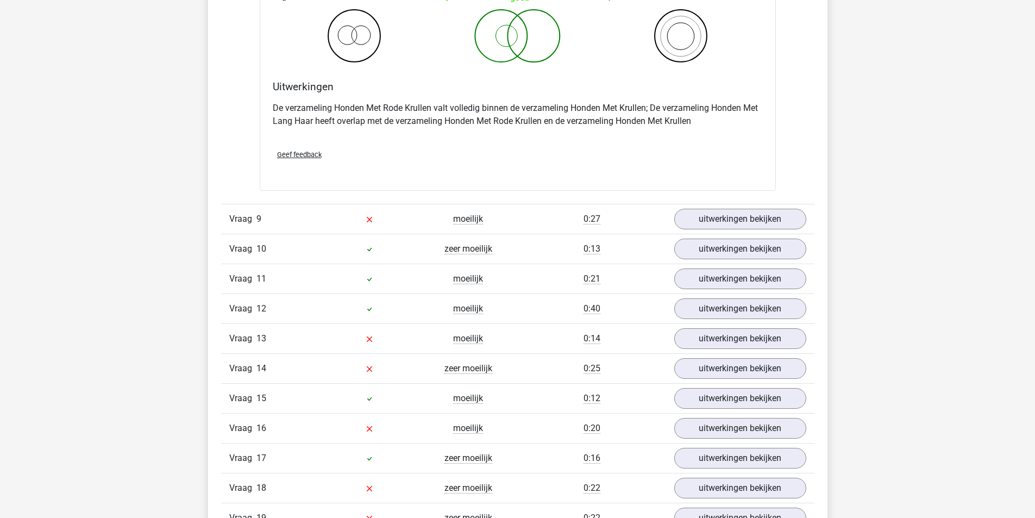
scroll to position [2879, 0]
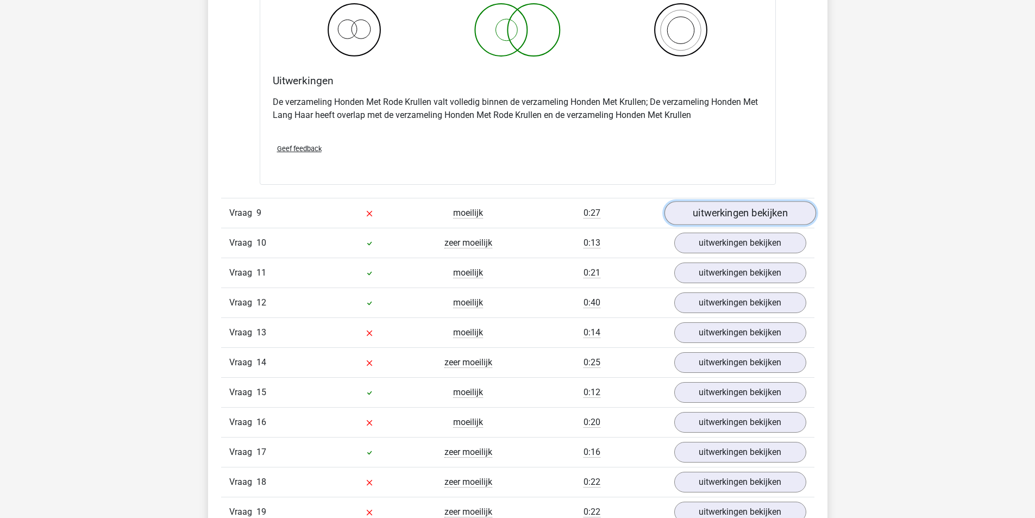
click at [763, 212] on link "uitwerkingen bekijken" at bounding box center [740, 213] width 152 height 24
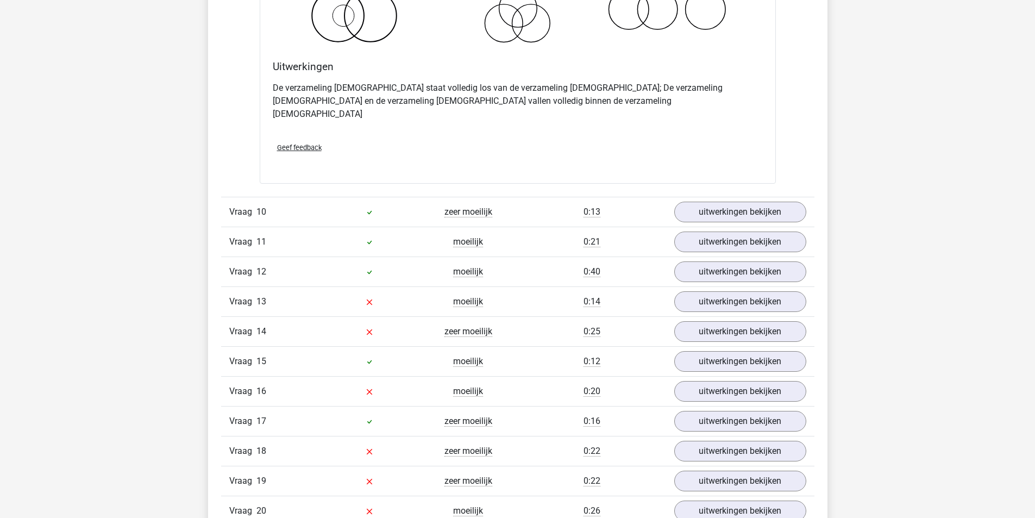
scroll to position [3368, 0]
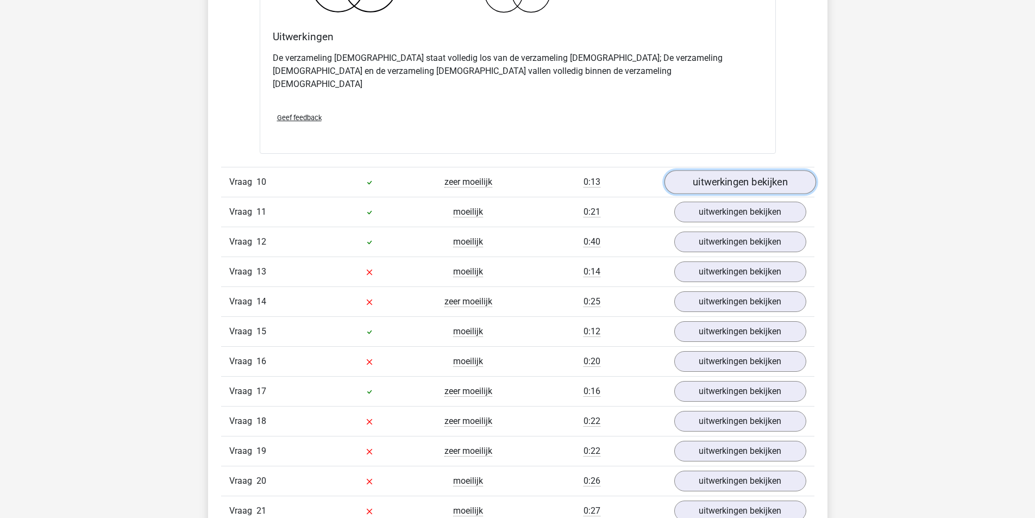
click at [737, 170] on link "uitwerkingen bekijken" at bounding box center [740, 182] width 152 height 24
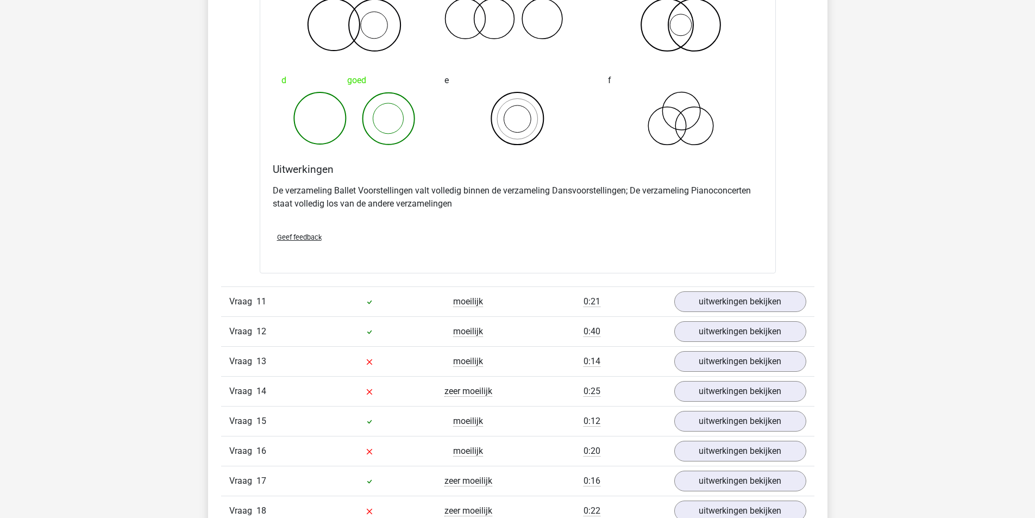
scroll to position [3694, 0]
click at [725, 290] on link "uitwerkingen bekijken" at bounding box center [740, 302] width 152 height 24
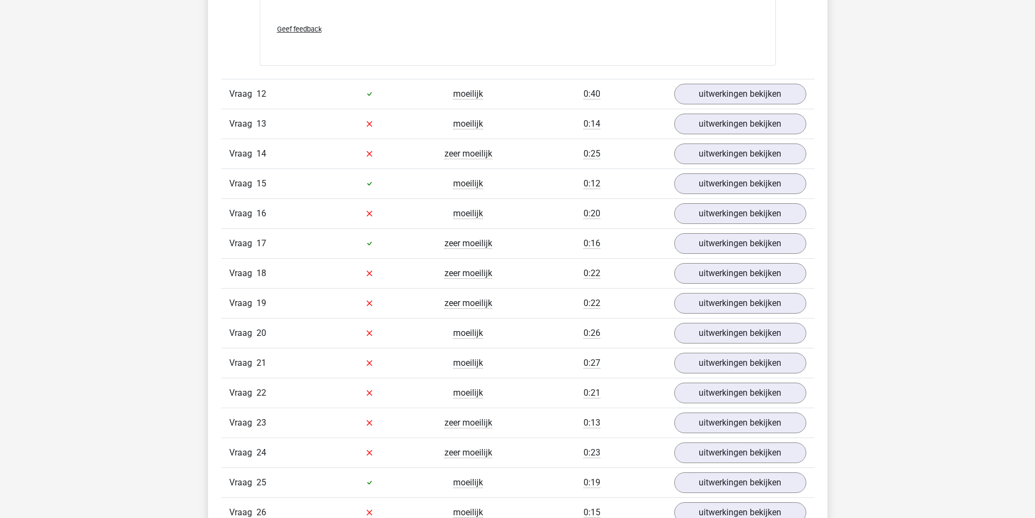
scroll to position [4346, 0]
drag, startPoint x: 759, startPoint y: 113, endPoint x: 750, endPoint y: 117, distance: 10.5
click at [759, 114] on link "uitwerkingen bekijken" at bounding box center [740, 124] width 152 height 24
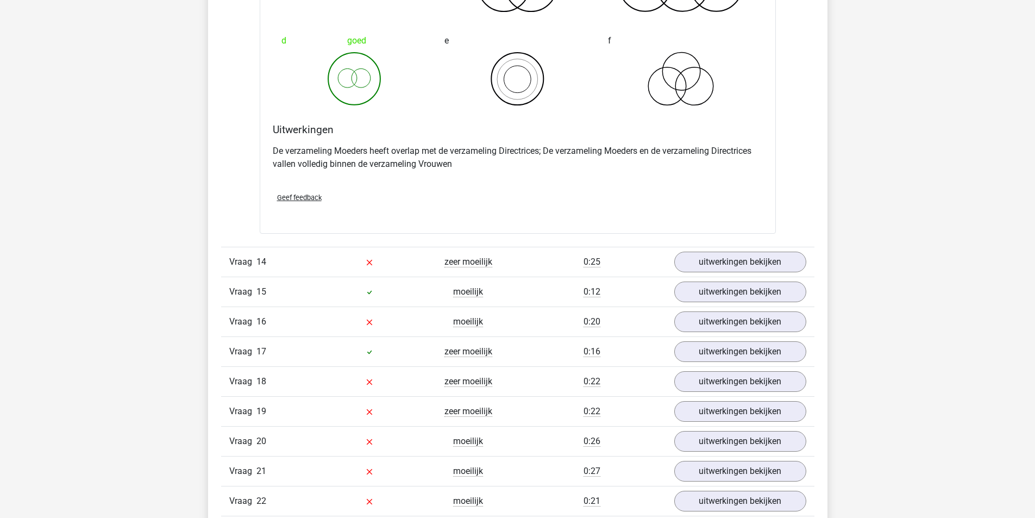
scroll to position [4671, 0]
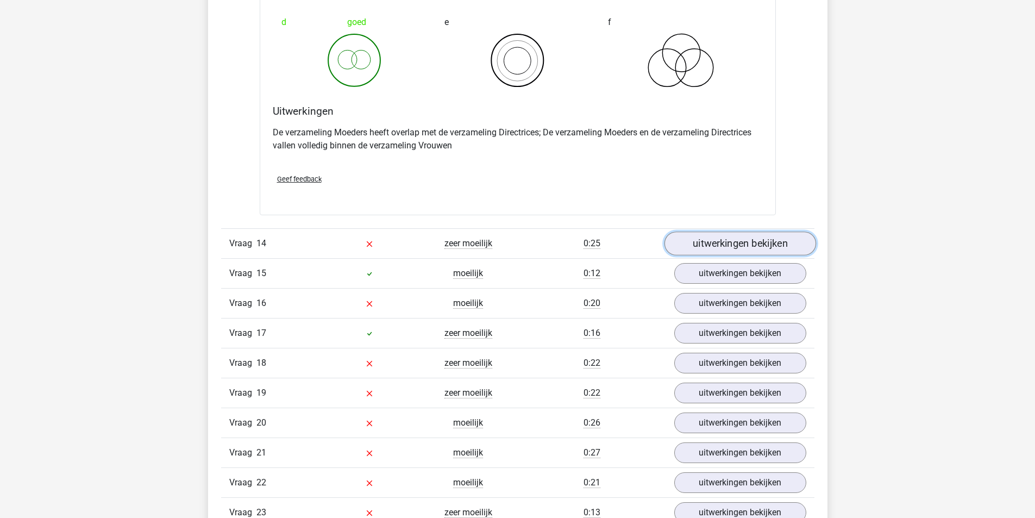
click at [728, 234] on link "uitwerkingen bekijken" at bounding box center [740, 243] width 152 height 24
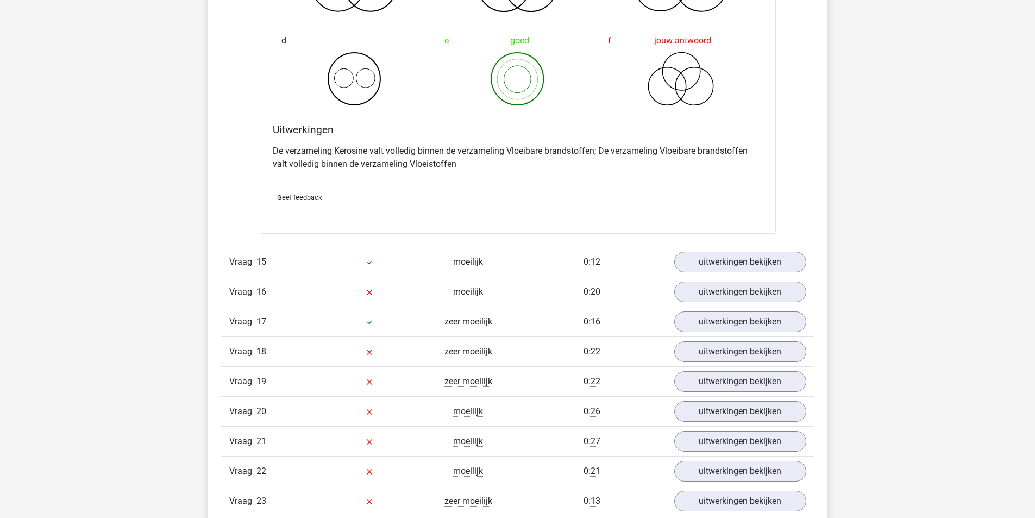
scroll to position [5160, 0]
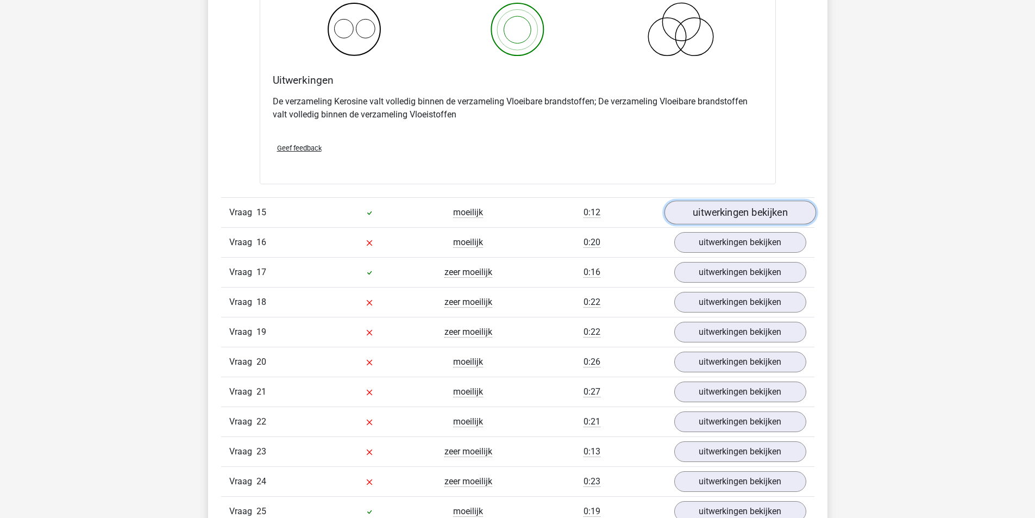
click at [731, 205] on link "uitwerkingen bekijken" at bounding box center [740, 212] width 152 height 24
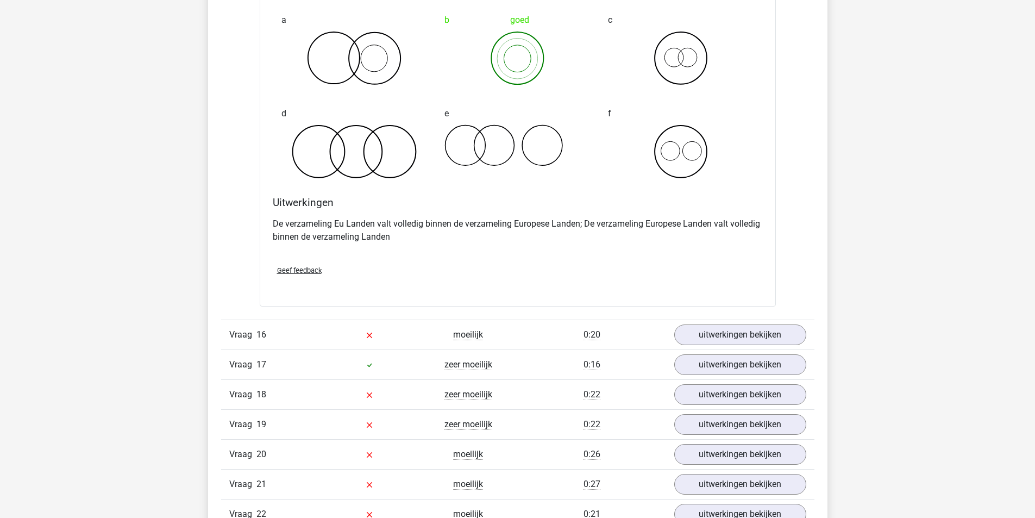
scroll to position [5486, 0]
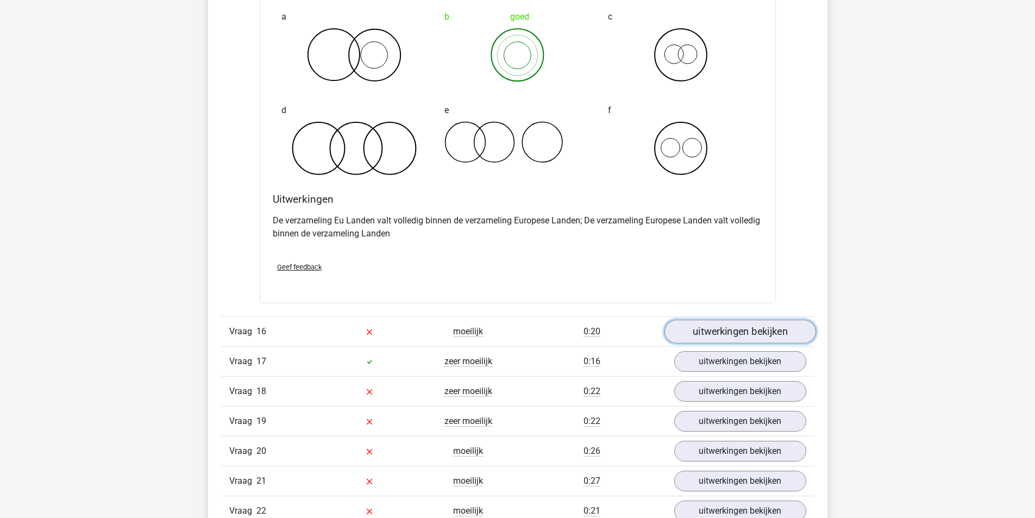
click at [744, 319] on link "uitwerkingen bekijken" at bounding box center [740, 331] width 152 height 24
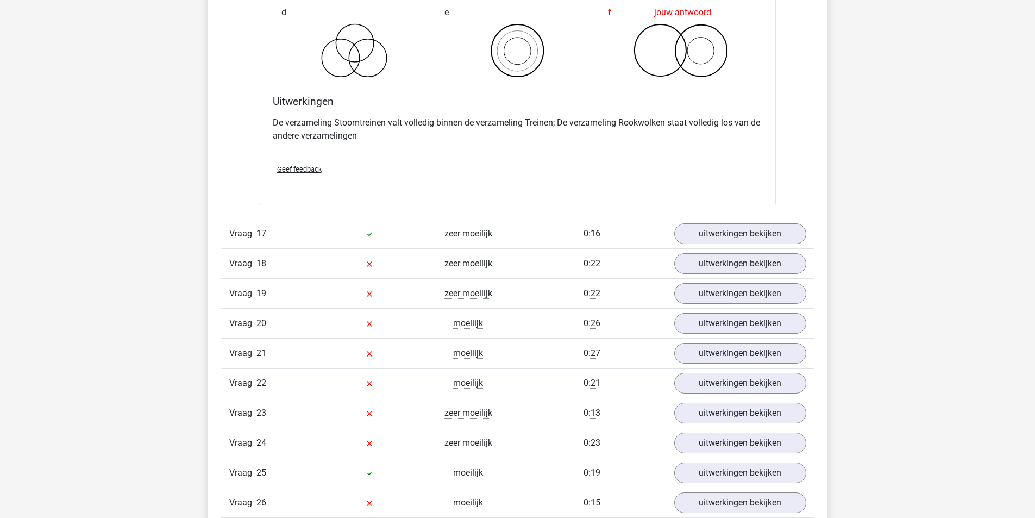
scroll to position [6029, 0]
click at [695, 224] on link "uitwerkingen bekijken" at bounding box center [740, 234] width 152 height 24
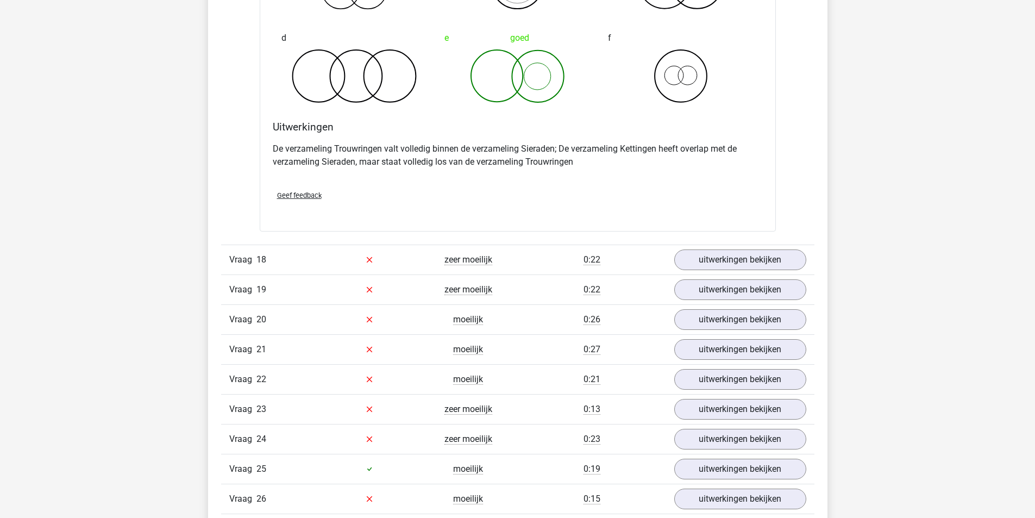
scroll to position [6464, 0]
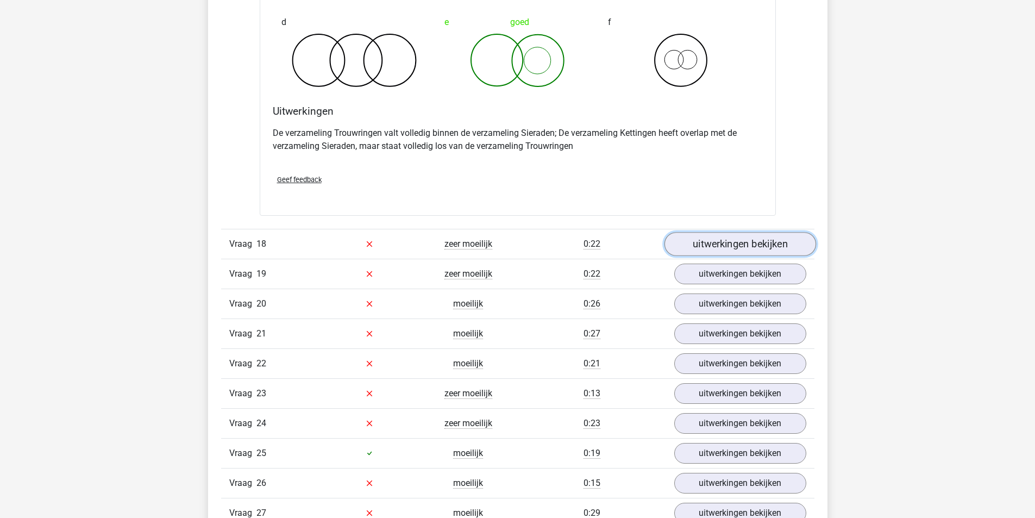
drag, startPoint x: 714, startPoint y: 230, endPoint x: 708, endPoint y: 232, distance: 5.9
click at [714, 232] on link "uitwerkingen bekijken" at bounding box center [740, 244] width 152 height 24
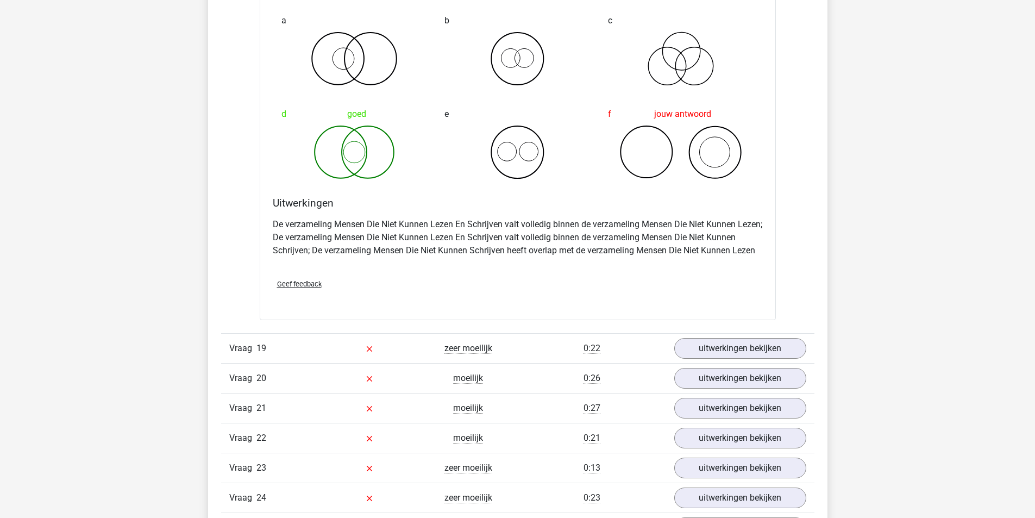
scroll to position [6844, 0]
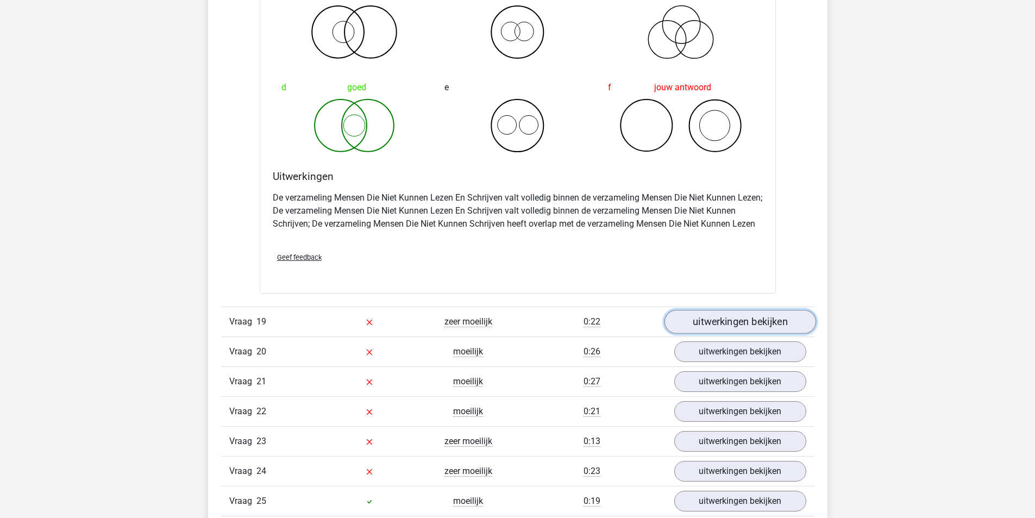
click at [741, 322] on link "uitwerkingen bekijken" at bounding box center [740, 322] width 152 height 24
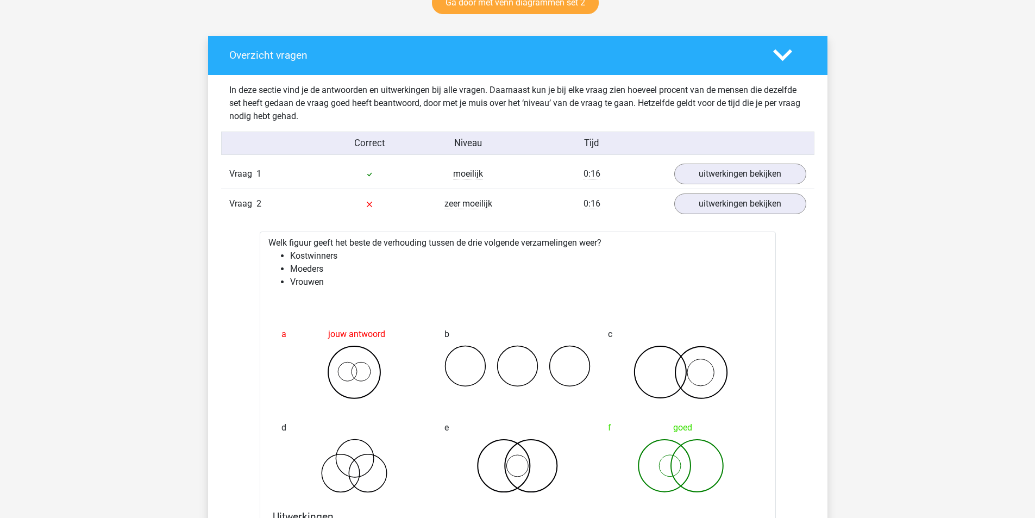
scroll to position [606, 0]
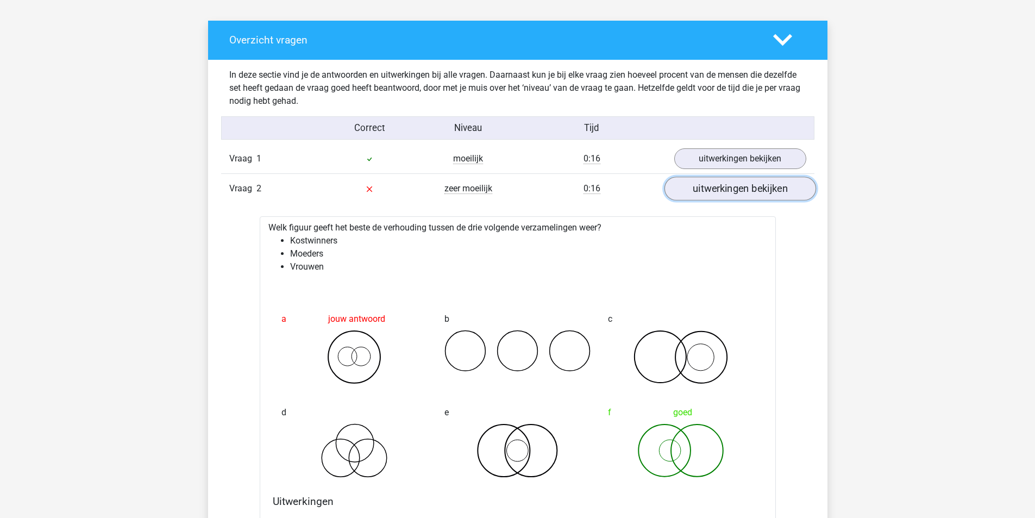
click at [744, 193] on link "uitwerkingen bekijken" at bounding box center [740, 189] width 152 height 24
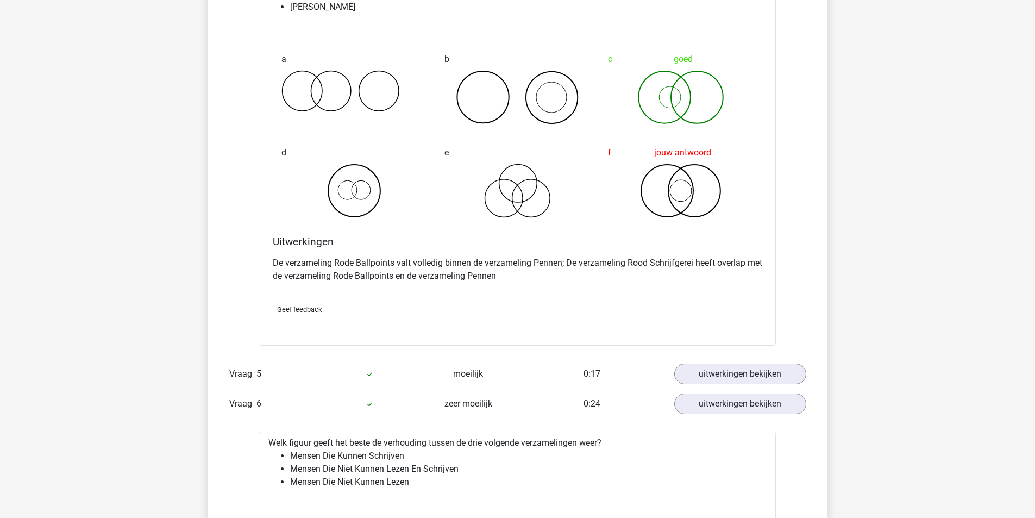
scroll to position [932, 0]
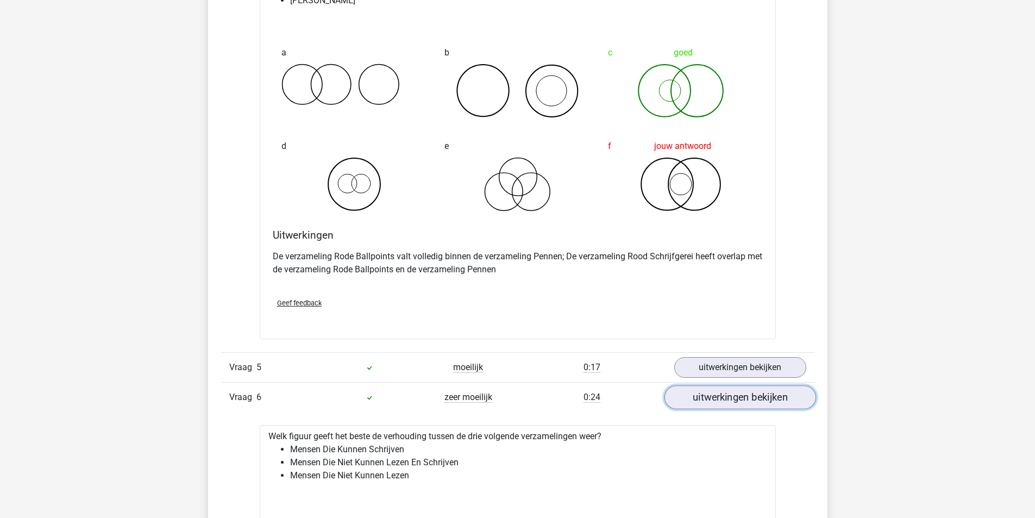
click at [784, 395] on link "uitwerkingen bekijken" at bounding box center [740, 397] width 152 height 24
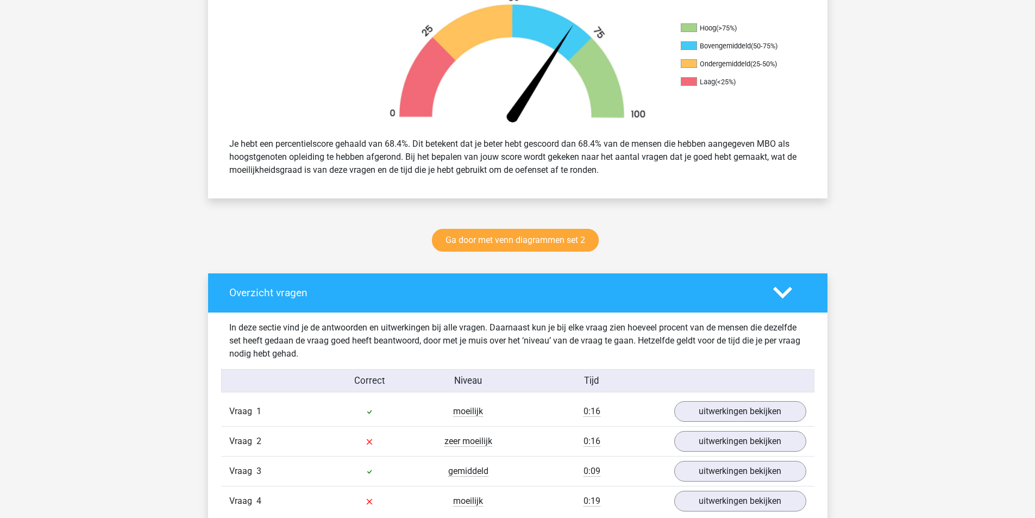
scroll to position [280, 0]
